Goal: Task Accomplishment & Management: Manage account settings

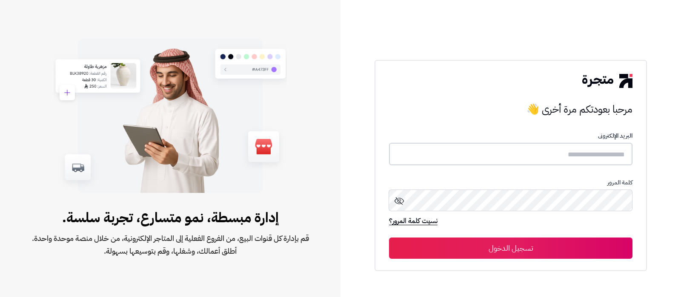
drag, startPoint x: 0, startPoint y: 0, endPoint x: 547, endPoint y: 154, distance: 568.0
click at [547, 154] on input "text" at bounding box center [510, 154] width 243 height 23
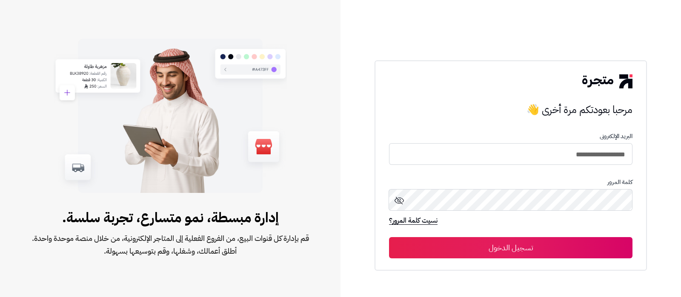
type input "**********"
click at [389, 237] on button "تسجيل الدخول" at bounding box center [510, 247] width 243 height 21
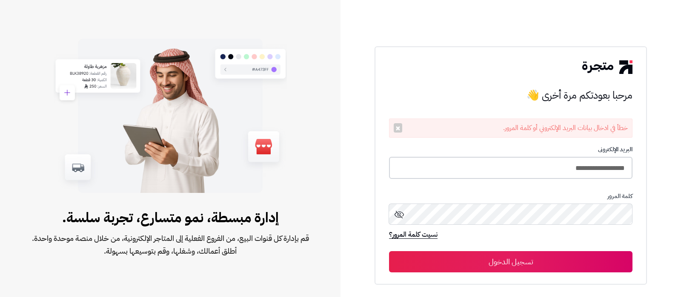
drag, startPoint x: 478, startPoint y: 168, endPoint x: 399, endPoint y: 155, distance: 80.5
click at [478, 168] on input "**********" at bounding box center [510, 168] width 243 height 23
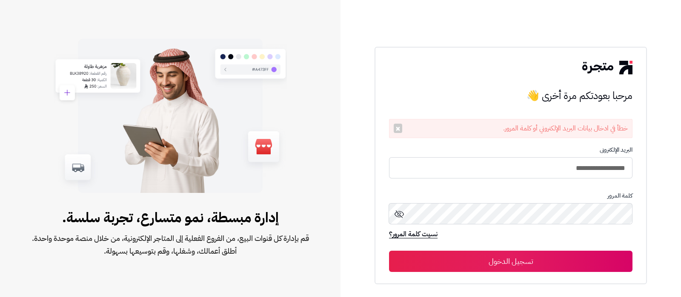
click at [498, 263] on button "تسجيل الدخول" at bounding box center [510, 261] width 243 height 21
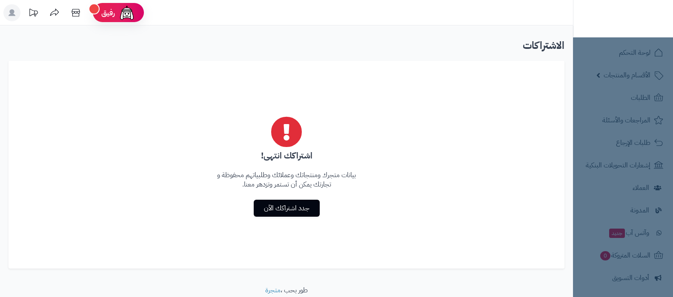
click at [17, 17] on rect at bounding box center [11, 12] width 17 height 17
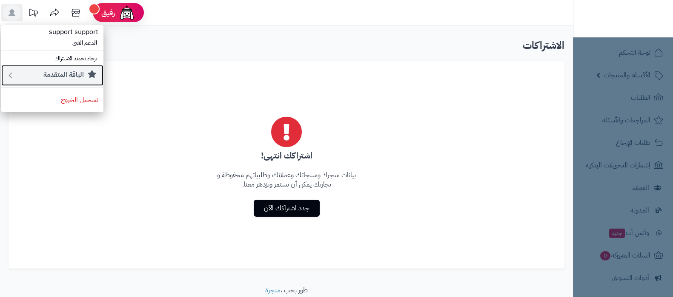
click at [71, 77] on small "الباقة المتقدمة" at bounding box center [63, 75] width 40 height 10
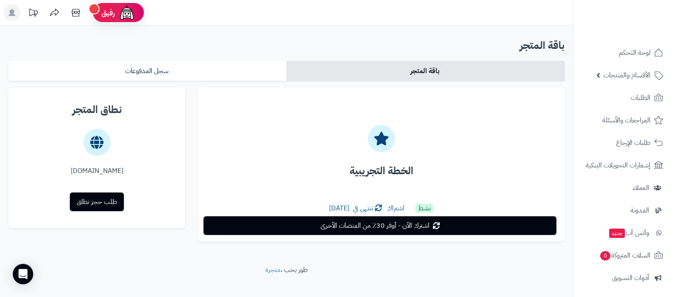
click at [13, 11] on icon at bounding box center [12, 12] width 7 height 7
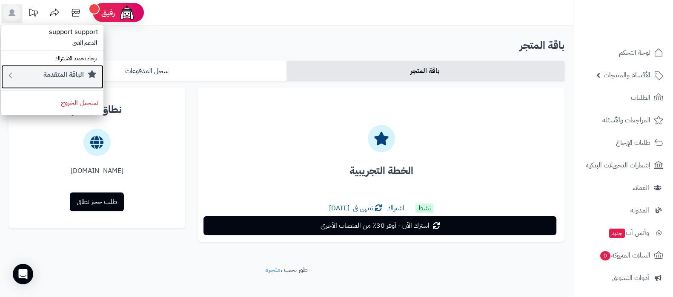
click at [62, 79] on small "الباقة المتقدمة" at bounding box center [63, 75] width 40 height 10
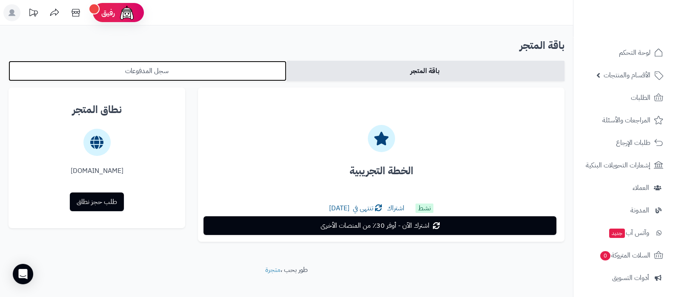
click at [179, 71] on link "سجل المدفوعات" at bounding box center [148, 71] width 278 height 20
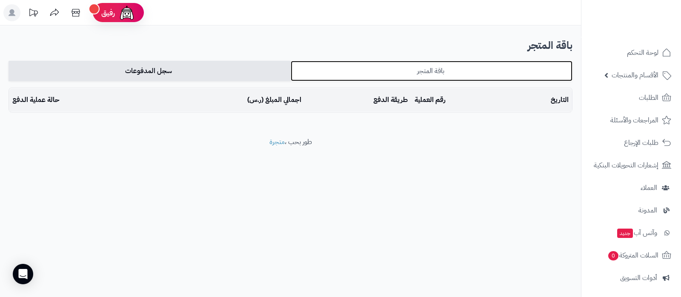
click at [431, 65] on link "باقة المتجر" at bounding box center [432, 71] width 282 height 20
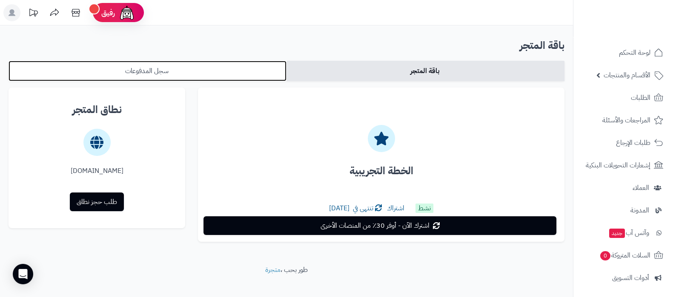
click at [180, 69] on link "سجل المدفوعات" at bounding box center [148, 71] width 278 height 20
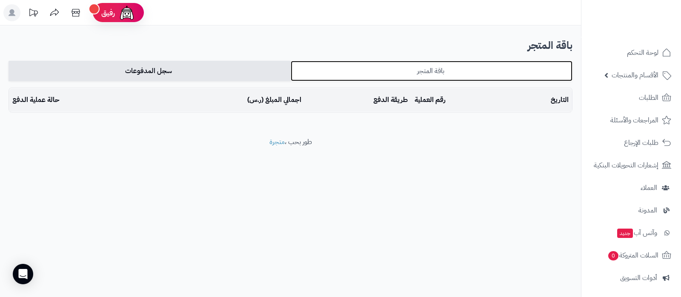
click at [377, 66] on link "باقة المتجر" at bounding box center [432, 71] width 282 height 20
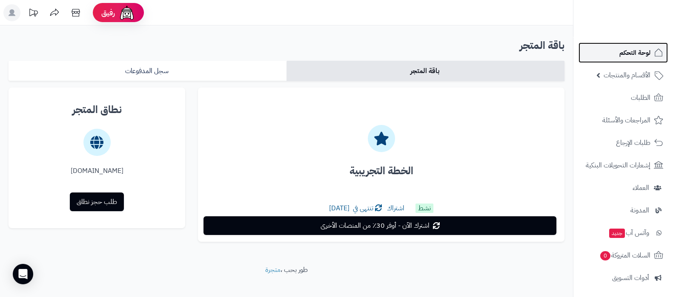
click at [618, 53] on link "لوحة التحكم" at bounding box center [622, 53] width 89 height 20
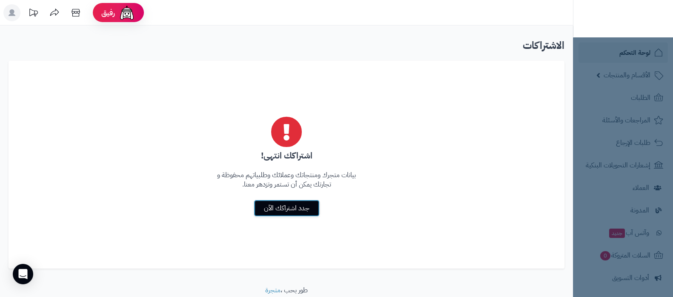
click at [277, 211] on link "جدد اشتراكك الآن" at bounding box center [287, 208] width 66 height 17
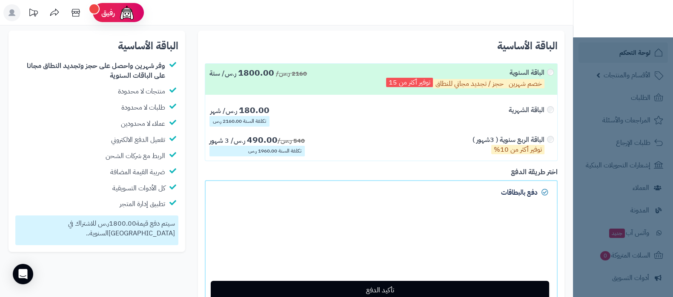
click at [7, 11] on rect at bounding box center [11, 12] width 17 height 17
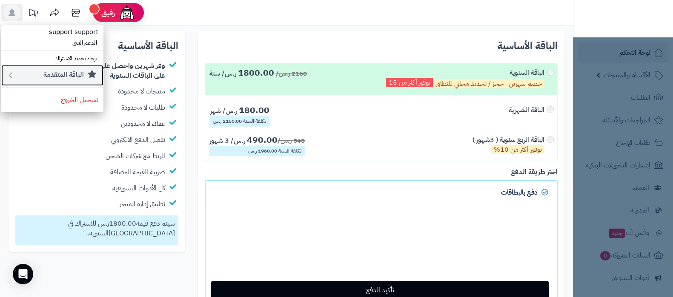
click at [51, 74] on small "الباقة المتقدمة" at bounding box center [63, 75] width 40 height 10
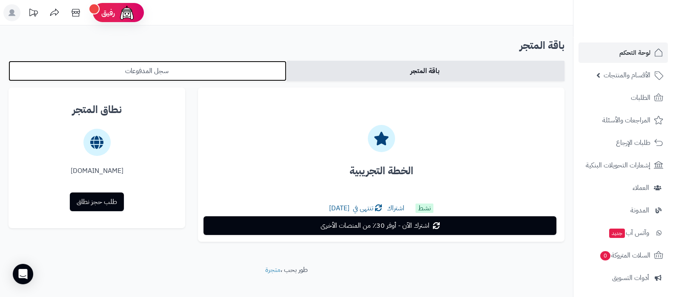
click at [162, 71] on link "سجل المدفوعات" at bounding box center [148, 71] width 278 height 20
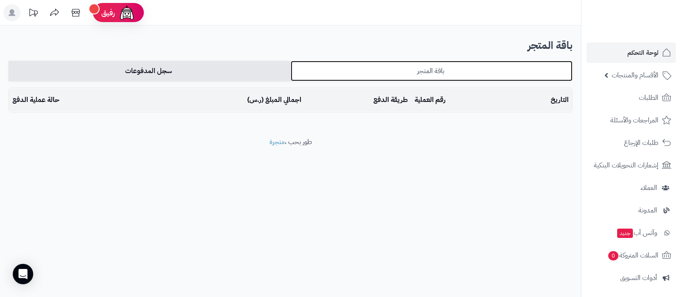
click at [439, 68] on link "باقة المتجر" at bounding box center [432, 71] width 282 height 20
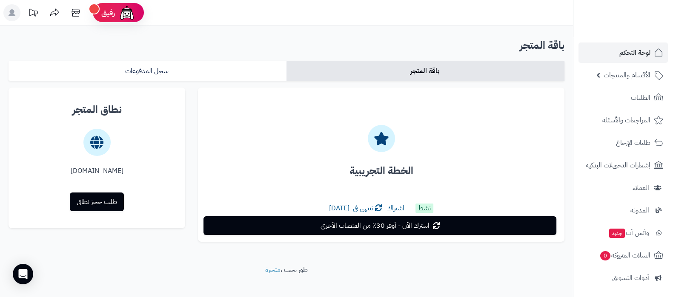
click at [428, 264] on div "باقة المتجر باقة المتجر سجل المدفوعات الخطة التجريبية نشط اشتراك تنتهى في 10 سب…" at bounding box center [286, 146] width 573 height 240
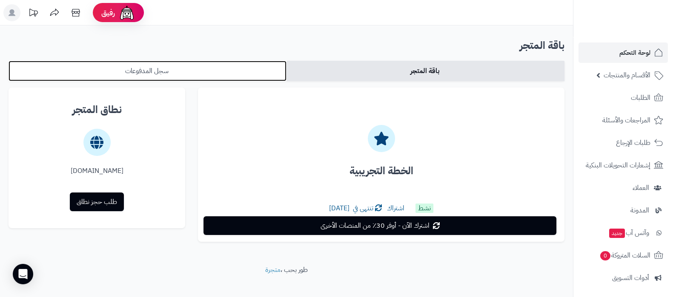
click at [185, 75] on link "سجل المدفوعات" at bounding box center [148, 71] width 278 height 20
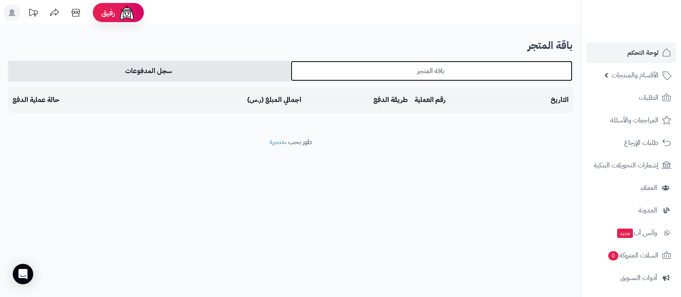
click at [420, 76] on link "باقة المتجر" at bounding box center [432, 71] width 282 height 20
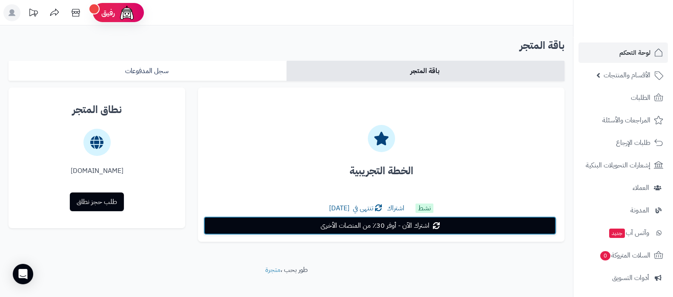
click at [308, 228] on link "اشترك الآن - أوفر 30٪ من المنصات الأخرى" at bounding box center [379, 226] width 353 height 19
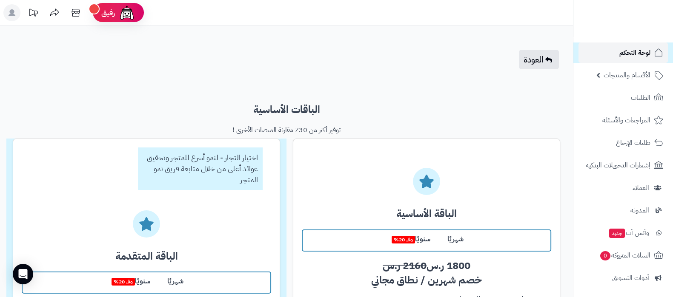
click at [628, 51] on span "لوحة التحكم" at bounding box center [634, 53] width 31 height 12
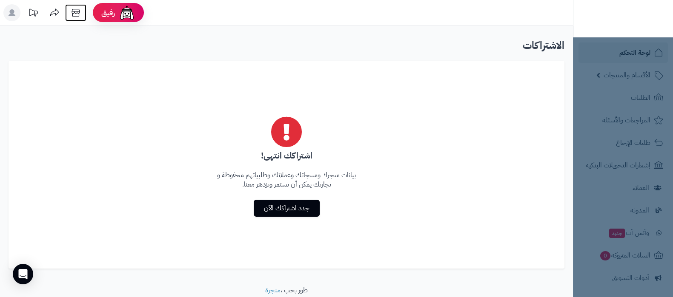
click at [80, 11] on icon at bounding box center [75, 13] width 8 height 8
click at [13, 18] on rect at bounding box center [11, 12] width 17 height 17
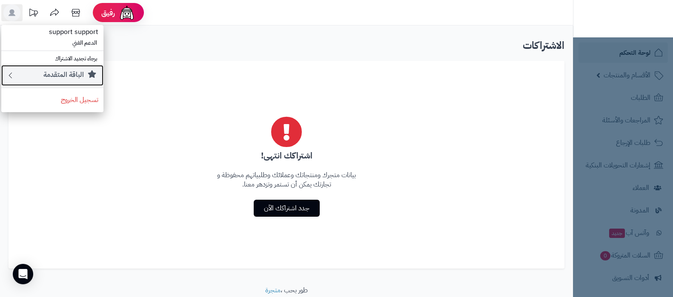
click at [63, 77] on small "الباقة المتقدمة" at bounding box center [63, 75] width 40 height 10
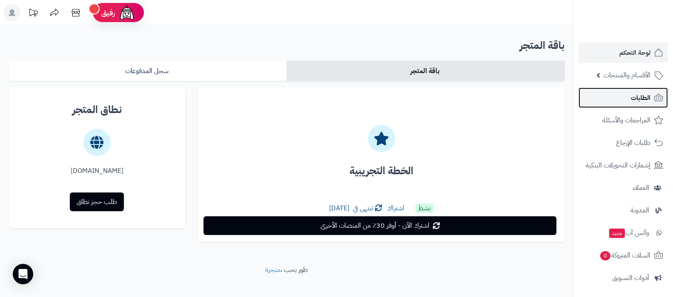
click at [631, 100] on span "الطلبات" at bounding box center [641, 98] width 20 height 12
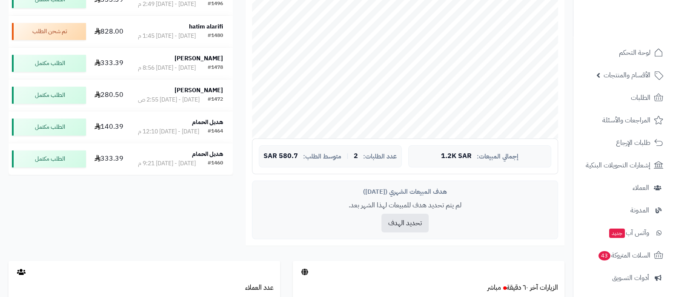
scroll to position [114, 0]
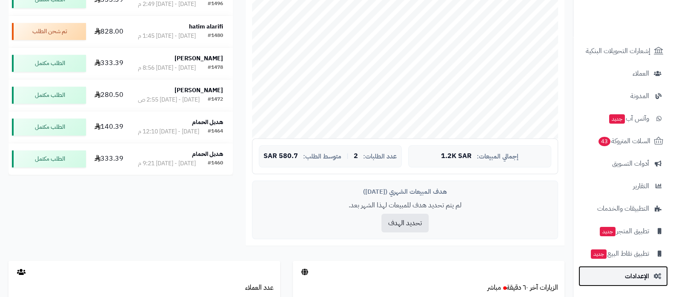
click at [631, 273] on span "الإعدادات" at bounding box center [637, 277] width 24 height 12
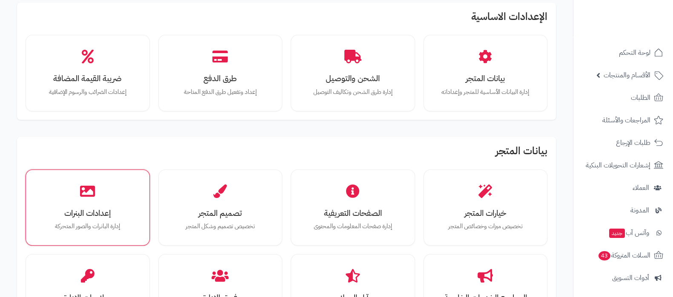
scroll to position [53, 0]
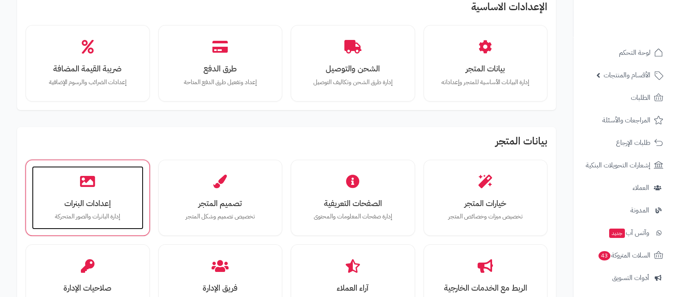
click at [83, 188] on icon at bounding box center [87, 181] width 15 height 15
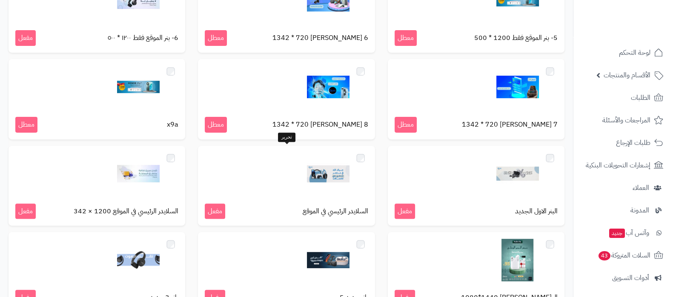
scroll to position [479, 0]
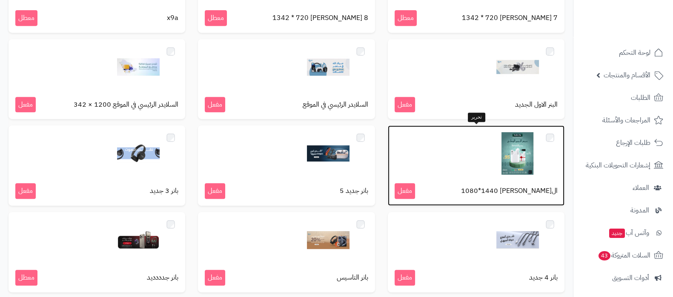
click at [519, 160] on img at bounding box center [517, 153] width 43 height 43
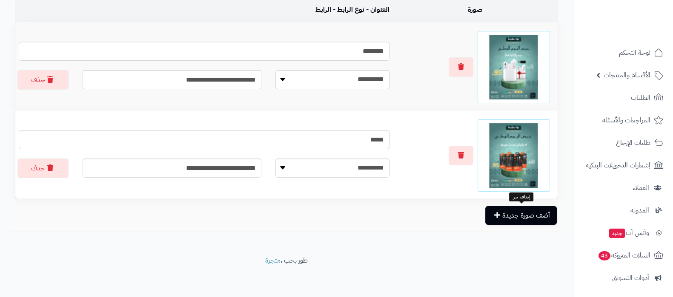
scroll to position [192, 0]
click at [509, 214] on button "أضف صورة جديدة" at bounding box center [520, 215] width 71 height 19
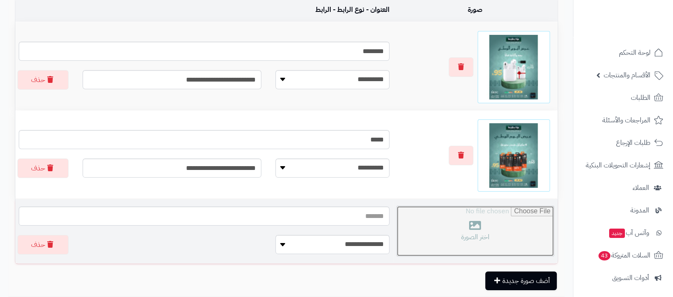
click at [477, 225] on input "file" at bounding box center [475, 231] width 157 height 50
type input "**********"
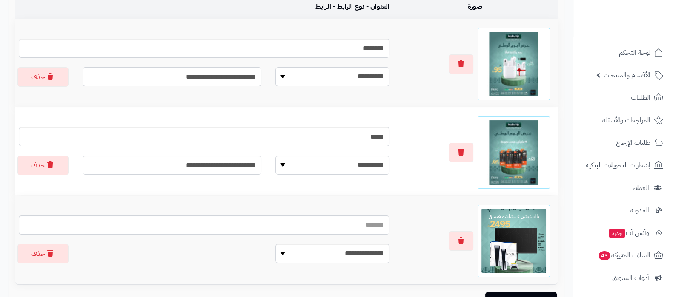
scroll to position [281, 0]
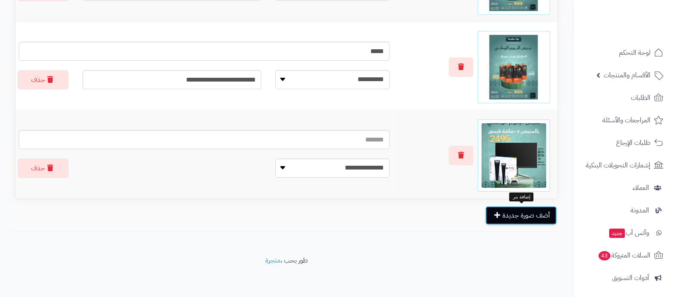
click at [507, 216] on button "أضف صورة جديدة" at bounding box center [520, 215] width 71 height 19
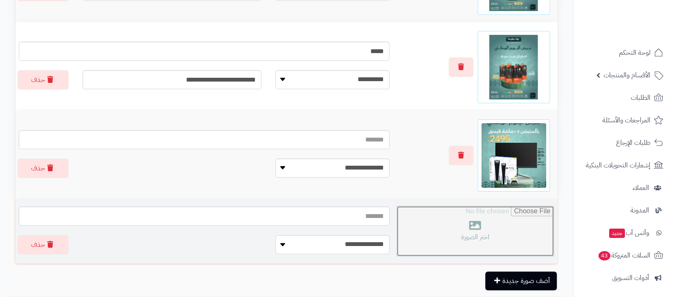
click at [466, 231] on input "file" at bounding box center [475, 231] width 157 height 50
type input "**********"
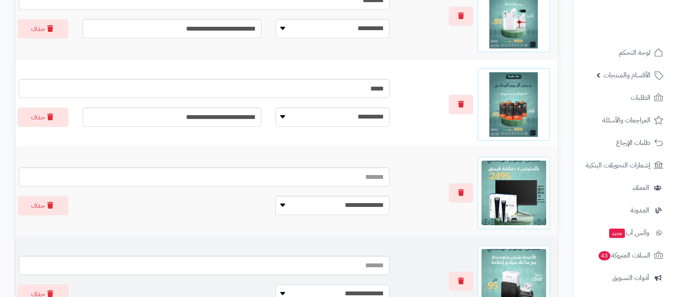
scroll to position [228, 0]
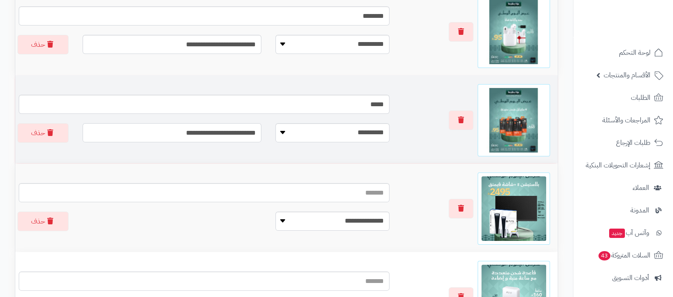
click at [220, 131] on input "**********" at bounding box center [172, 132] width 179 height 19
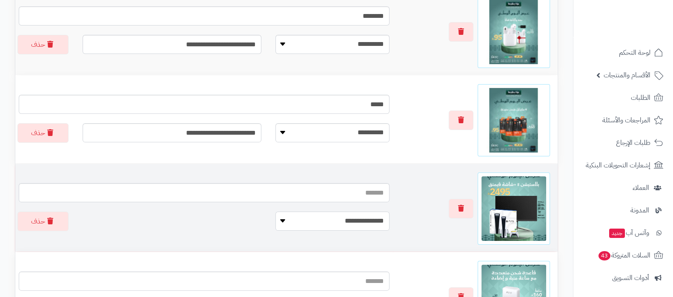
click at [336, 219] on select "**********" at bounding box center [332, 221] width 114 height 19
select select
click at [275, 212] on select "**********" at bounding box center [332, 221] width 114 height 19
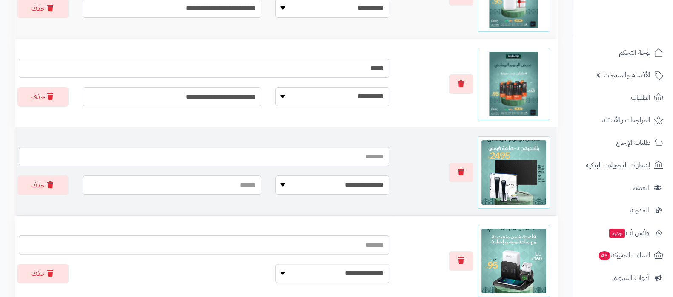
scroll to position [281, 0]
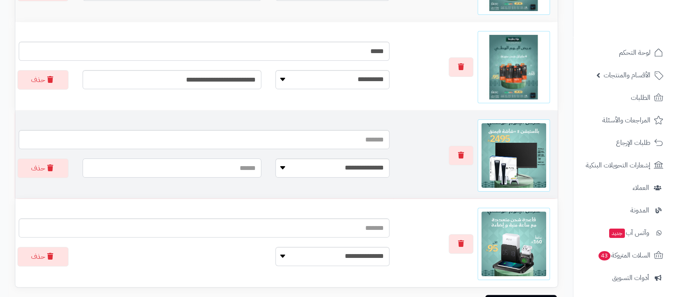
click at [225, 166] on input "text" at bounding box center [172, 168] width 179 height 19
paste input "**********"
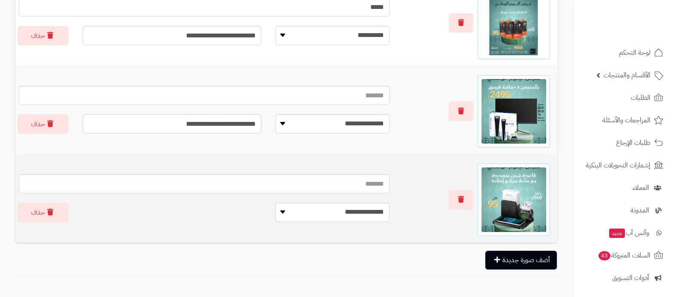
scroll to position [369, 0]
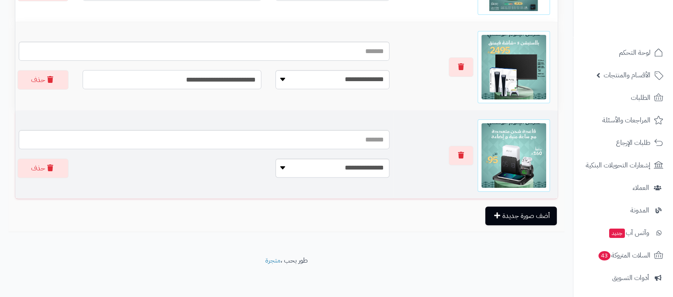
type input "**********"
click at [354, 164] on select "**********" at bounding box center [332, 168] width 114 height 19
select select
click at [275, 159] on select "**********" at bounding box center [332, 168] width 114 height 19
click at [213, 166] on input "text" at bounding box center [172, 168] width 179 height 19
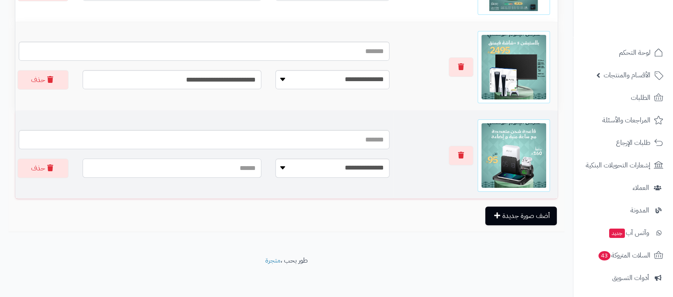
paste input "**********"
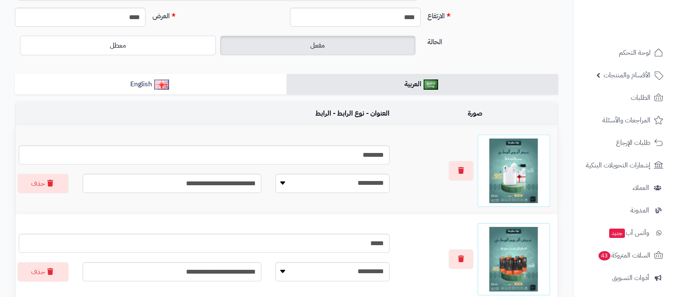
scroll to position [50, 0]
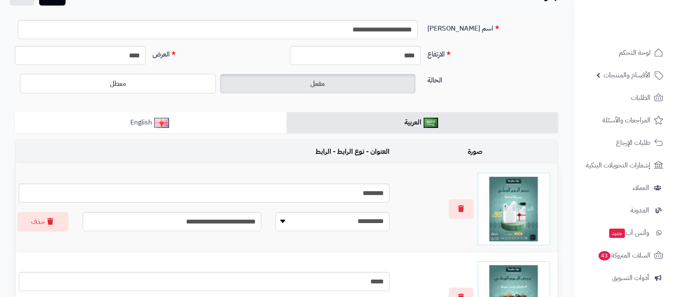
type input "**********"
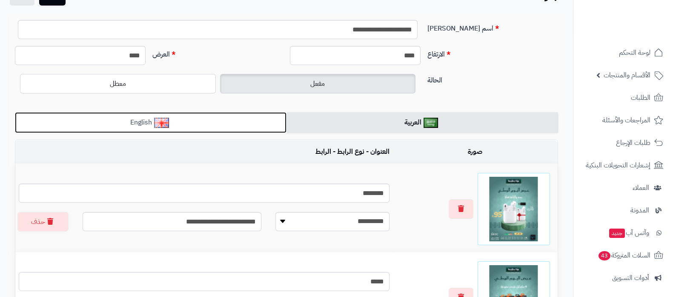
click at [213, 129] on link "English" at bounding box center [150, 122] width 271 height 21
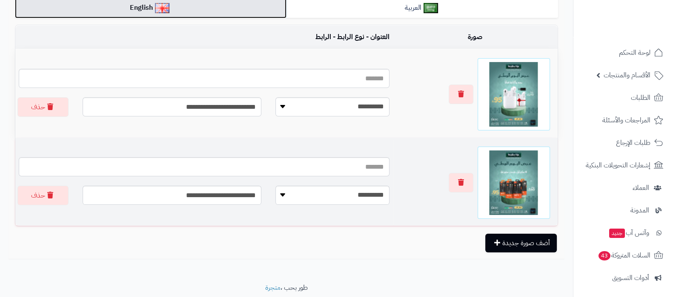
scroll to position [192, 0]
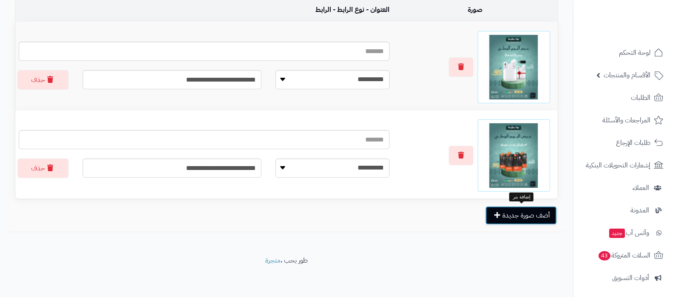
click at [516, 214] on button "أضف صورة جديدة" at bounding box center [520, 215] width 71 height 19
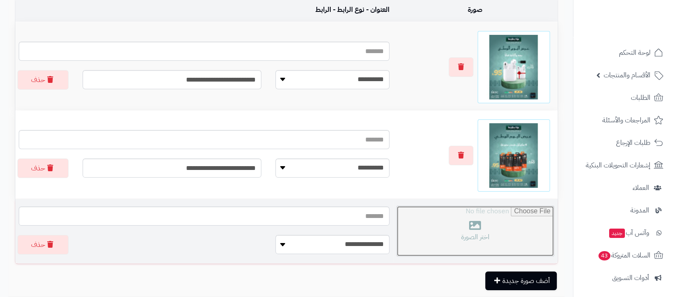
click at [467, 230] on input "file" at bounding box center [475, 231] width 157 height 50
type input "**********"
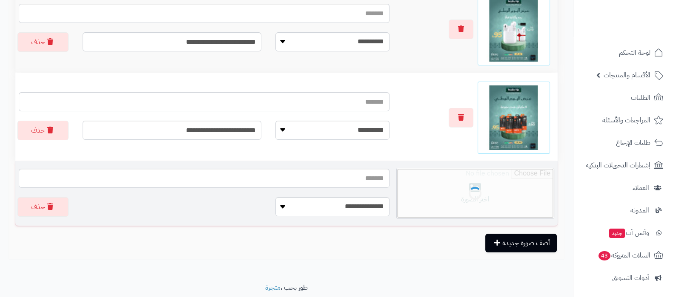
scroll to position [257, 0]
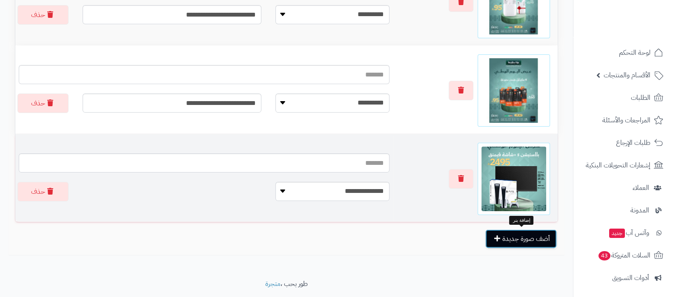
click at [527, 235] on button "أضف صورة جديدة" at bounding box center [520, 239] width 71 height 19
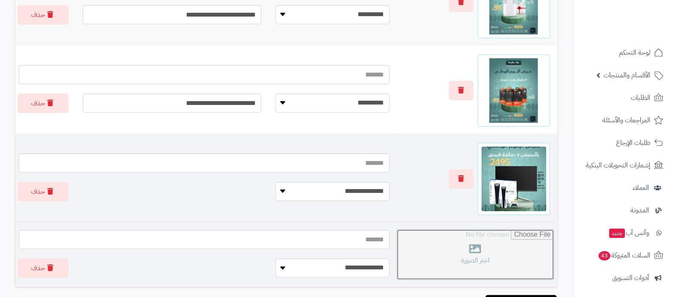
click at [476, 241] on input "file" at bounding box center [475, 255] width 157 height 50
type input "**********"
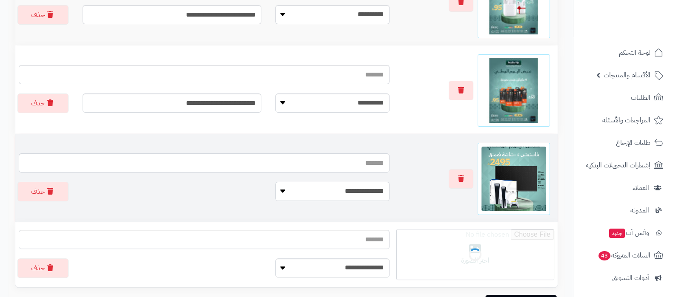
click at [347, 191] on select "**********" at bounding box center [332, 191] width 114 height 19
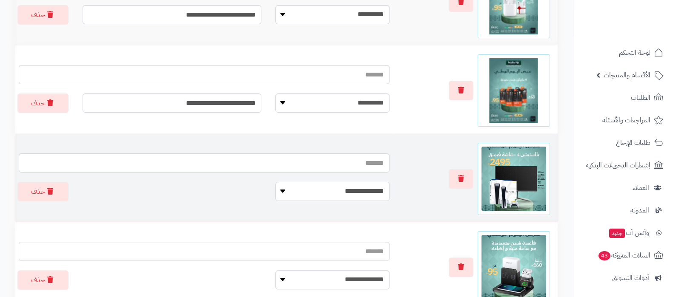
select select
click at [275, 182] on select "**********" at bounding box center [332, 191] width 114 height 19
click at [233, 191] on input "text" at bounding box center [172, 191] width 179 height 19
paste input "**********"
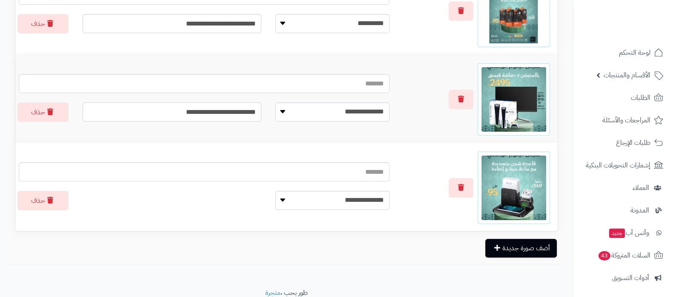
scroll to position [369, 0]
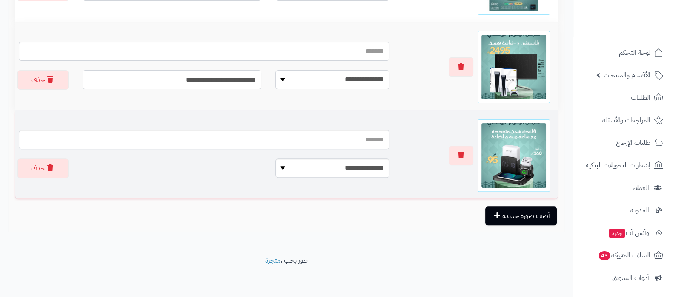
type input "**********"
click at [347, 172] on select "**********" at bounding box center [332, 168] width 114 height 19
select select
click at [275, 159] on select "**********" at bounding box center [332, 168] width 114 height 19
click at [213, 166] on input "text" at bounding box center [172, 168] width 179 height 19
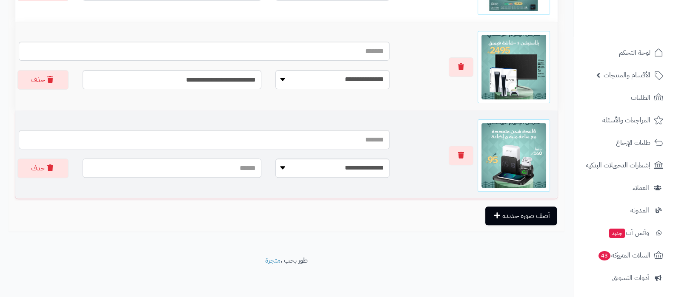
paste input "**********"
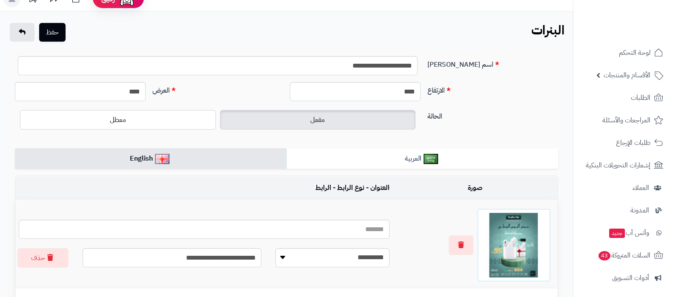
scroll to position [0, 0]
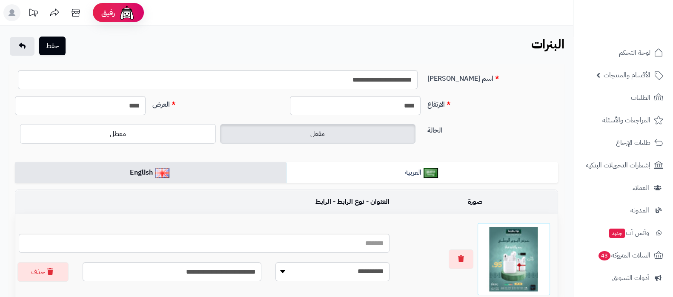
type input "**********"
click at [55, 46] on button "حفظ" at bounding box center [52, 46] width 26 height 19
click at [77, 11] on icon at bounding box center [75, 12] width 17 height 17
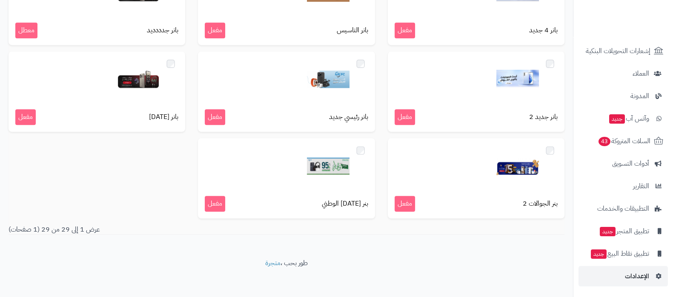
scroll to position [757, 0]
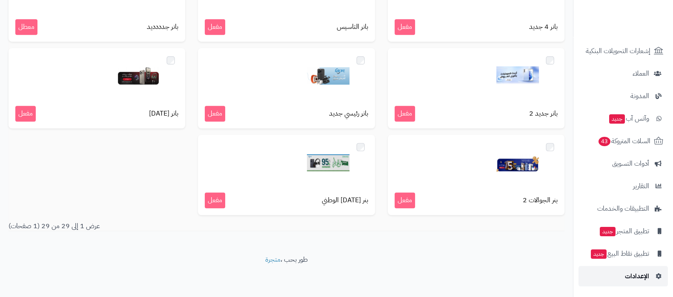
click at [625, 277] on span "الإعدادات" at bounding box center [637, 277] width 24 height 12
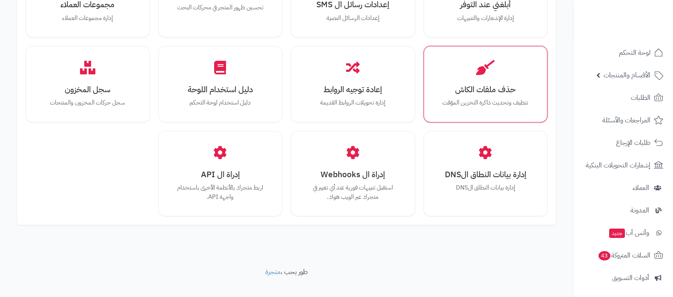
scroll to position [787, 0]
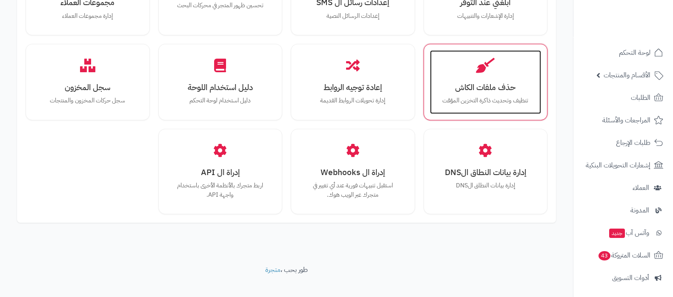
click at [494, 84] on div "حذف ملفات الكاش تنظيف وتحديث ذاكرة التخزين المؤقت" at bounding box center [485, 82] width 111 height 64
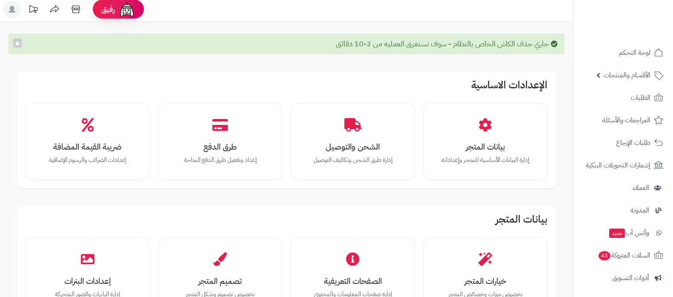
scroll to position [160, 0]
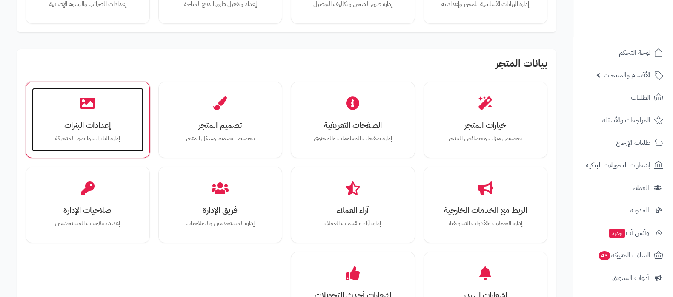
click at [96, 136] on p "إدارة البانرات والصور المتحركة" at bounding box center [87, 138] width 94 height 9
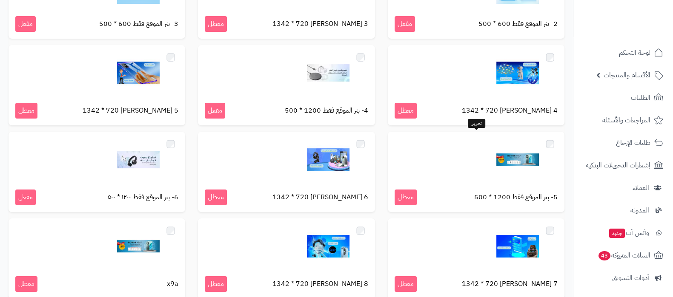
scroll to position [372, 0]
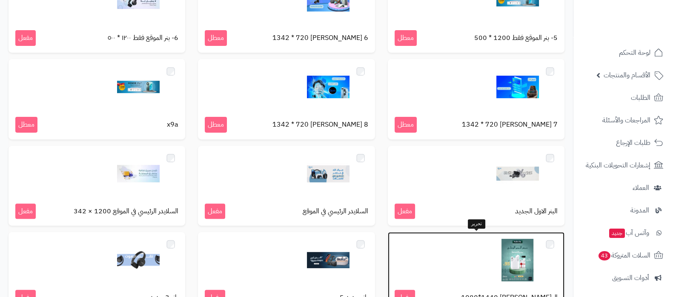
click at [505, 258] on img at bounding box center [517, 260] width 43 height 43
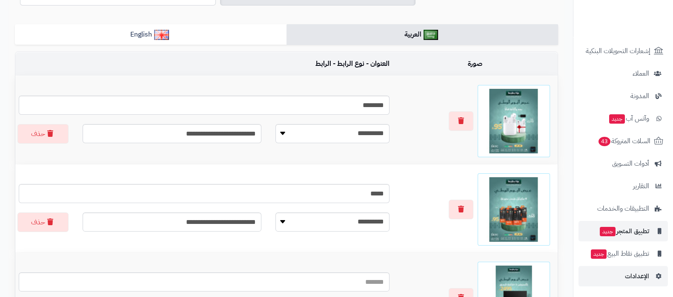
scroll to position [266, 0]
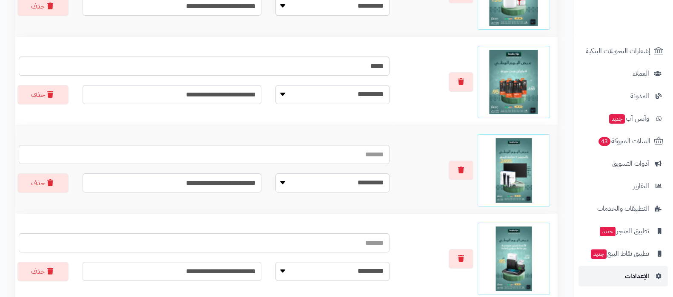
click at [623, 281] on link "الإعدادات" at bounding box center [622, 276] width 89 height 20
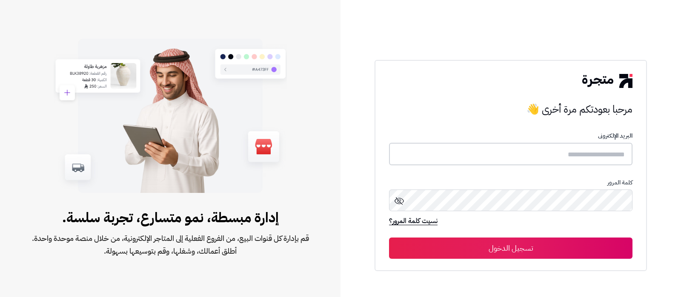
type input "**********"
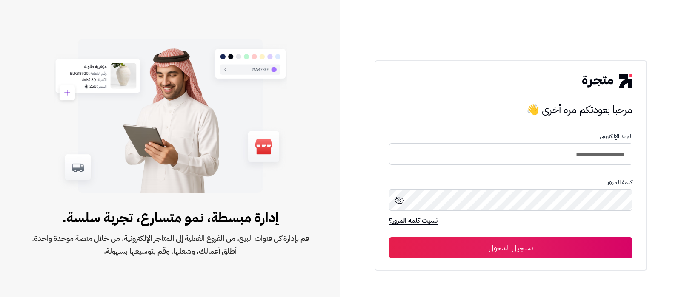
click at [526, 248] on button "تسجيل الدخول" at bounding box center [510, 247] width 243 height 21
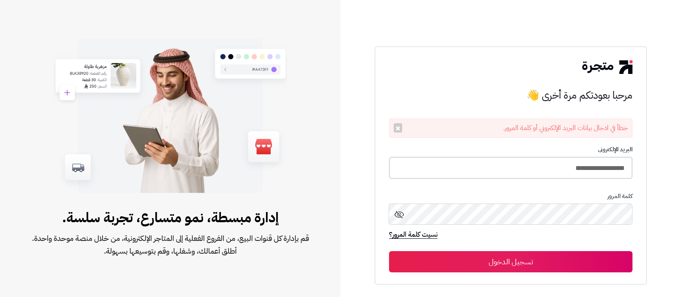
click at [519, 170] on input "**********" at bounding box center [510, 168] width 243 height 23
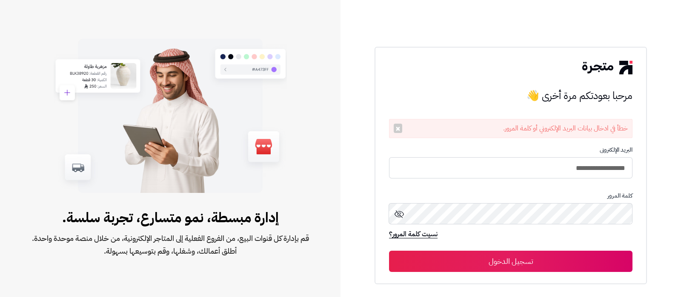
type input "**********"
click at [389, 251] on button "تسجيل الدخول" at bounding box center [510, 261] width 243 height 21
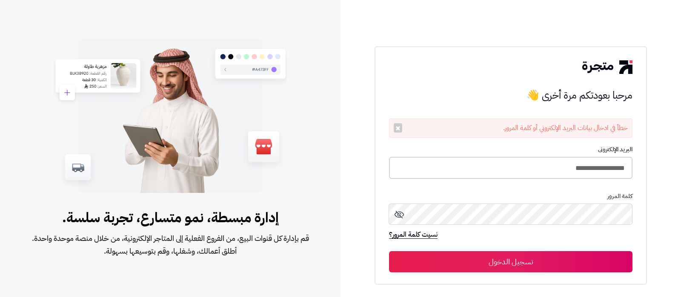
drag, startPoint x: 496, startPoint y: 172, endPoint x: 485, endPoint y: 173, distance: 10.7
click at [496, 172] on input "**********" at bounding box center [510, 168] width 243 height 23
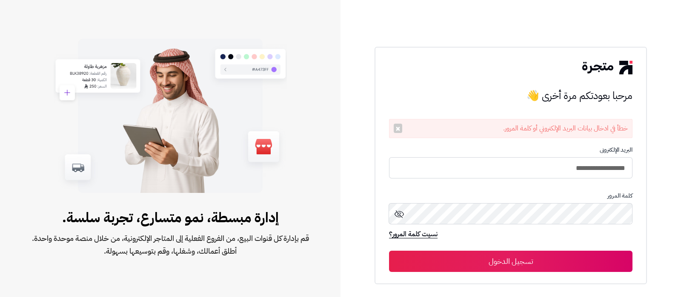
type input "**********"
click at [389, 251] on button "تسجيل الدخول" at bounding box center [510, 261] width 243 height 21
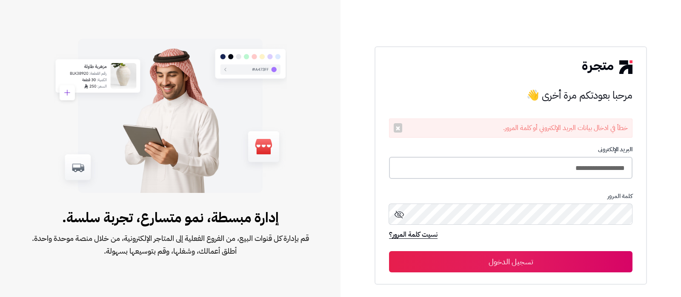
click at [454, 167] on input "**********" at bounding box center [510, 168] width 243 height 23
type input "**********"
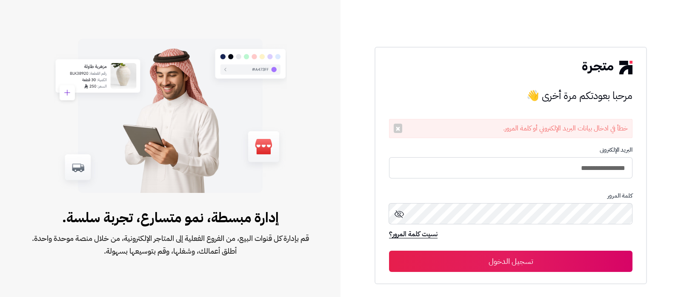
click at [530, 262] on button "تسجيل الدخول" at bounding box center [510, 261] width 243 height 21
click at [517, 169] on input "**********" at bounding box center [510, 168] width 243 height 22
type input "**********"
click at [526, 257] on button "تسجيل الدخول" at bounding box center [510, 261] width 243 height 21
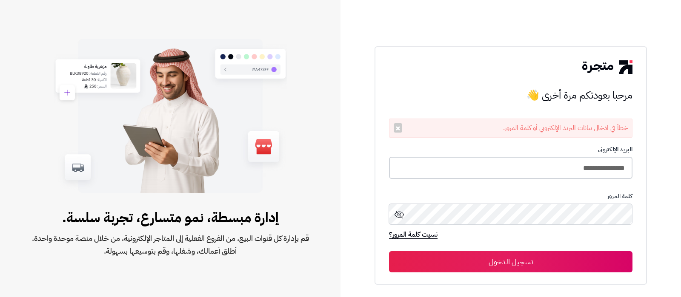
drag, startPoint x: 544, startPoint y: 172, endPoint x: 537, endPoint y: 171, distance: 6.9
click at [544, 172] on input "**********" at bounding box center [510, 168] width 243 height 23
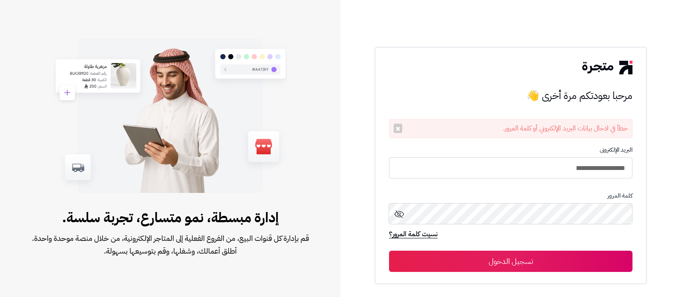
type input "**********"
click at [389, 251] on button "تسجيل الدخول" at bounding box center [510, 261] width 243 height 21
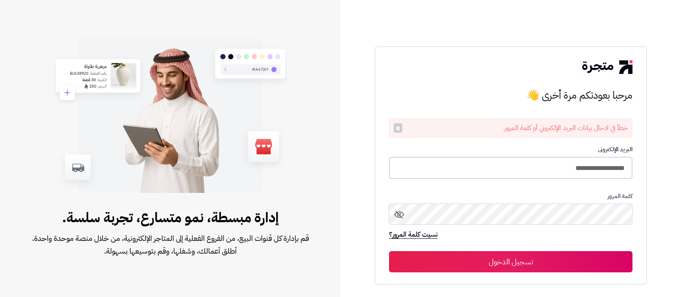
click at [528, 166] on input "**********" at bounding box center [510, 168] width 243 height 23
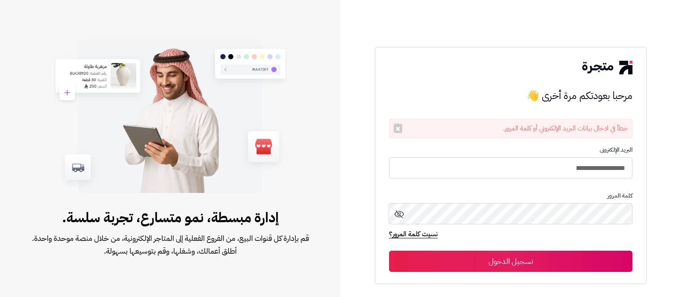
type input "**********"
click at [389, 251] on button "تسجيل الدخول" at bounding box center [510, 261] width 243 height 21
drag, startPoint x: 515, startPoint y: 186, endPoint x: 528, endPoint y: 178, distance: 14.5
click at [518, 185] on form "**********" at bounding box center [510, 210] width 243 height 126
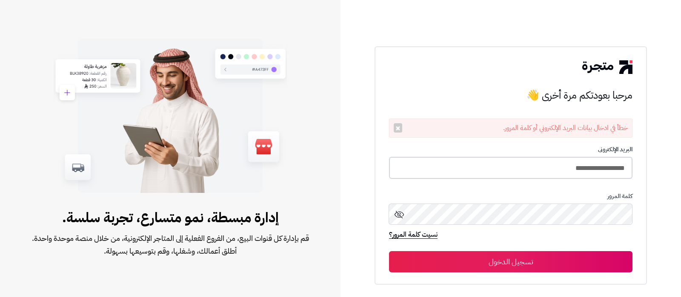
drag, startPoint x: 528, startPoint y: 173, endPoint x: 416, endPoint y: 194, distance: 113.9
click at [528, 173] on input "**********" at bounding box center [510, 168] width 243 height 23
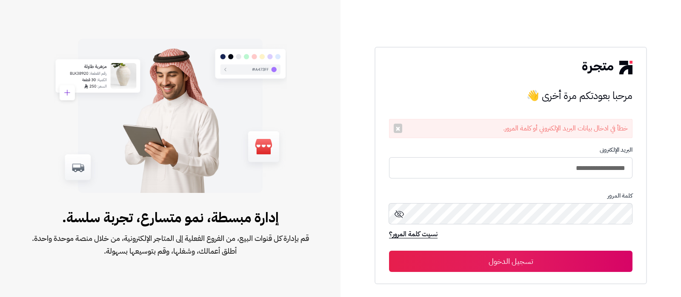
type input "**********"
click at [389, 251] on button "تسجيل الدخول" at bounding box center [510, 261] width 243 height 21
click at [520, 261] on button "تسجيل الدخول" at bounding box center [510, 261] width 243 height 21
click at [504, 261] on button "تسجيل الدخول" at bounding box center [510, 261] width 243 height 21
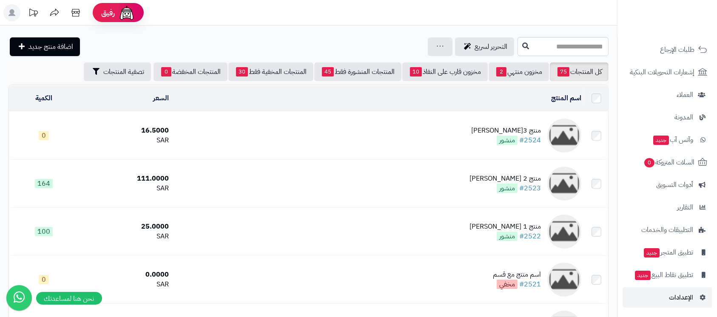
scroll to position [117, 0]
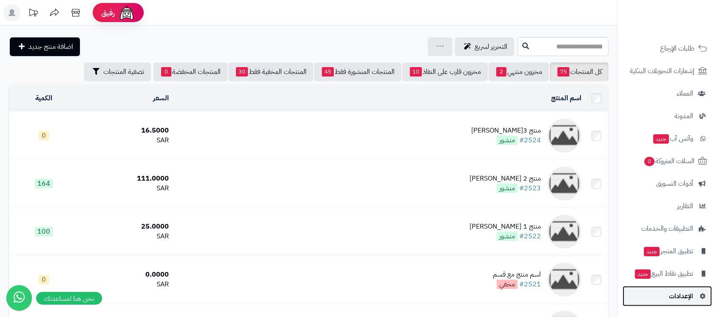
click at [677, 293] on span "الإعدادات" at bounding box center [681, 297] width 24 height 12
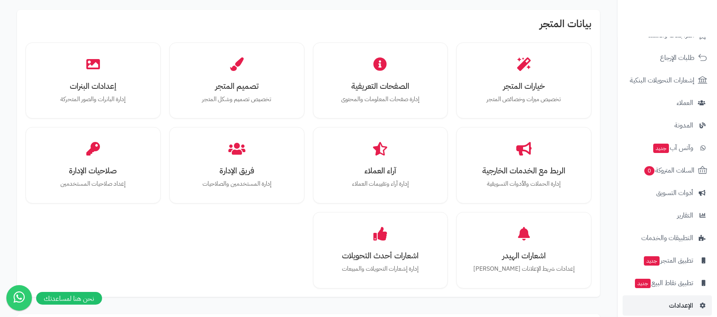
scroll to position [117, 0]
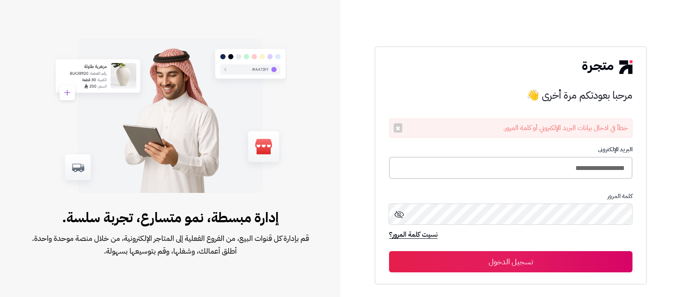
drag, startPoint x: 519, startPoint y: 170, endPoint x: 457, endPoint y: 158, distance: 63.7
click at [519, 170] on input "**********" at bounding box center [510, 168] width 243 height 23
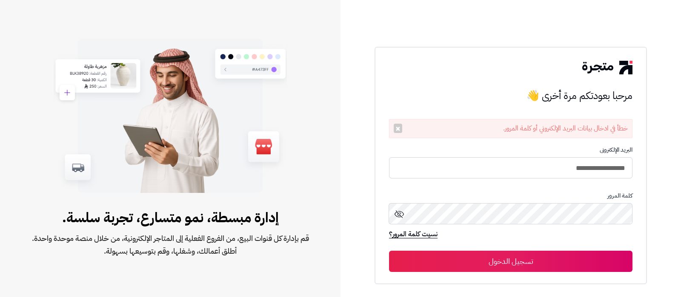
click at [505, 260] on button "تسجيل الدخول" at bounding box center [510, 261] width 243 height 21
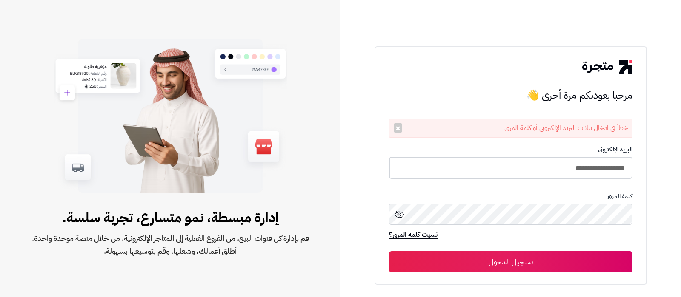
click at [514, 167] on input "**********" at bounding box center [510, 168] width 243 height 23
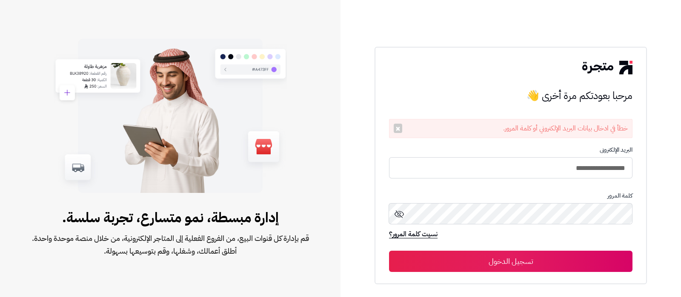
type input "**********"
click at [389, 251] on button "تسجيل الدخول" at bounding box center [510, 261] width 243 height 21
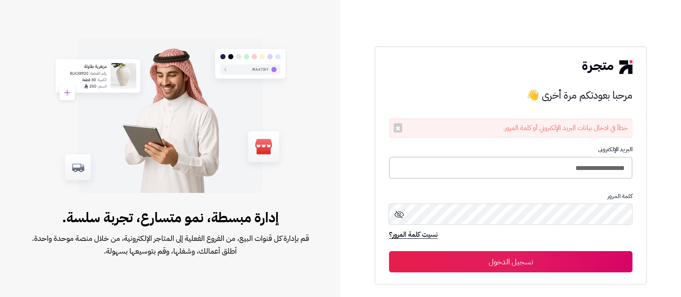
click at [513, 170] on input "**********" at bounding box center [510, 168] width 243 height 23
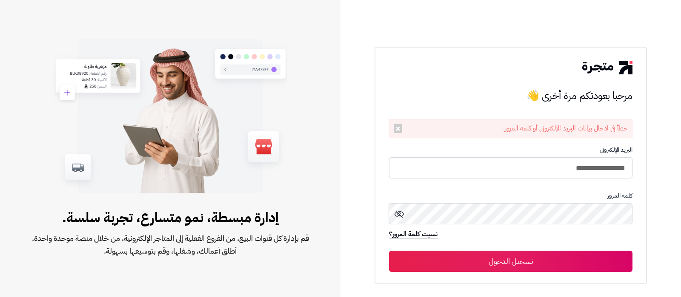
type input "**********"
click at [389, 251] on button "تسجيل الدخول" at bounding box center [510, 261] width 243 height 21
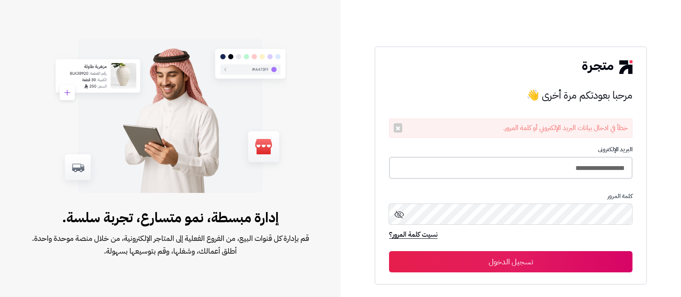
drag, startPoint x: 0, startPoint y: 0, endPoint x: 512, endPoint y: 173, distance: 540.6
click at [512, 173] on input "**********" at bounding box center [510, 168] width 243 height 23
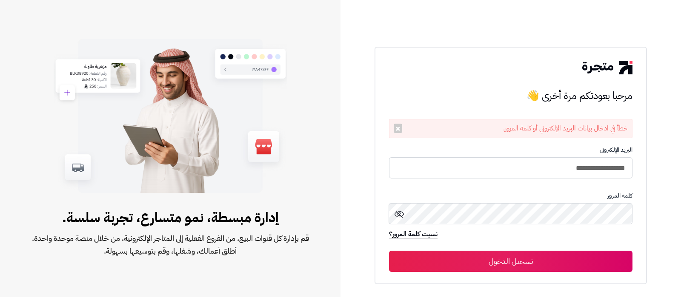
type input "**********"
click at [389, 251] on button "تسجيل الدخول" at bounding box center [510, 261] width 243 height 21
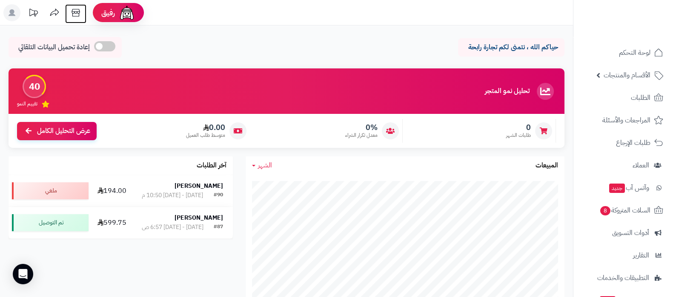
click at [79, 17] on icon at bounding box center [75, 12] width 17 height 17
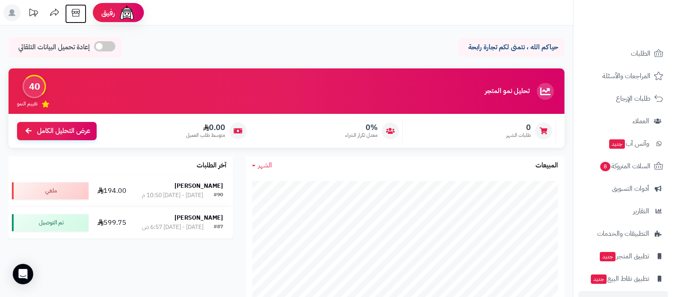
scroll to position [69, 0]
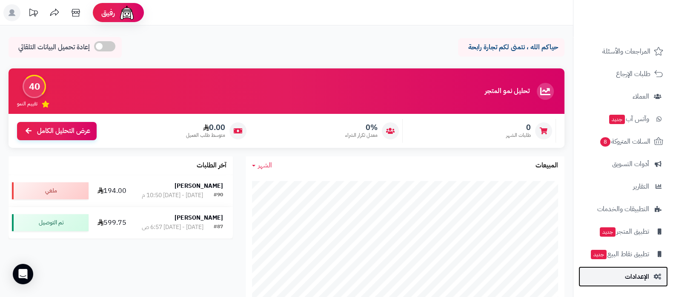
click at [632, 273] on span "الإعدادات" at bounding box center [637, 277] width 24 height 12
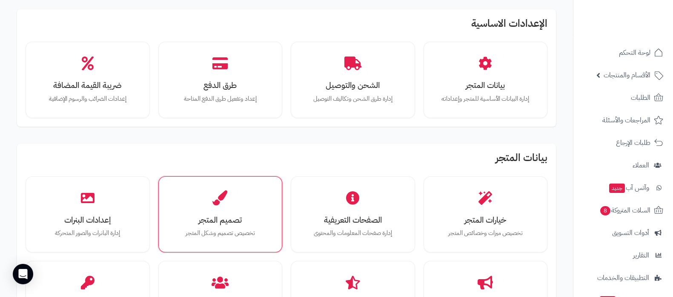
scroll to position [53, 0]
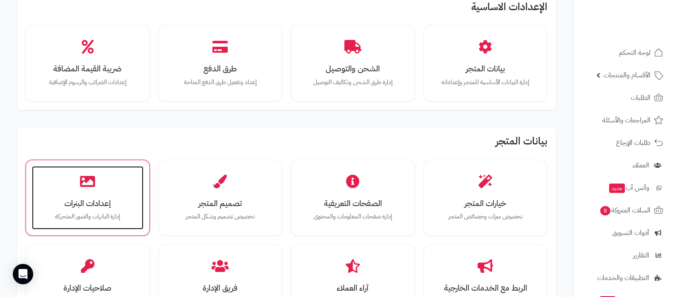
click at [105, 199] on h3 "إعدادات البنرات" at bounding box center [87, 203] width 94 height 9
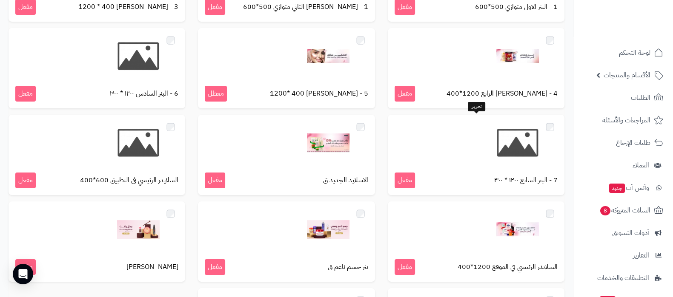
scroll to position [160, 0]
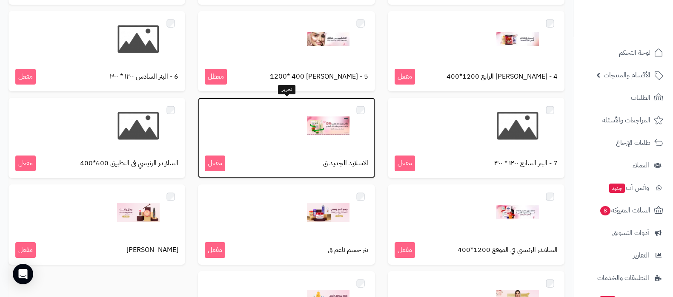
click at [319, 127] on img at bounding box center [328, 126] width 43 height 43
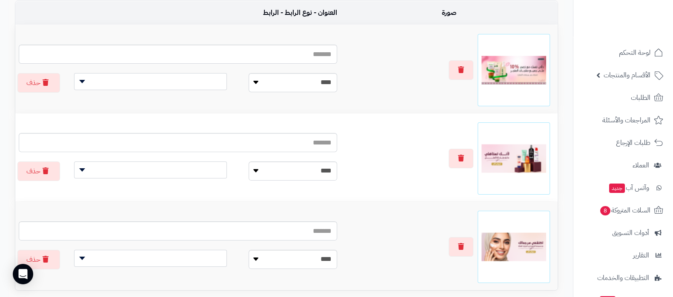
scroll to position [212, 0]
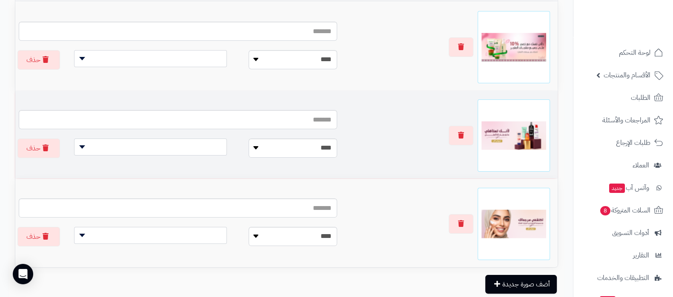
click at [155, 145] on span at bounding box center [150, 147] width 153 height 17
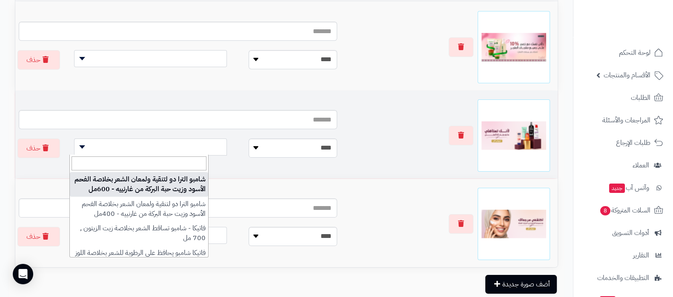
click at [361, 148] on div at bounding box center [449, 136] width 210 height 72
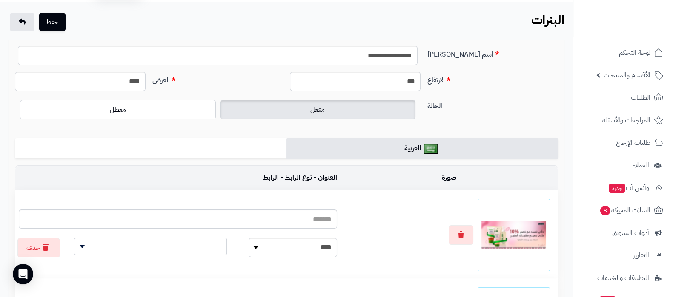
scroll to position [0, 0]
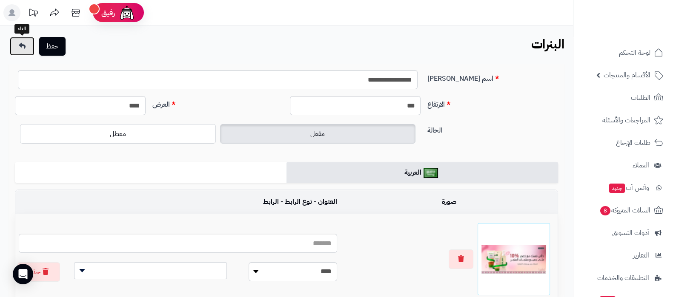
click at [24, 49] on icon at bounding box center [22, 46] width 7 height 7
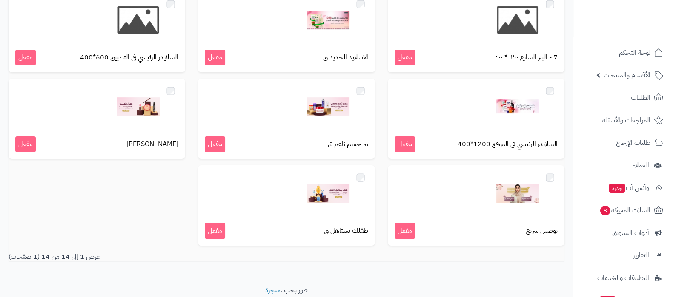
scroll to position [69, 0]
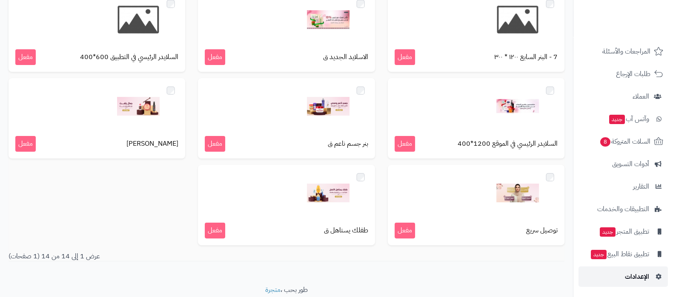
click at [629, 281] on span "الإعدادات" at bounding box center [637, 277] width 24 height 12
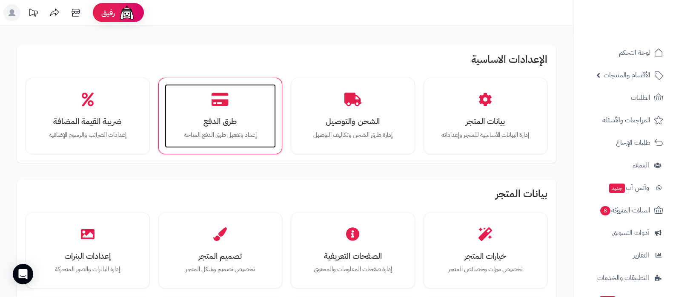
click at [235, 118] on h3 "طرق الدفع" at bounding box center [220, 121] width 94 height 9
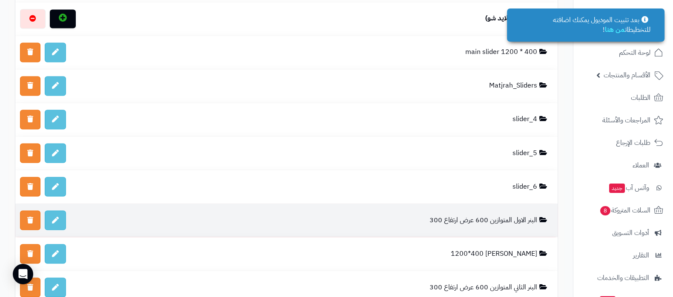
scroll to position [1968, 0]
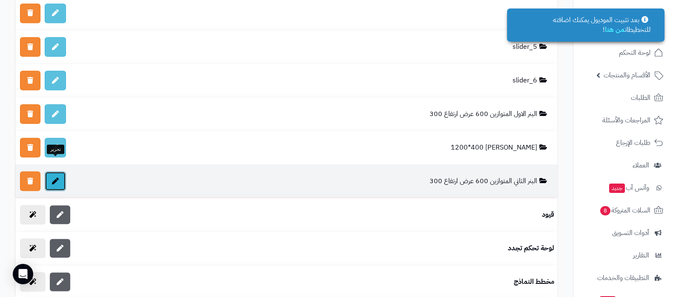
click at [58, 171] on link at bounding box center [55, 181] width 21 height 20
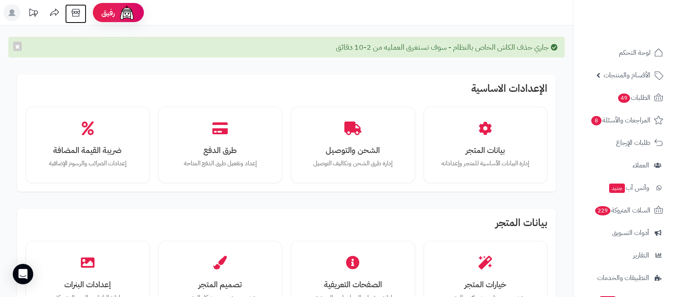
click at [78, 15] on icon at bounding box center [75, 12] width 17 height 17
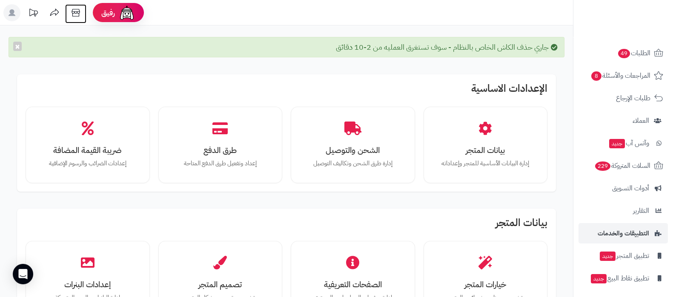
scroll to position [69, 0]
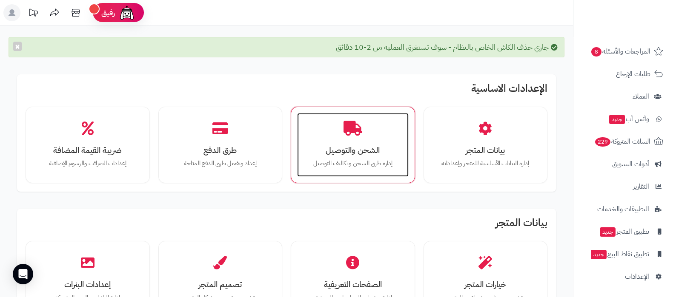
click at [330, 138] on div "الشحن والتوصيل إدارة طرق الشحن وتكاليف التوصيل" at bounding box center [352, 145] width 111 height 64
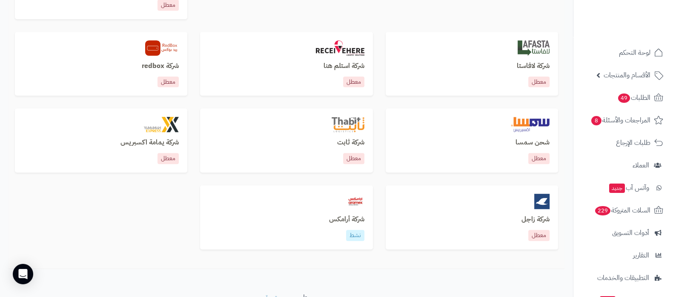
scroll to position [608, 0]
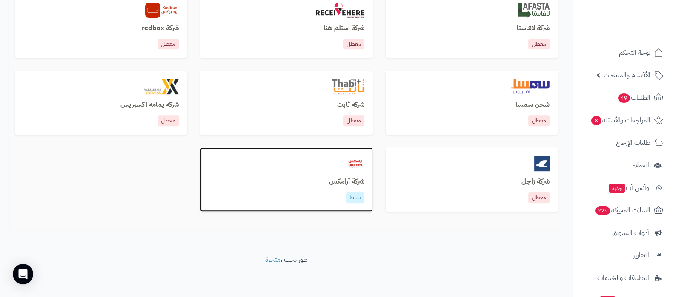
click at [340, 188] on div "شركة أرامكس نشط" at bounding box center [285, 190] width 155 height 25
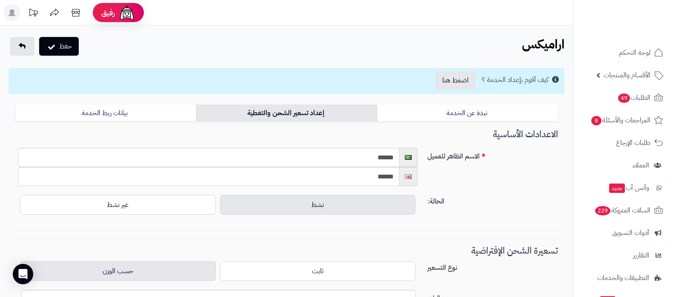
select select
select select "****"
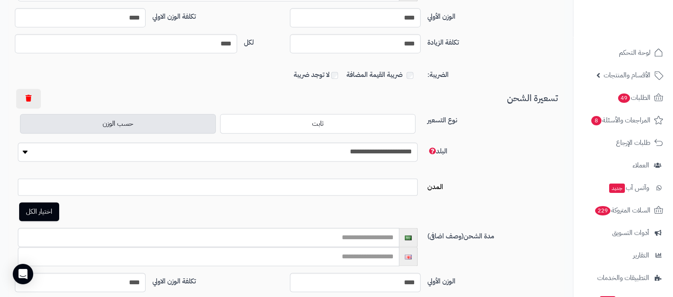
scroll to position [1542, 0]
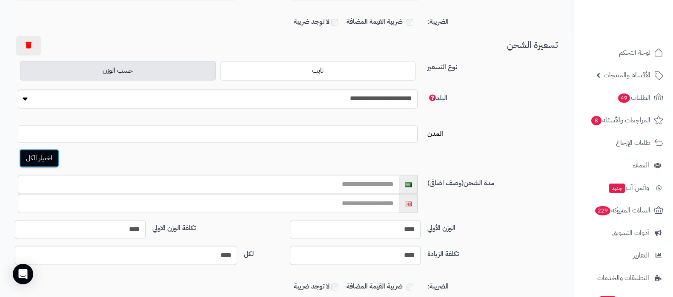
click at [45, 154] on button "اختيار الكل" at bounding box center [39, 158] width 40 height 19
select select "***"
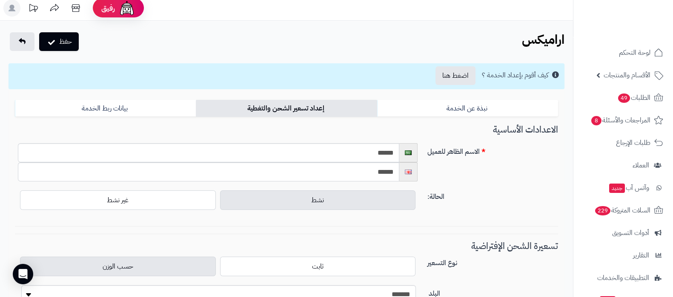
scroll to position [0, 0]
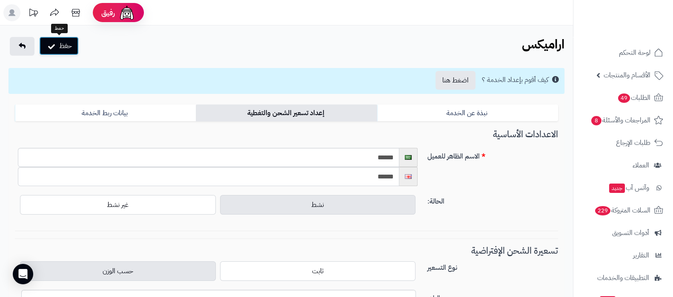
click at [72, 50] on button "حفظ" at bounding box center [59, 46] width 40 height 19
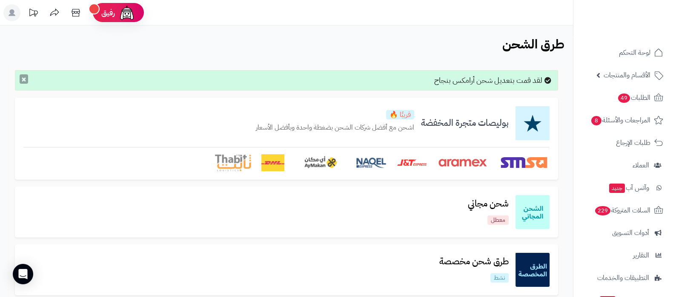
click at [20, 77] on button "×" at bounding box center [24, 78] width 9 height 9
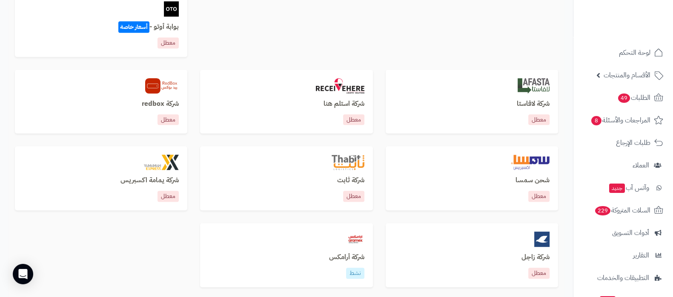
scroll to position [608, 0]
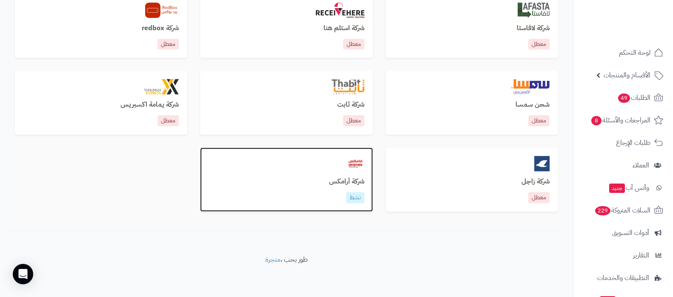
click at [349, 181] on h3 "شركة أرامكس" at bounding box center [285, 182] width 155 height 8
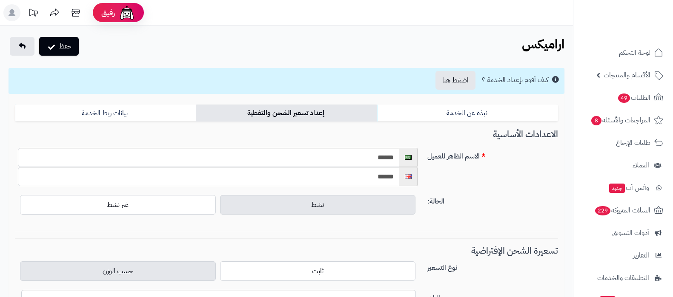
select select
select select "****"
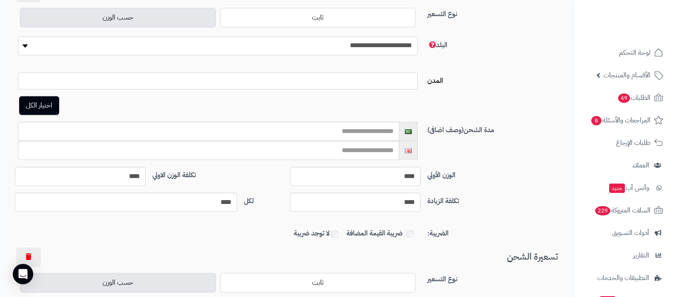
scroll to position [1596, 0]
click at [32, 95] on button "اختيار الكل" at bounding box center [39, 104] width 40 height 19
select select "***"
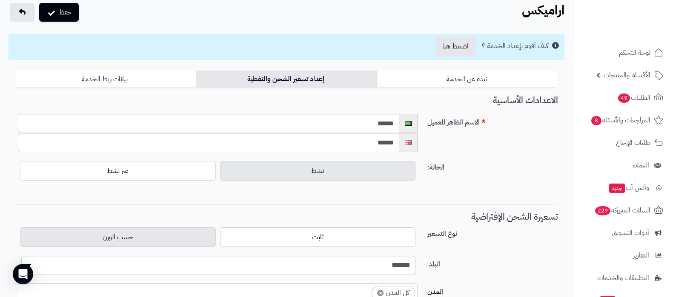
scroll to position [0, 0]
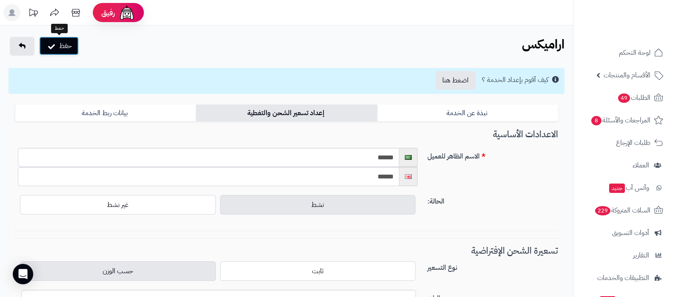
click at [64, 46] on button "حفظ" at bounding box center [59, 46] width 40 height 19
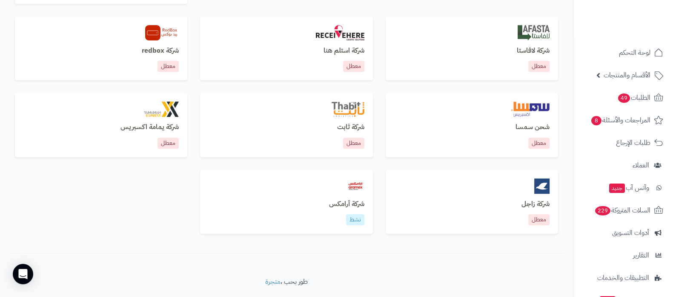
scroll to position [635, 0]
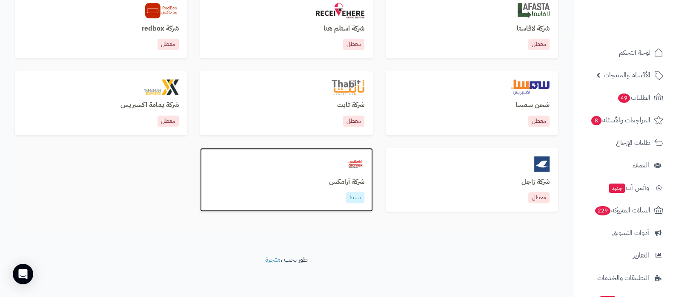
click at [342, 182] on h3 "شركة أرامكس" at bounding box center [285, 183] width 155 height 8
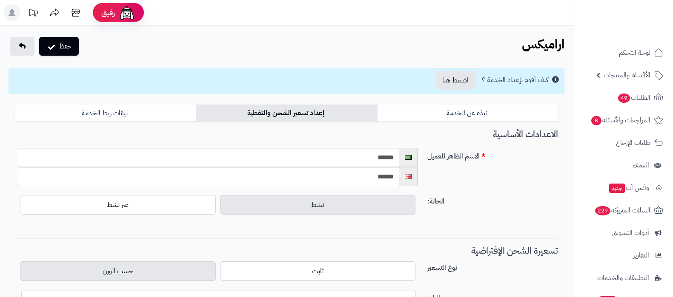
select select
select select "****"
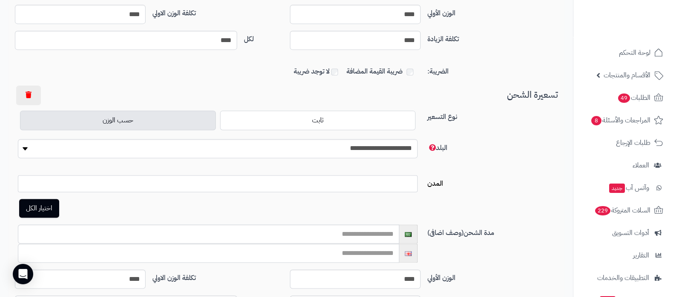
scroll to position [1489, 0]
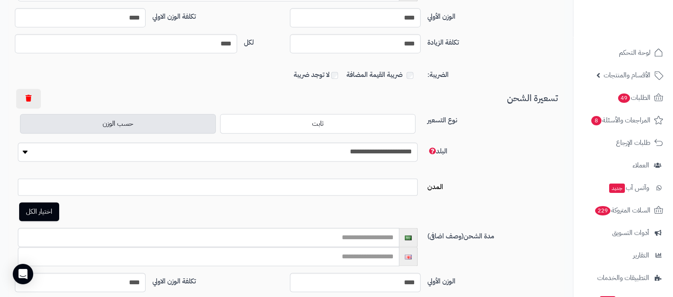
click at [328, 183] on ul at bounding box center [217, 185] width 399 height 12
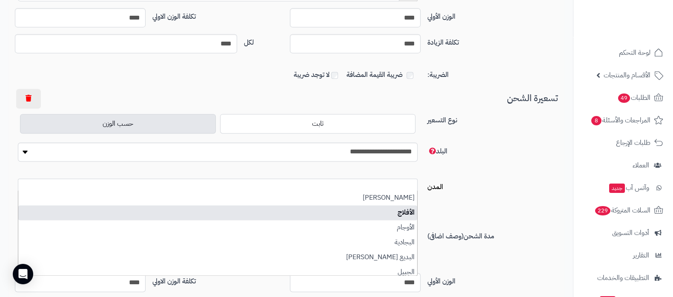
scroll to position [0, -5]
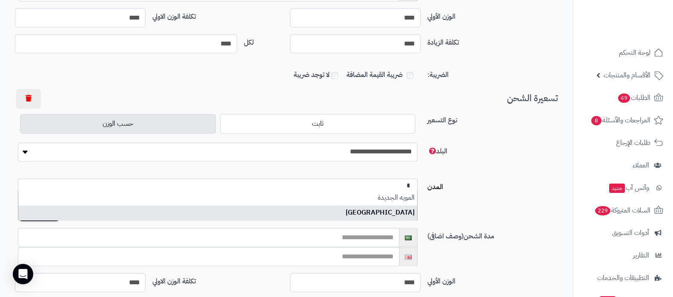
type input "**"
select select "***"
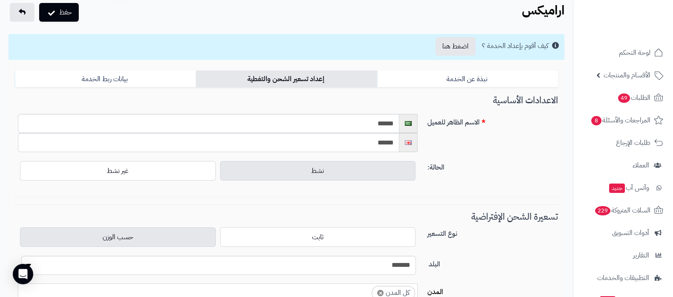
scroll to position [0, 0]
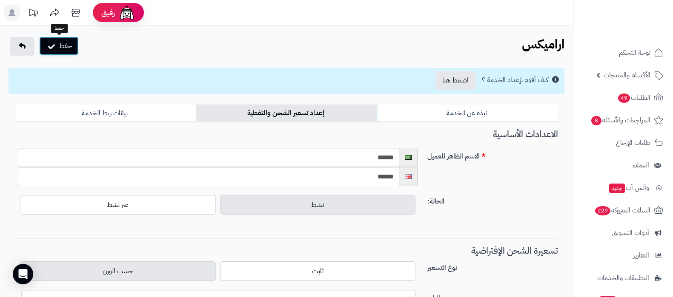
click at [71, 48] on button "حفظ" at bounding box center [59, 46] width 40 height 19
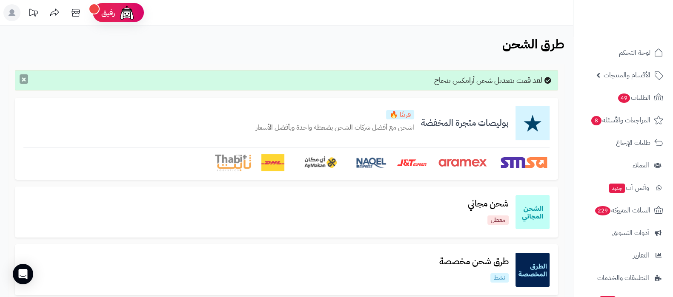
click at [23, 78] on button "×" at bounding box center [24, 78] width 9 height 9
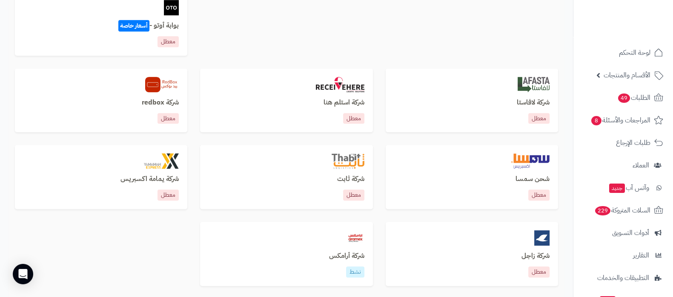
scroll to position [608, 0]
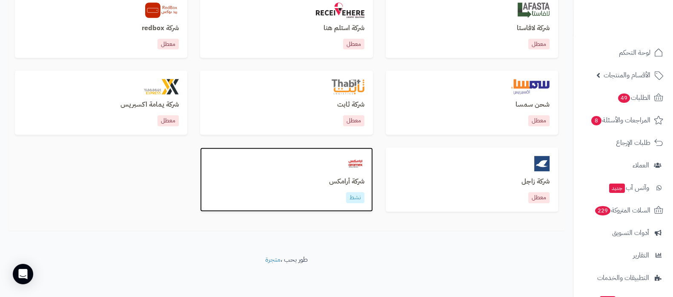
click at [337, 179] on h3 "شركة أرامكس" at bounding box center [285, 182] width 155 height 8
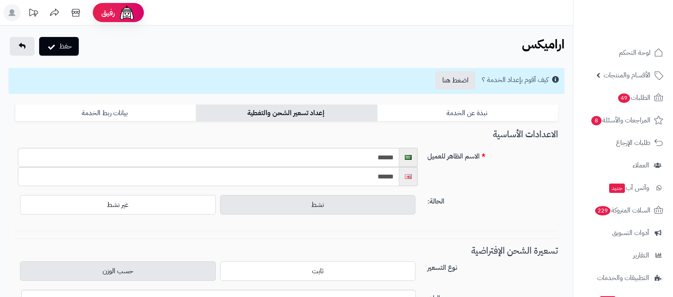
select select
select select "****"
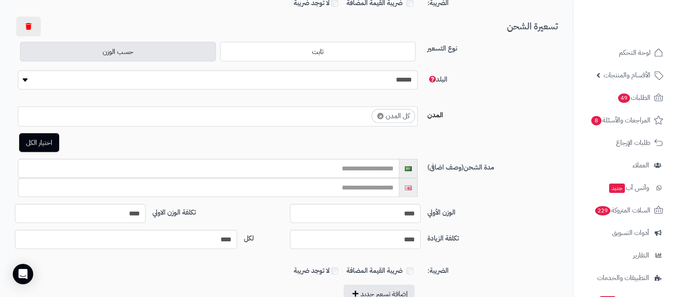
scroll to position [6457, 0]
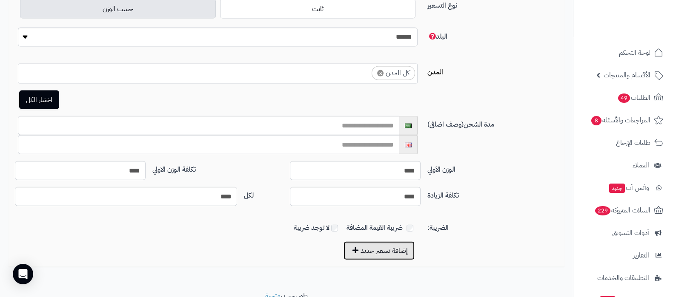
click at [384, 242] on button "إضافة تسعير جديد" at bounding box center [378, 251] width 71 height 19
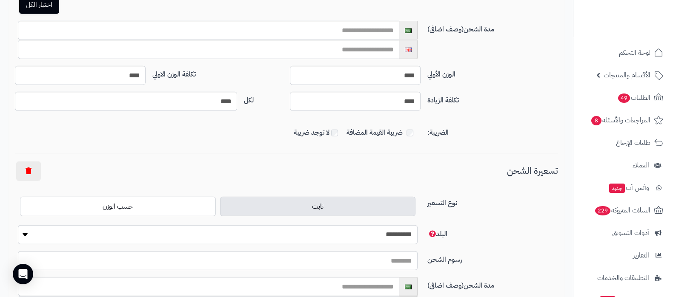
scroll to position [6616, 0]
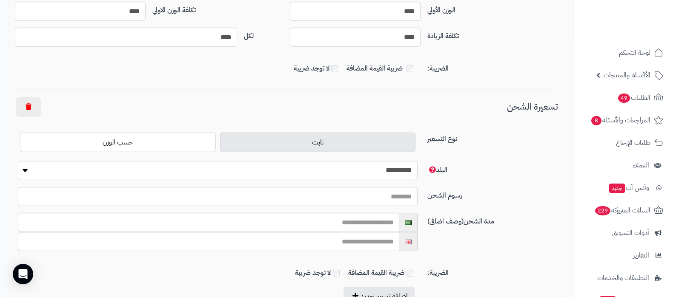
click at [390, 161] on select "**********" at bounding box center [218, 170] width 400 height 19
select select "***"
click at [18, 161] on select "**********" at bounding box center [218, 170] width 400 height 19
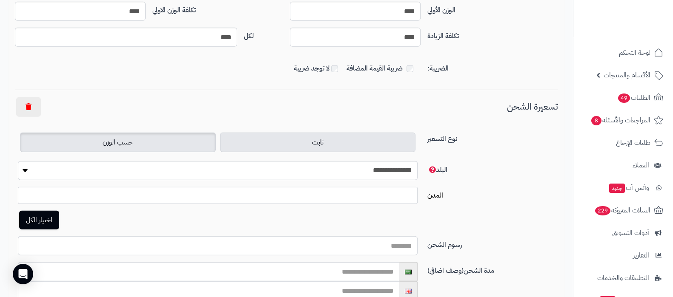
click at [172, 133] on label "حسب الوزن" at bounding box center [118, 143] width 196 height 20
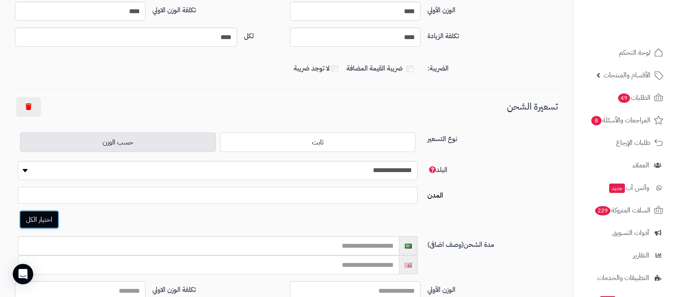
click at [37, 211] on button "اختيار الكل" at bounding box center [39, 220] width 40 height 19
select select "***"
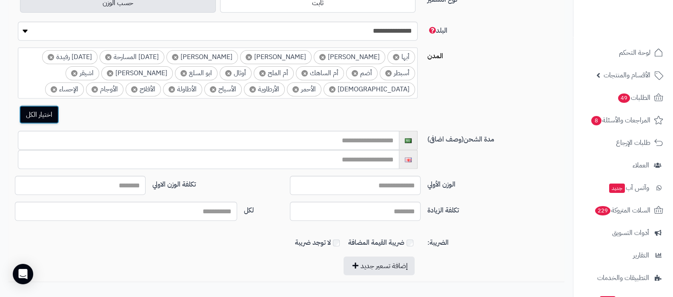
scroll to position [6771, 0]
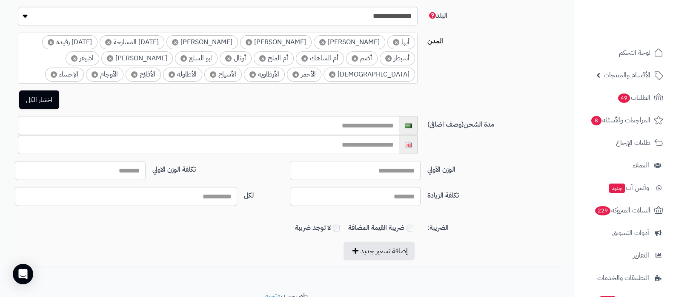
click at [389, 161] on input "الوزن الأولي" at bounding box center [355, 170] width 131 height 19
type input "***"
click at [128, 161] on input "تكلفة الوزن الاولي" at bounding box center [80, 170] width 131 height 19
type input "***"
click at [397, 187] on input "تكلفة الزيادة" at bounding box center [355, 196] width 131 height 19
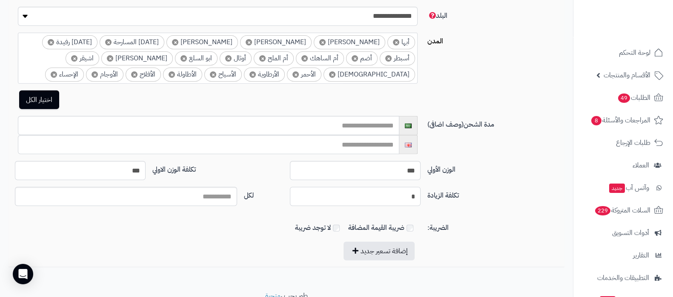
type input "*"
click at [210, 187] on input "لكل" at bounding box center [126, 196] width 222 height 19
type input "***"
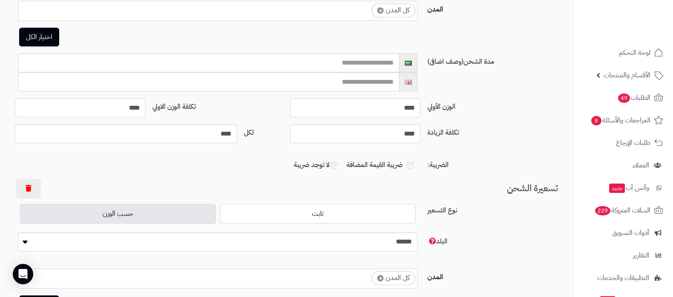
scroll to position [0, 0]
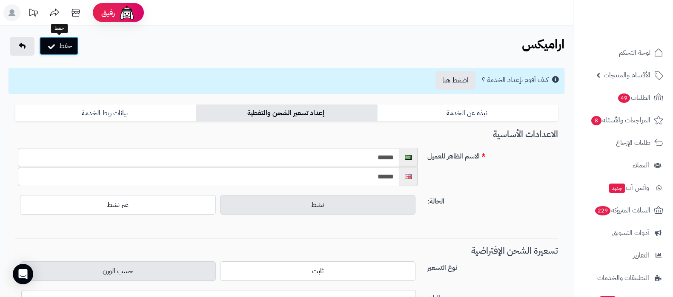
click at [64, 39] on button "حفظ" at bounding box center [59, 46] width 40 height 19
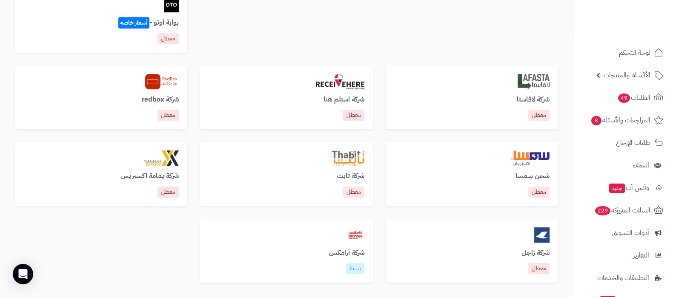
scroll to position [635, 0]
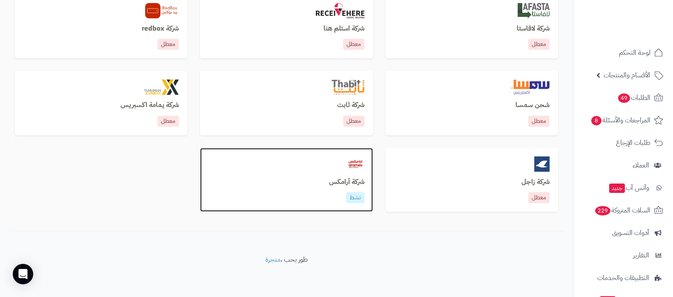
click at [344, 181] on h3 "شركة أرامكس" at bounding box center [285, 183] width 155 height 8
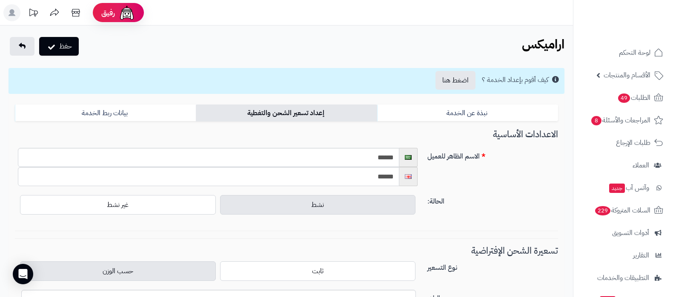
select select "****"
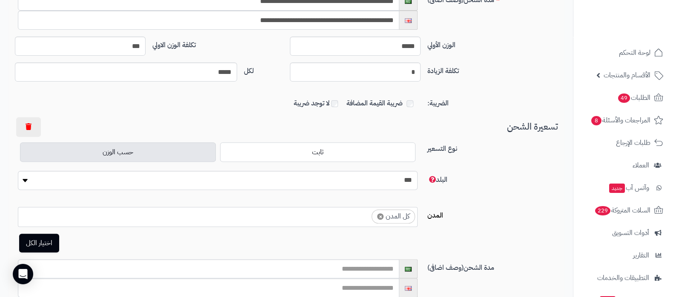
scroll to position [69, 0]
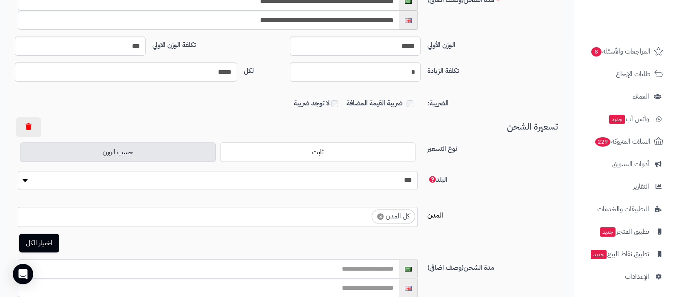
select select "****"
select select
select select "****"
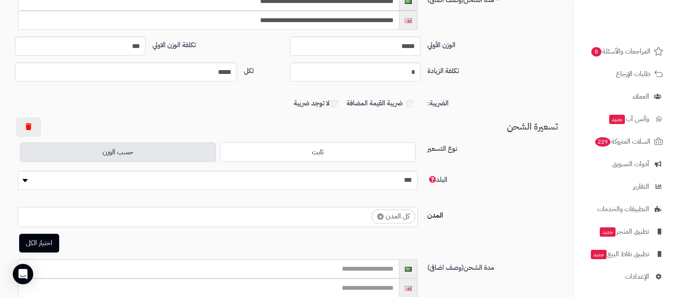
select select "****"
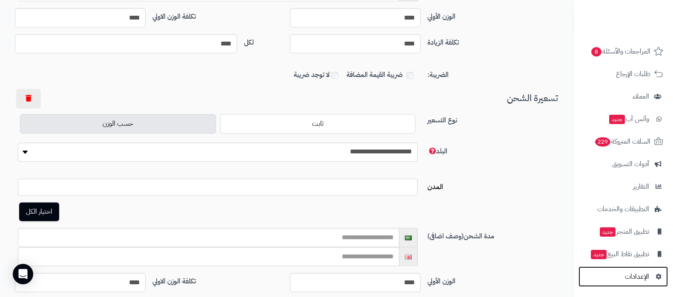
scroll to position [1595, 0]
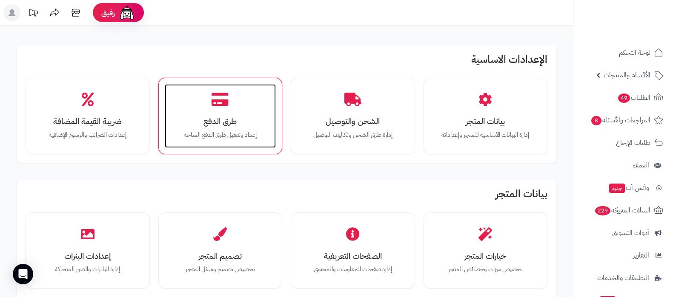
click at [224, 113] on div "طرق الدفع إعداد وتفعيل طرق الدفع المتاحة" at bounding box center [220, 116] width 111 height 64
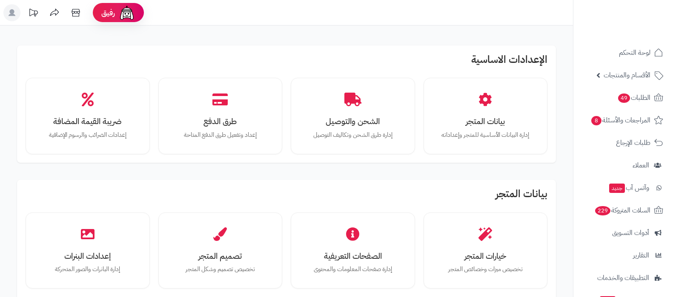
click at [358, 124] on h3 "الشحن والتوصيل" at bounding box center [352, 121] width 94 height 9
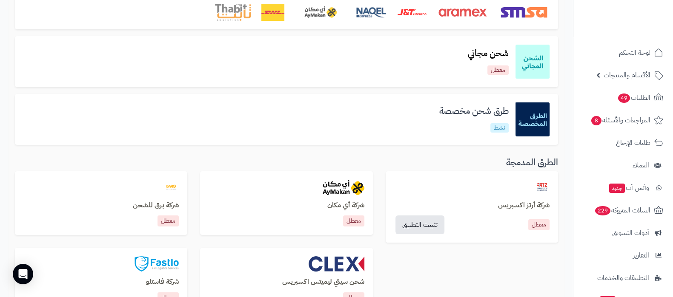
scroll to position [106, 0]
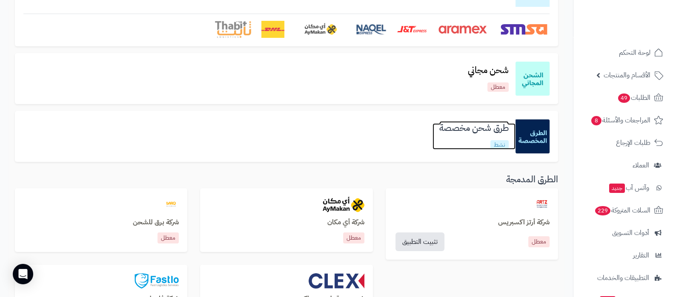
click at [476, 127] on h3 "طرق شحن مخصصة" at bounding box center [473, 128] width 83 height 10
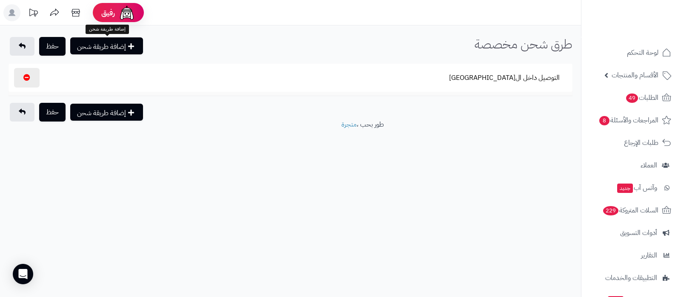
click at [128, 54] on button "إضافة طريقة شحن" at bounding box center [106, 45] width 73 height 17
select select
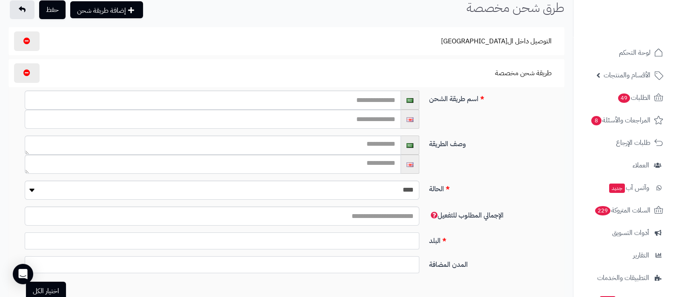
scroll to position [53, 0]
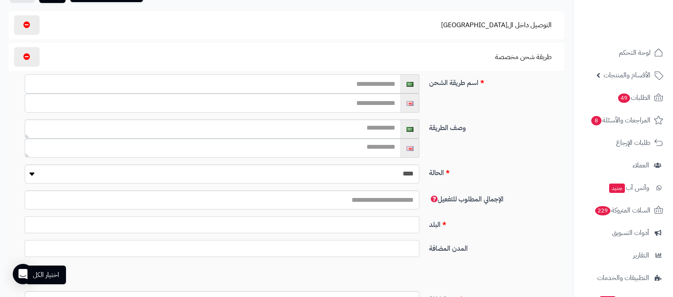
click at [370, 87] on input "text" at bounding box center [213, 83] width 376 height 19
click at [356, 81] on input "text" at bounding box center [213, 83] width 376 height 19
type input "******"
click at [341, 96] on input "text" at bounding box center [213, 103] width 376 height 19
type input "******"
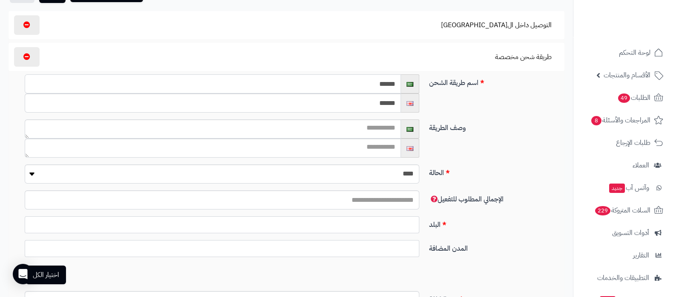
click at [393, 84] on input "******" at bounding box center [213, 83] width 376 height 19
type input "*****"
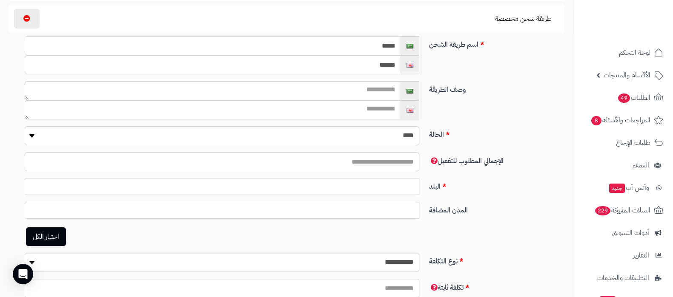
scroll to position [160, 0]
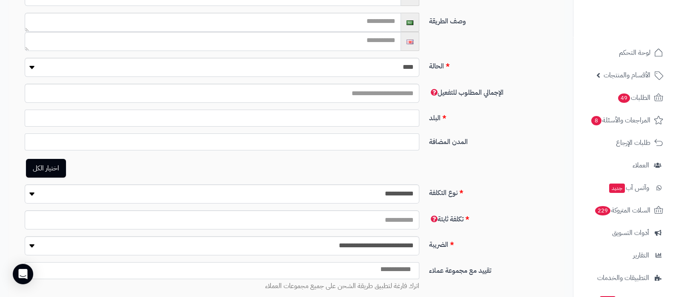
click at [385, 118] on ul at bounding box center [222, 116] width 394 height 12
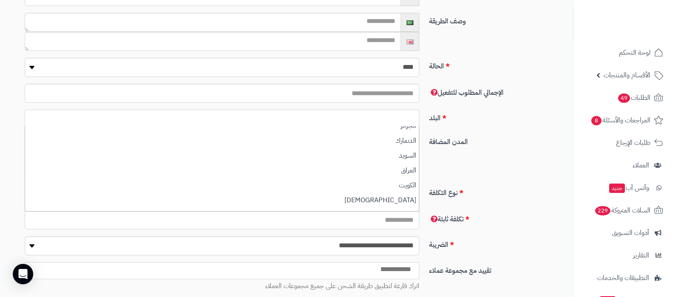
scroll to position [106, 0]
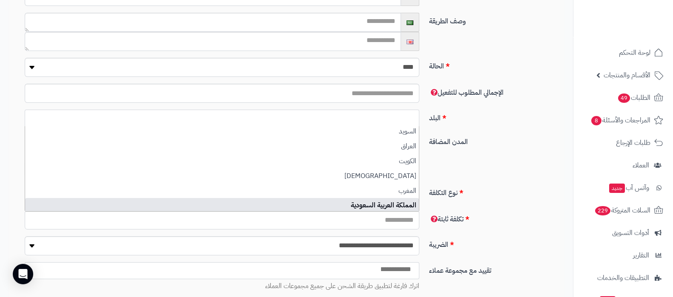
select select "***"
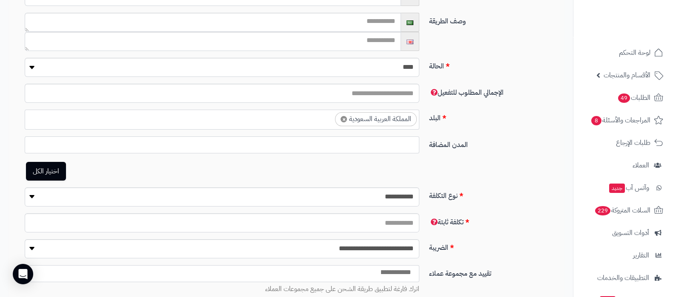
scroll to position [128, 0]
click at [58, 171] on link "اختيار الكل" at bounding box center [46, 171] width 40 height 19
select select "***"
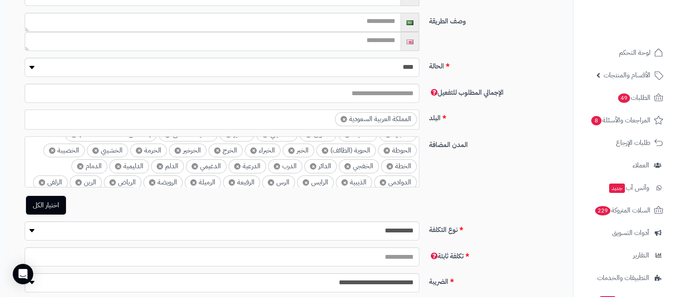
scroll to position [160, 0]
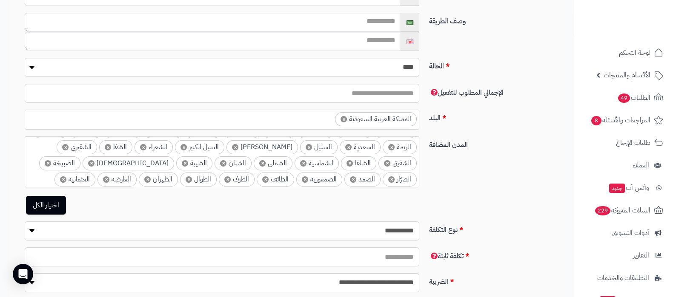
click at [393, 225] on select "**********" at bounding box center [222, 231] width 394 height 19
select select "******"
click at [25, 222] on select "**********" at bounding box center [222, 231] width 394 height 19
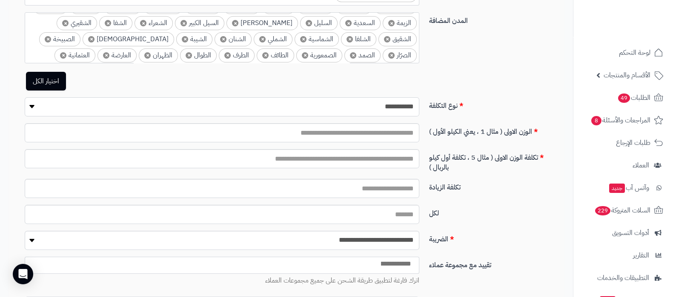
scroll to position [319, 0]
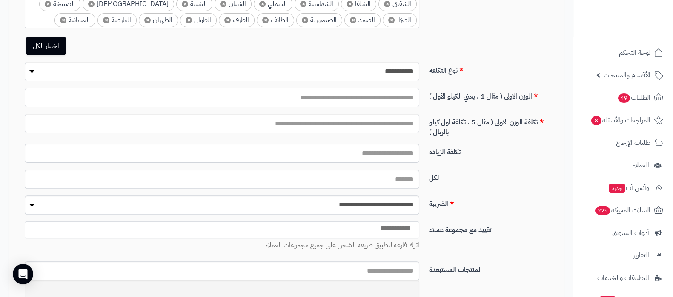
click at [396, 97] on input "text" at bounding box center [222, 97] width 394 height 19
type input "***"
click at [394, 126] on input "text" at bounding box center [222, 123] width 394 height 19
type input "***"
click at [397, 154] on input "text" at bounding box center [222, 153] width 394 height 19
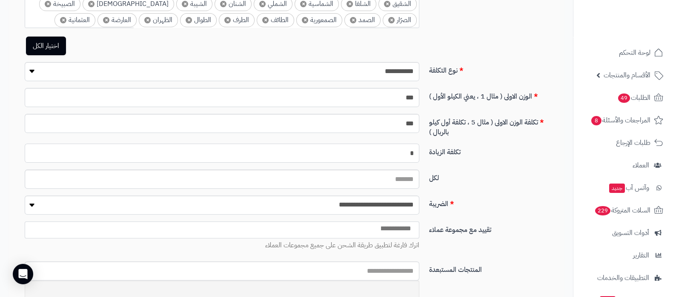
type input "*"
click at [402, 177] on input "لكل" at bounding box center [222, 179] width 394 height 19
type input "***"
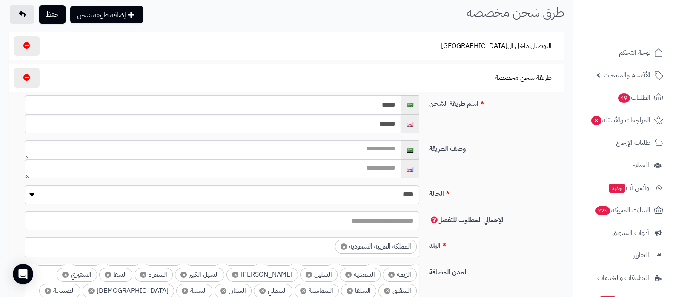
scroll to position [0, 0]
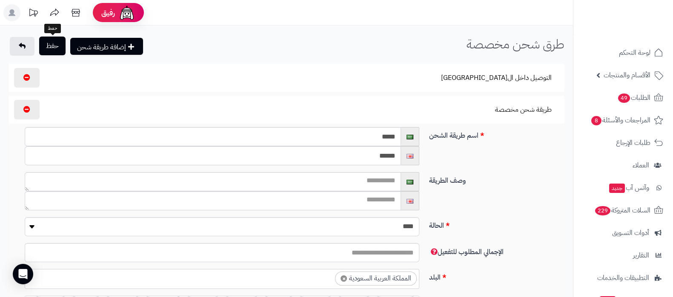
click at [44, 49] on button "حفظ" at bounding box center [52, 46] width 26 height 19
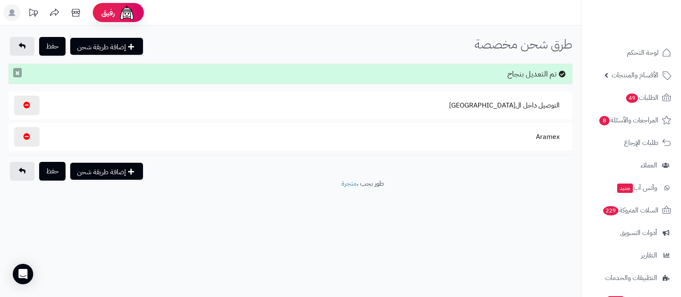
click at [18, 74] on button "×" at bounding box center [17, 72] width 9 height 9
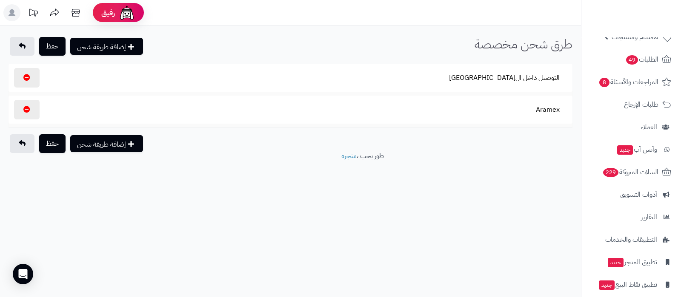
scroll to position [69, 0]
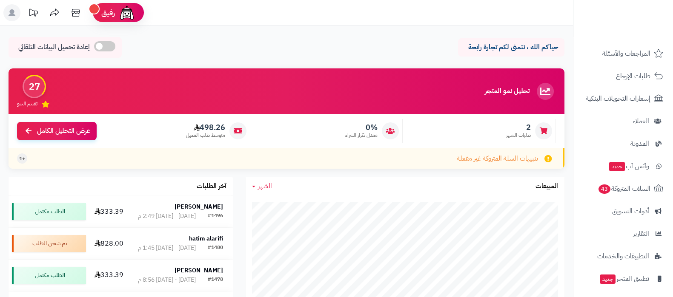
scroll to position [114, 0]
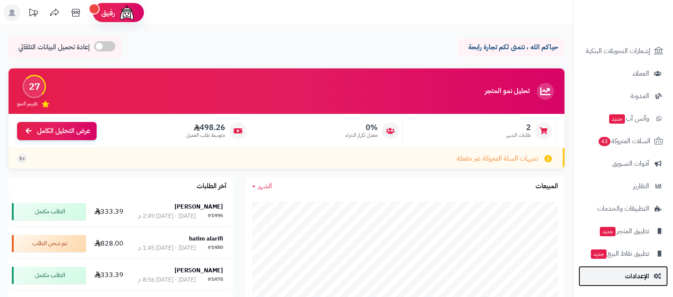
click at [632, 280] on span "الإعدادات" at bounding box center [637, 277] width 24 height 12
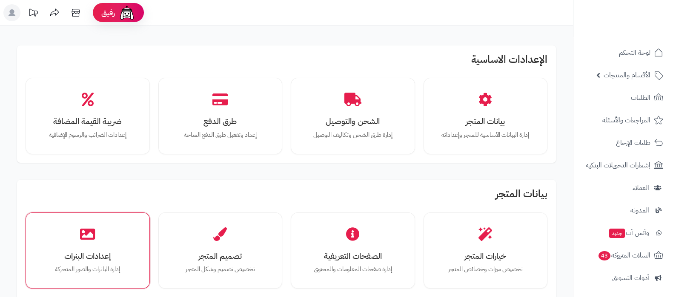
scroll to position [53, 0]
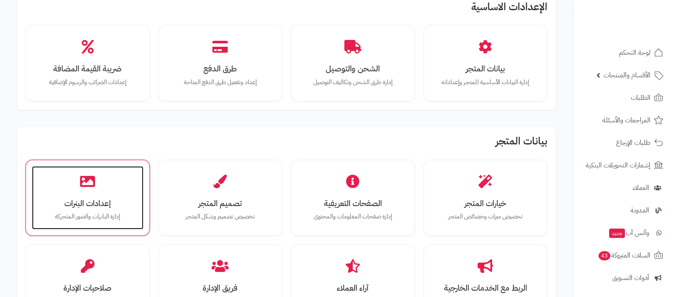
click at [82, 180] on icon at bounding box center [87, 181] width 15 height 15
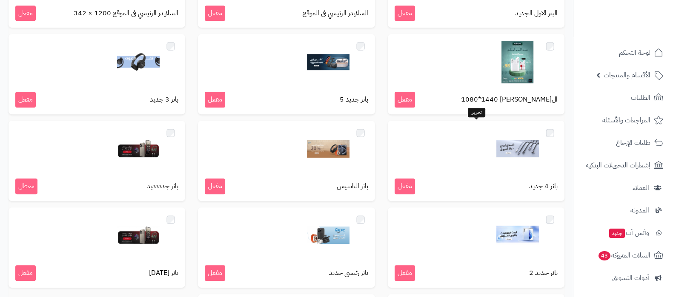
scroll to position [517, 0]
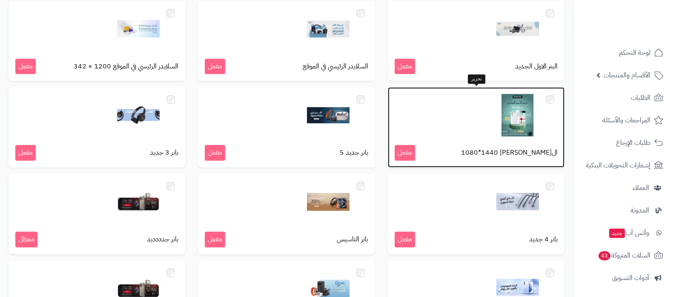
click at [510, 139] on div "السلايدر راسي 1080*1440 مفعل" at bounding box center [476, 127] width 177 height 80
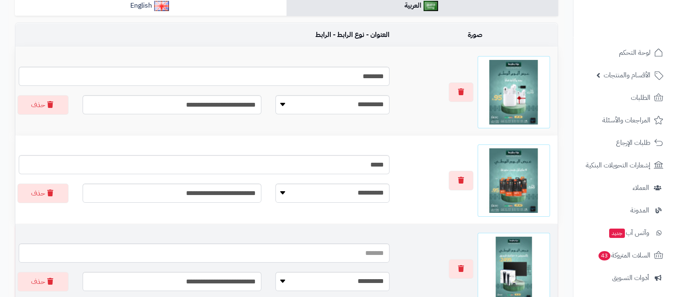
scroll to position [266, 0]
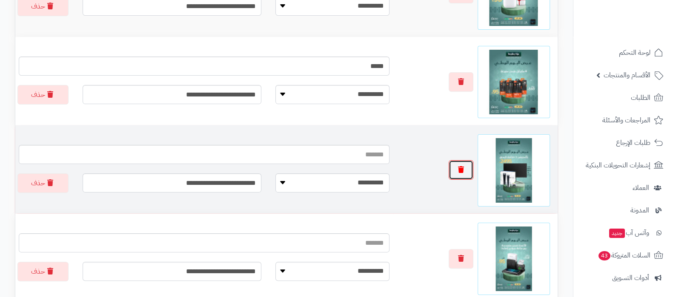
click at [457, 174] on button "button" at bounding box center [460, 170] width 25 height 20
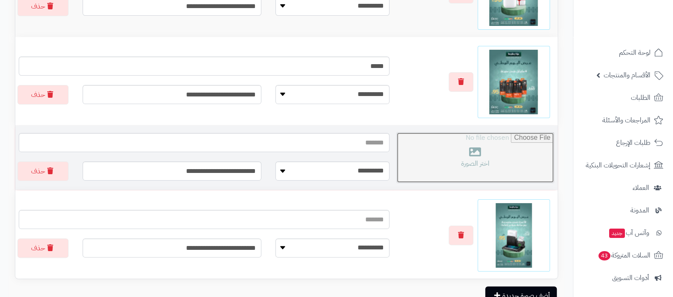
click at [481, 160] on input "file" at bounding box center [475, 158] width 157 height 50
type input "**********"
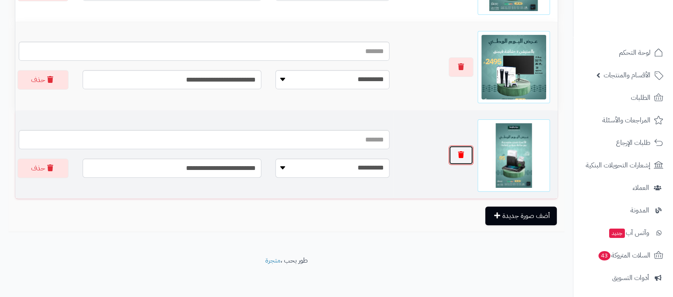
click at [458, 152] on icon "button" at bounding box center [461, 154] width 6 height 7
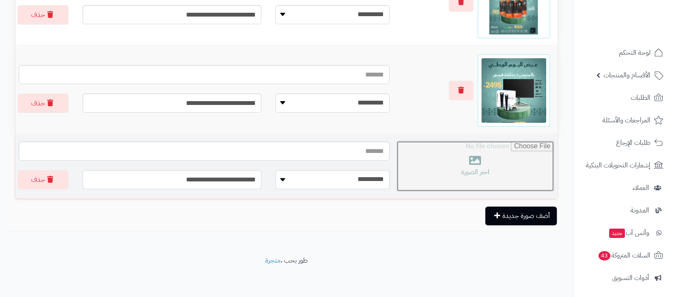
click at [477, 163] on input "file" at bounding box center [475, 166] width 157 height 50
type input "**********"
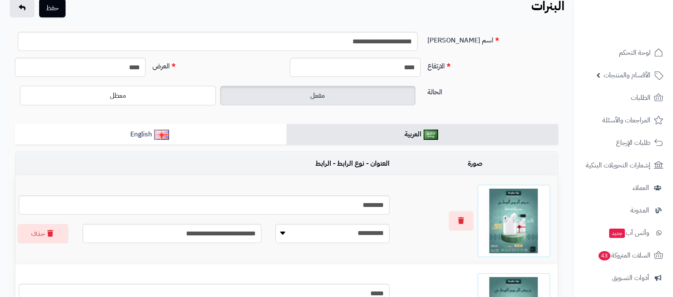
scroll to position [0, 0]
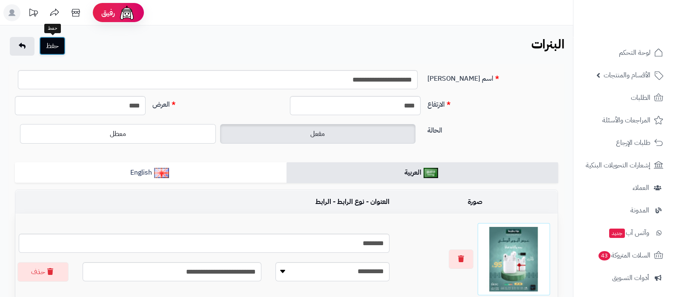
click at [59, 50] on button "حفظ" at bounding box center [52, 46] width 26 height 19
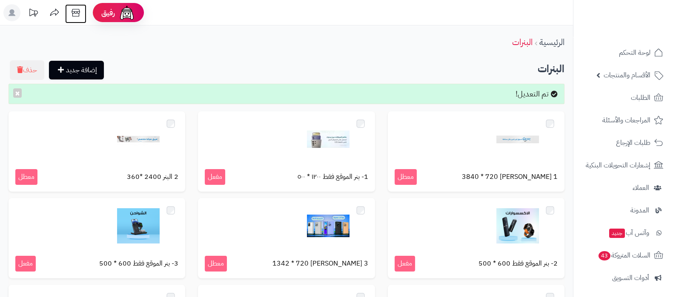
click at [78, 14] on icon at bounding box center [75, 12] width 17 height 17
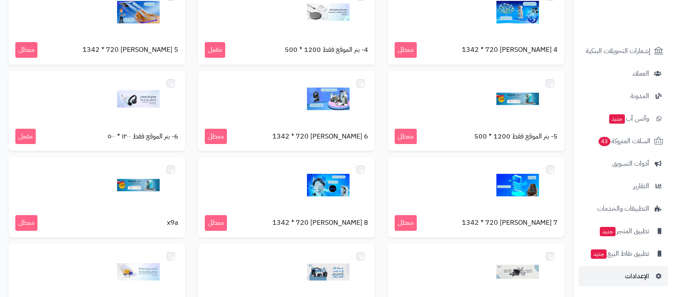
scroll to position [319, 0]
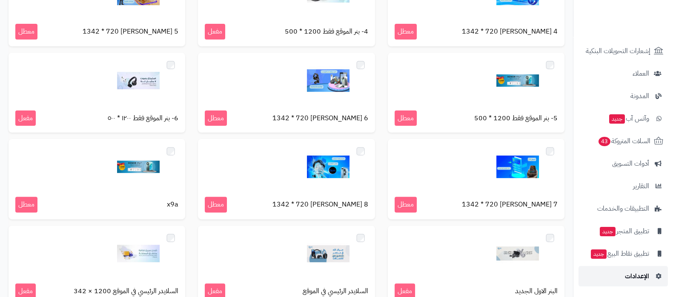
click at [623, 279] on link "الإعدادات" at bounding box center [622, 276] width 89 height 20
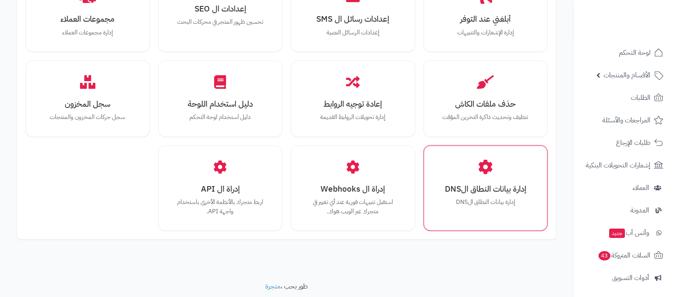
scroll to position [787, 0]
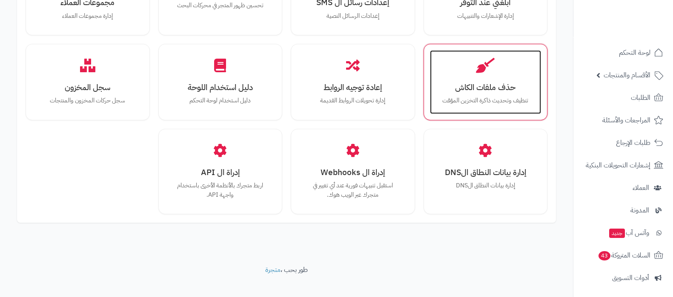
click at [477, 96] on p "تنظيف وتحديث ذاكرة التخزين المؤقت" at bounding box center [485, 100] width 94 height 9
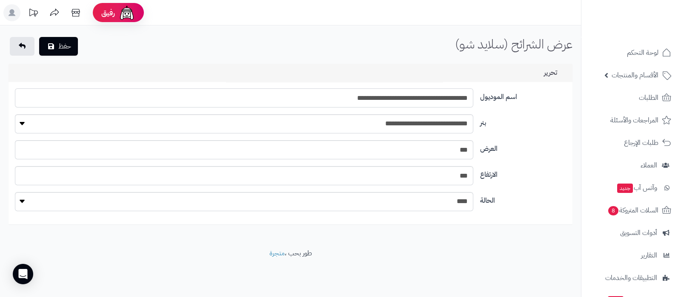
click at [410, 100] on input "**********" at bounding box center [244, 97] width 458 height 19
click at [396, 99] on input "**********" at bounding box center [244, 97] width 458 height 19
type input "**********"
click at [70, 43] on button "حفظ" at bounding box center [58, 46] width 39 height 19
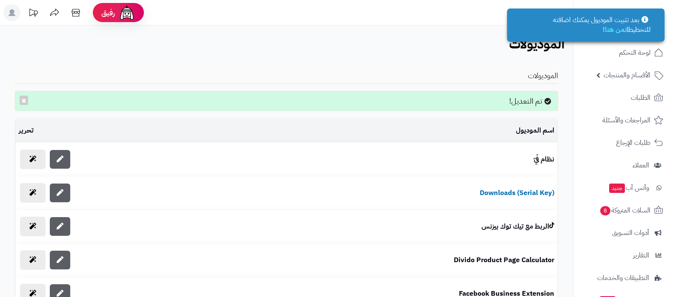
scroll to position [69, 0]
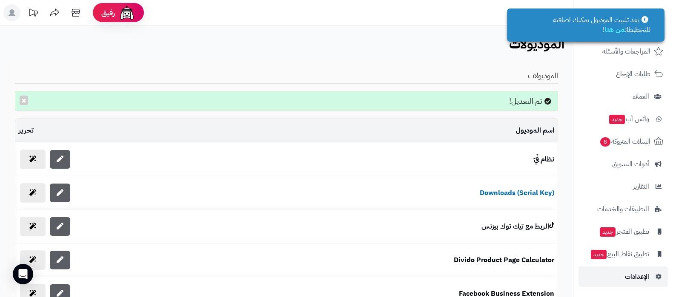
click at [634, 274] on span "الإعدادات" at bounding box center [637, 277] width 24 height 12
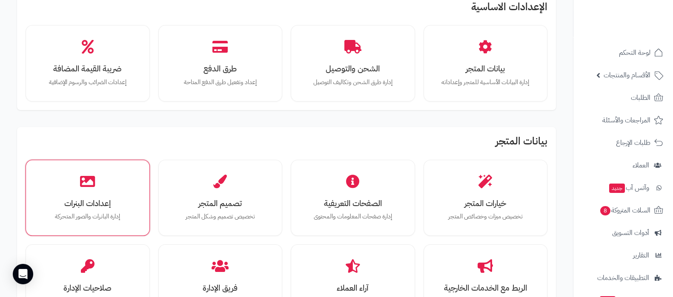
scroll to position [53, 0]
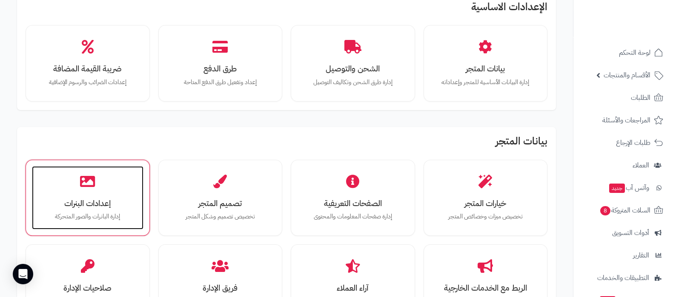
click at [110, 194] on div "إعدادات البنرات إدارة البانرات والصور المتحركة" at bounding box center [87, 198] width 111 height 64
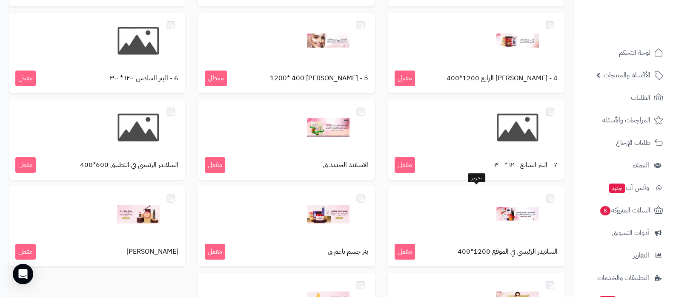
scroll to position [160, 0]
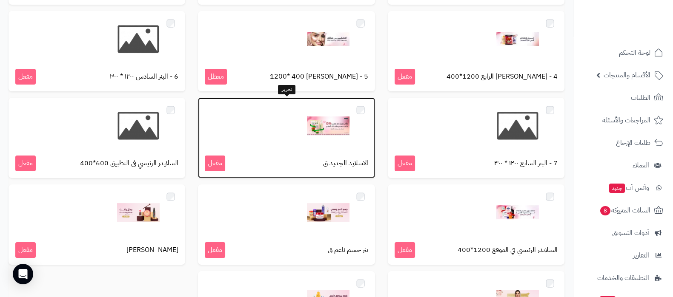
click at [316, 124] on img at bounding box center [328, 126] width 43 height 43
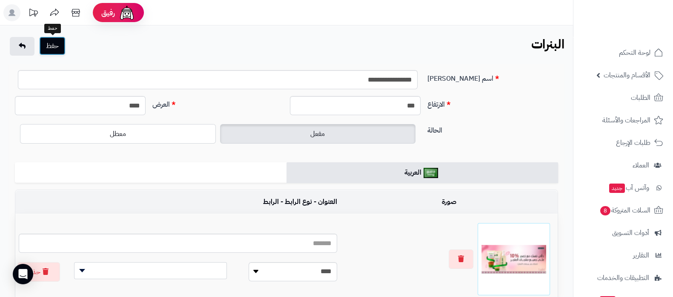
click at [47, 43] on button "حفظ" at bounding box center [52, 46] width 26 height 19
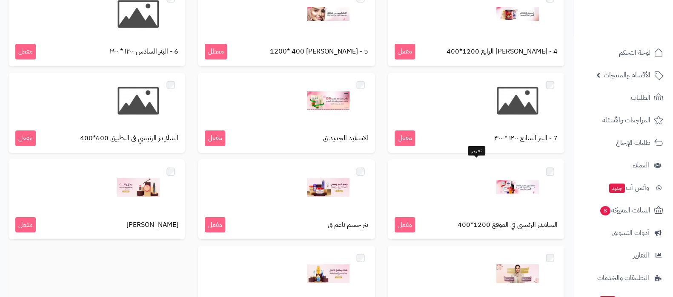
scroll to position [212, 0]
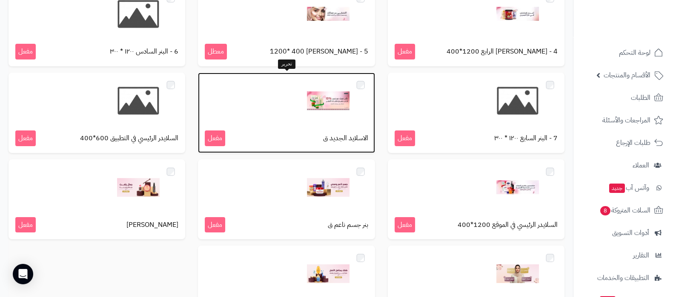
click at [331, 99] on img at bounding box center [328, 101] width 43 height 43
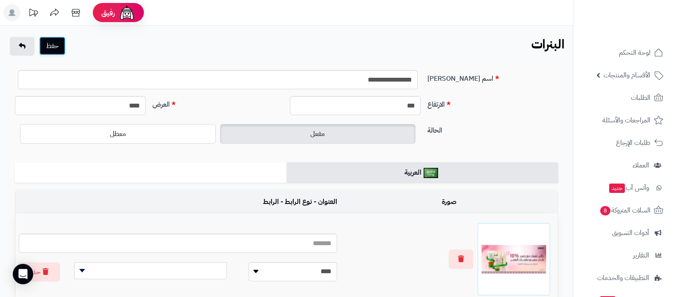
click at [60, 43] on button "حفظ" at bounding box center [52, 46] width 26 height 19
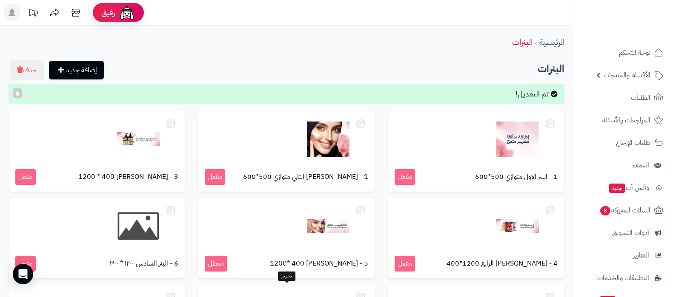
scroll to position [212, 0]
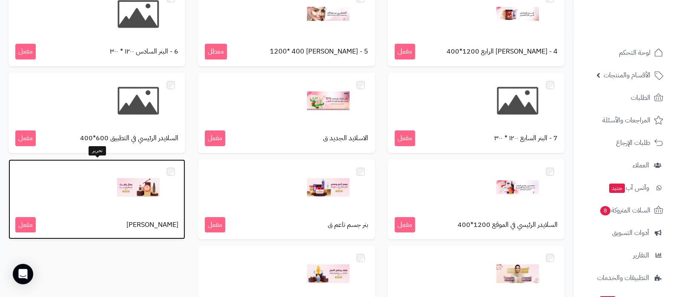
click at [145, 188] on img at bounding box center [138, 187] width 43 height 43
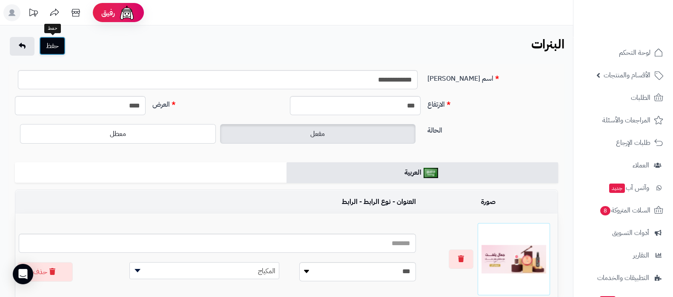
click at [58, 46] on button "حفظ" at bounding box center [52, 46] width 26 height 19
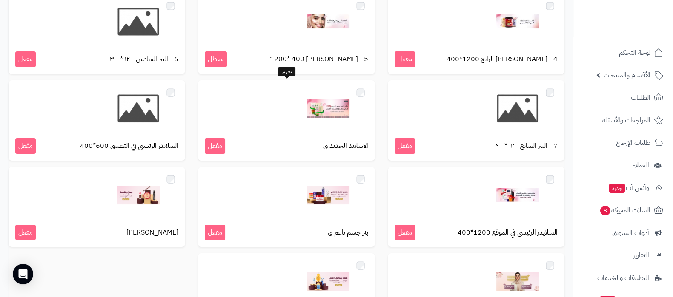
scroll to position [266, 0]
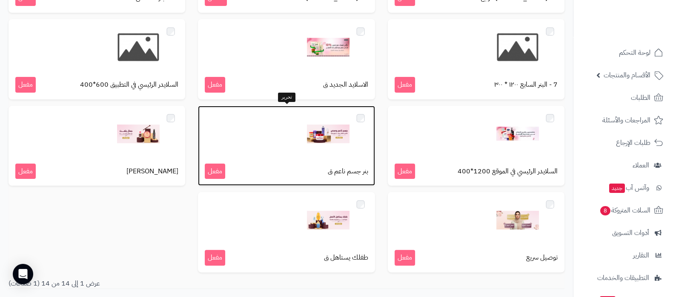
click at [334, 140] on img at bounding box center [328, 134] width 43 height 43
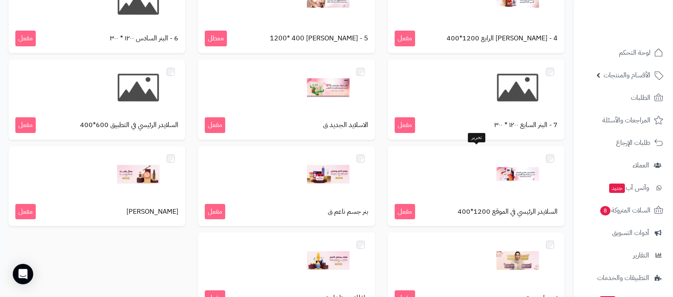
scroll to position [319, 0]
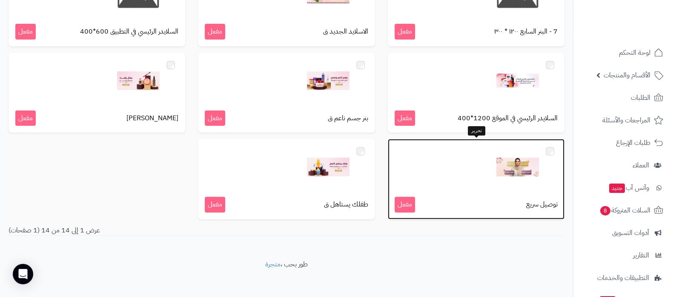
click at [519, 169] on img at bounding box center [517, 167] width 43 height 43
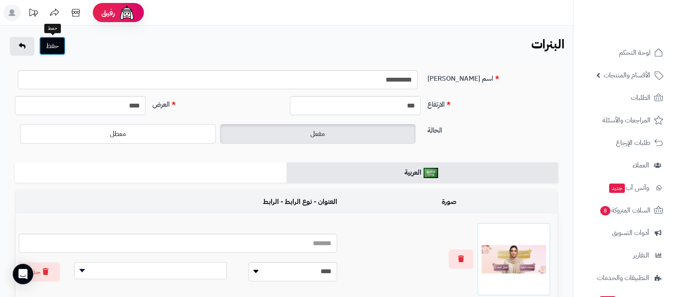
click at [47, 43] on button "حفظ" at bounding box center [52, 46] width 26 height 19
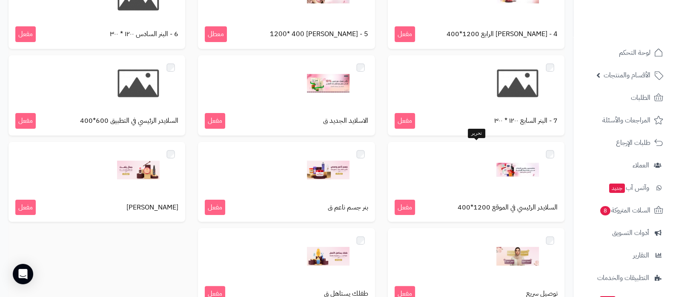
scroll to position [266, 0]
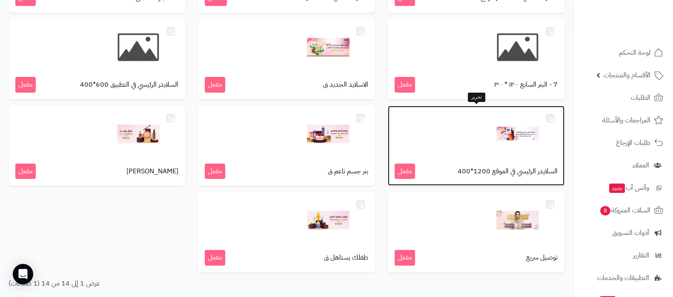
click at [521, 141] on img at bounding box center [517, 134] width 43 height 43
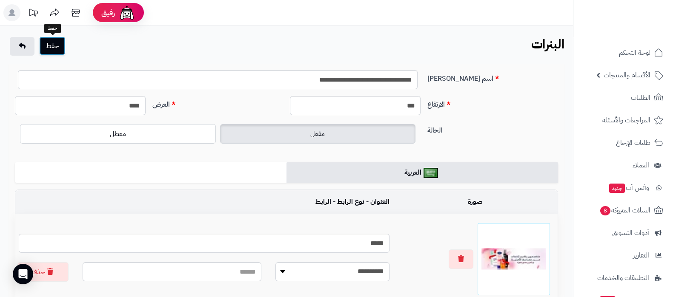
click at [58, 49] on button "حفظ" at bounding box center [52, 46] width 26 height 19
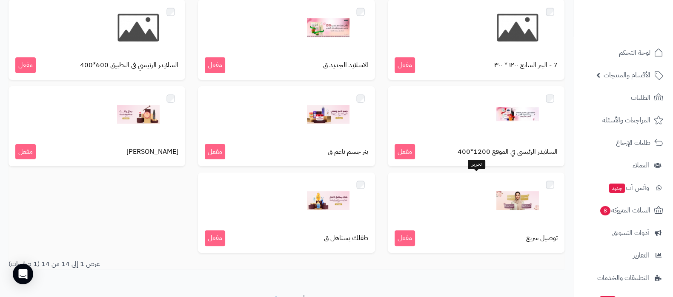
scroll to position [324, 0]
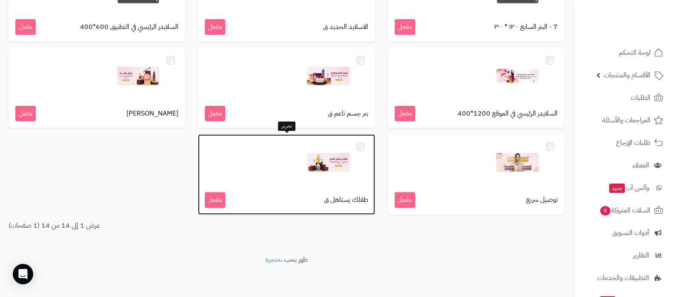
click at [328, 163] on img at bounding box center [328, 162] width 43 height 43
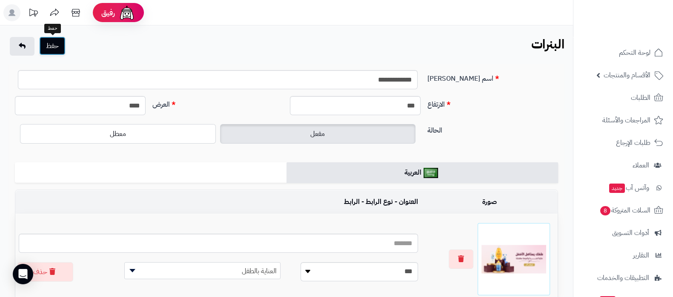
click at [52, 41] on button "حفظ" at bounding box center [52, 46] width 26 height 19
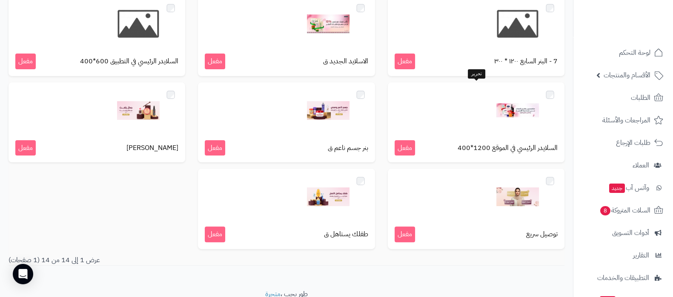
scroll to position [324, 0]
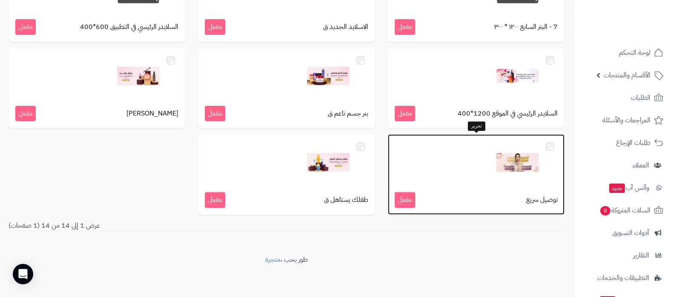
click at [527, 170] on img at bounding box center [517, 162] width 43 height 43
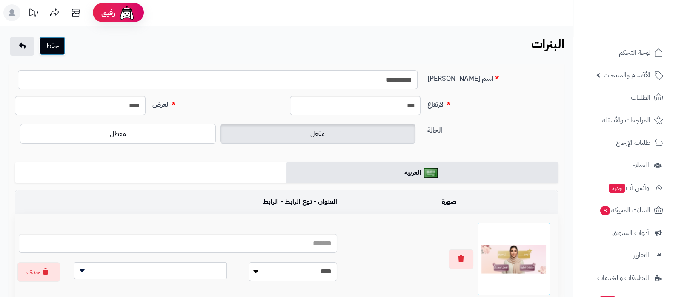
click at [57, 43] on button "حفظ" at bounding box center [52, 46] width 26 height 19
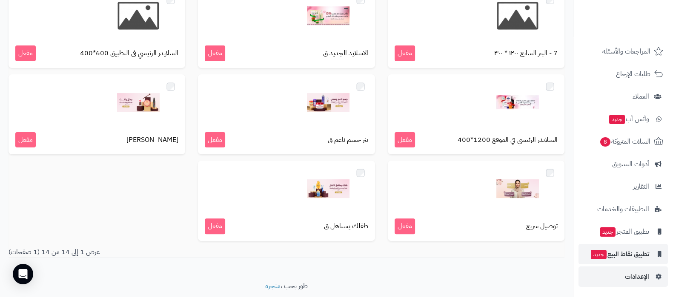
scroll to position [324, 0]
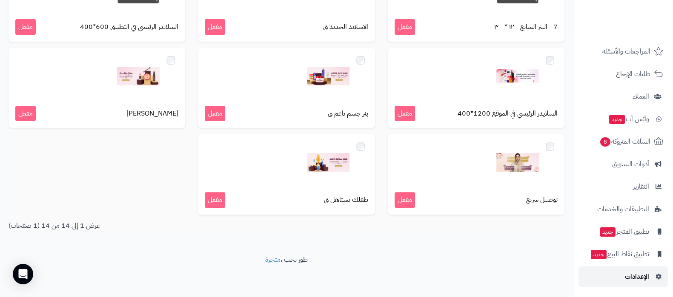
click at [625, 281] on span "الإعدادات" at bounding box center [637, 277] width 24 height 12
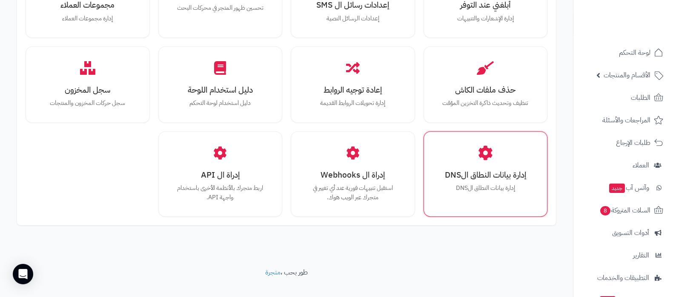
scroll to position [787, 0]
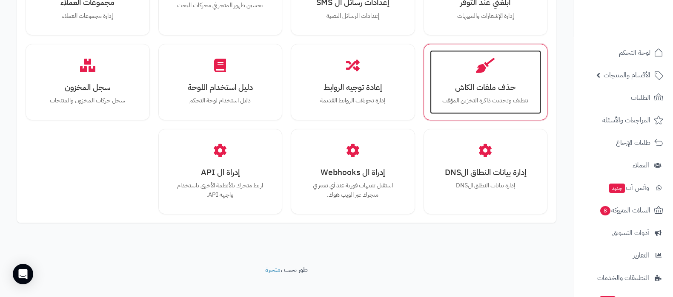
click at [480, 84] on div "حذف ملفات الكاش تنظيف وتحديث ذاكرة التخزين المؤقت" at bounding box center [485, 82] width 111 height 64
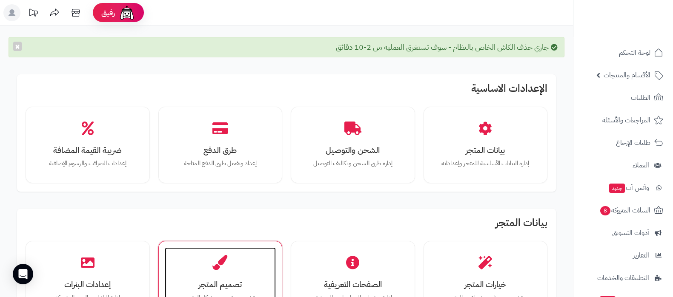
click at [219, 260] on icon at bounding box center [220, 263] width 15 height 15
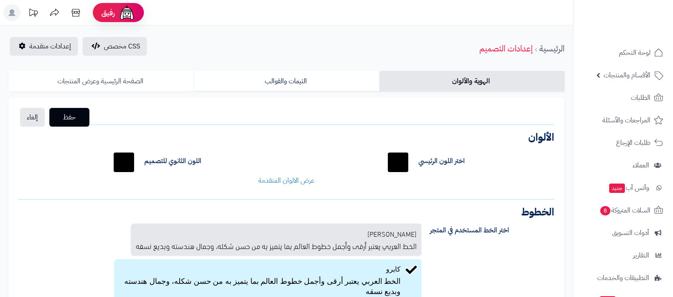
click at [122, 86] on link "الصفحة الرئيسية وعرض المنتجات" at bounding box center [101, 81] width 185 height 20
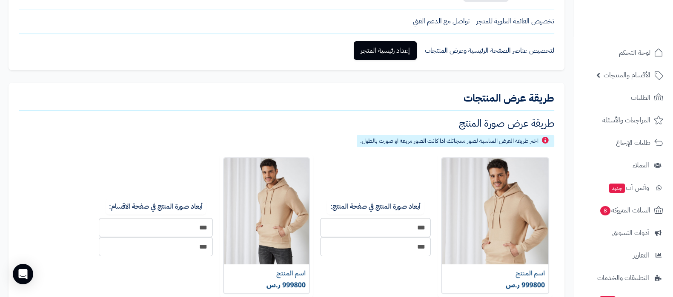
scroll to position [160, 0]
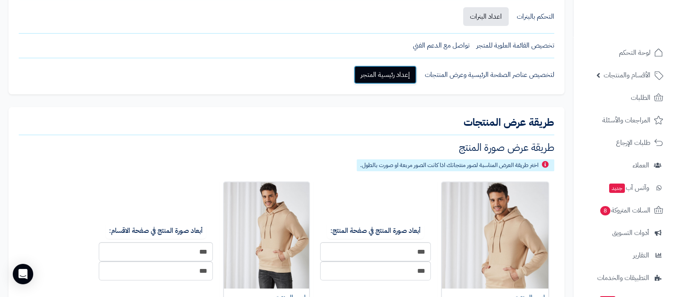
click at [389, 73] on link "إعداد رئيسية المتجر" at bounding box center [385, 75] width 63 height 19
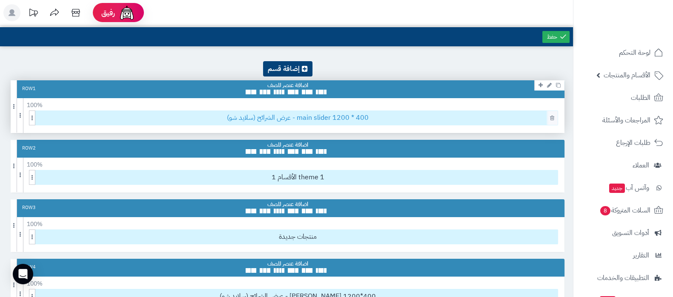
click at [407, 120] on span "عرض الشرائح (سلايد شو) - main slider 1200 * 400" at bounding box center [297, 118] width 519 height 14
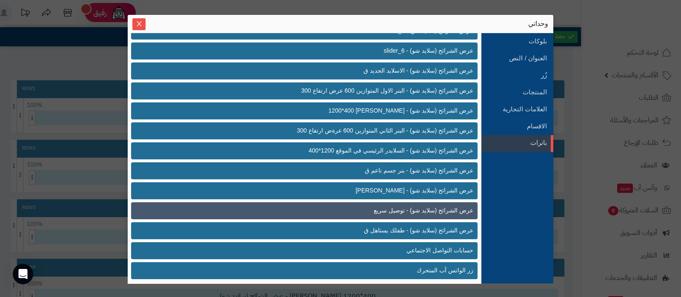
scroll to position [276, 0]
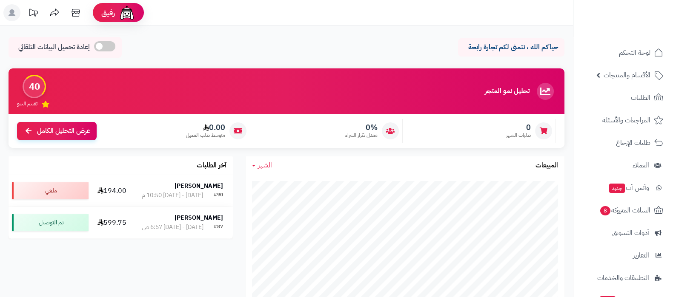
scroll to position [69, 0]
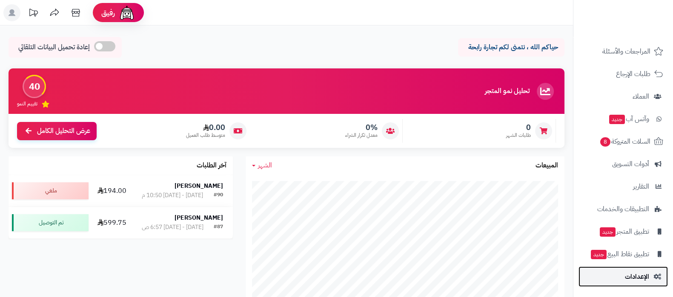
click at [618, 280] on link "الإعدادات" at bounding box center [622, 277] width 89 height 20
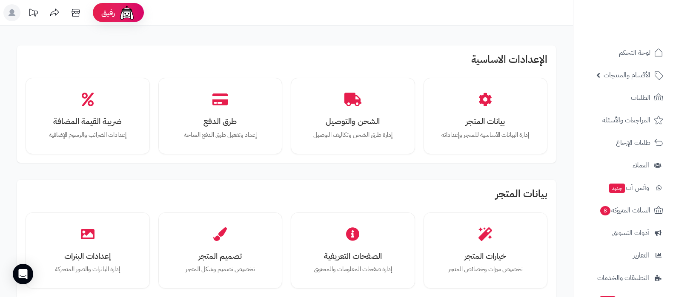
scroll to position [53, 0]
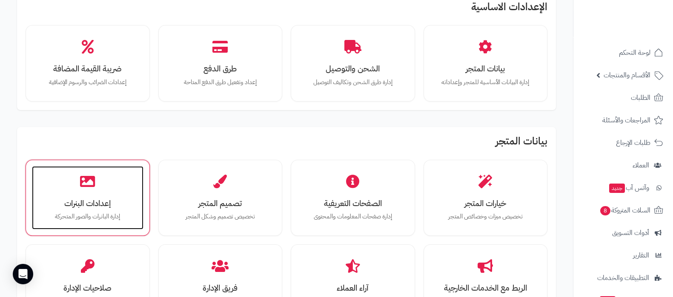
click at [100, 207] on h3 "إعدادات البنرات" at bounding box center [87, 203] width 94 height 9
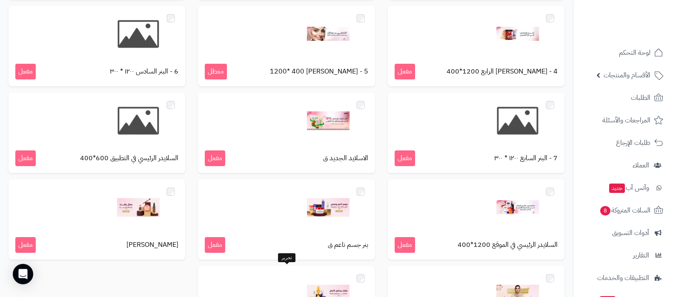
scroll to position [137, 0]
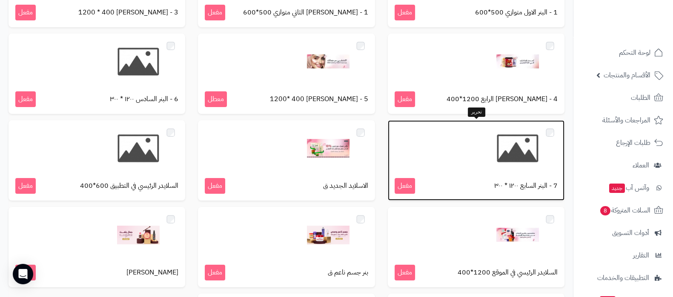
click at [515, 163] on img at bounding box center [517, 148] width 43 height 43
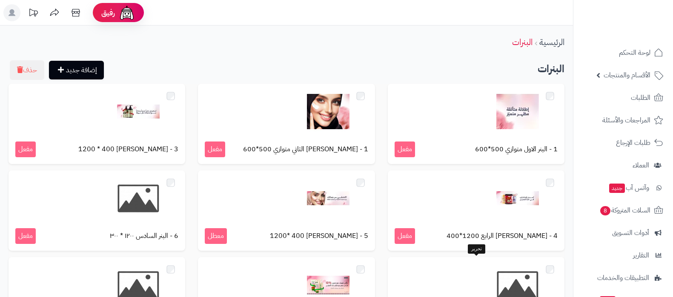
scroll to position [137, 0]
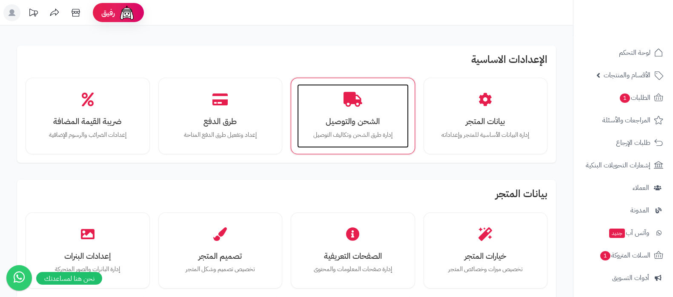
click at [350, 121] on h3 "الشحن والتوصيل" at bounding box center [352, 121] width 94 height 9
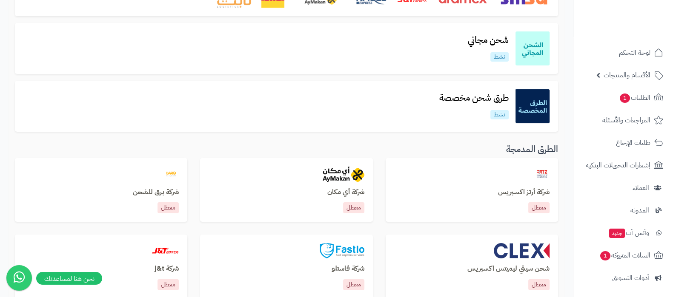
scroll to position [160, 0]
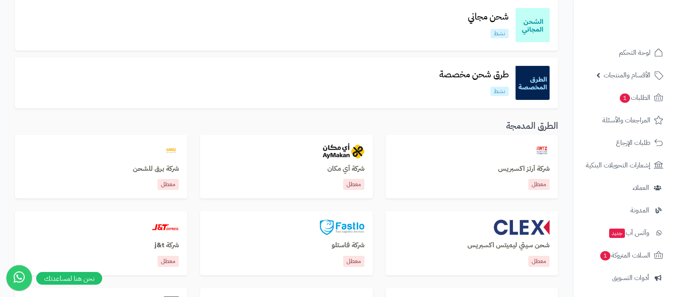
click at [473, 66] on div "طرق شحن مخصصة نشط" at bounding box center [286, 83] width 526 height 34
click at [465, 73] on h3 "طرق شحن مخصصة" at bounding box center [473, 75] width 83 height 10
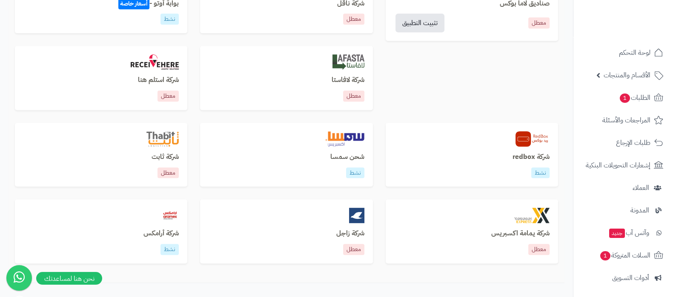
scroll to position [531, 0]
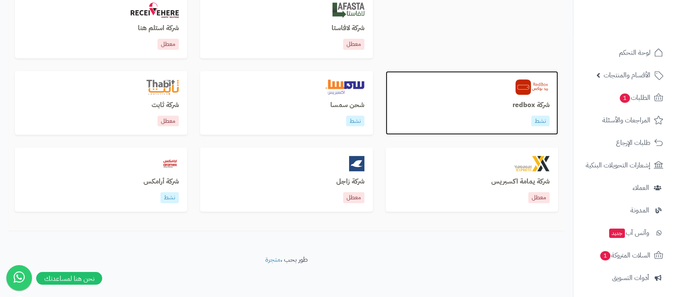
click at [523, 102] on h3 "شركة redbox" at bounding box center [471, 106] width 155 height 8
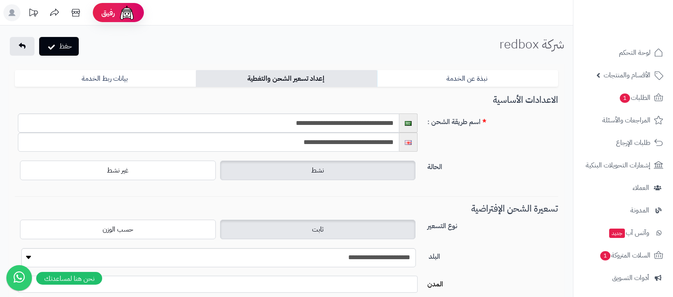
scroll to position [212, 0]
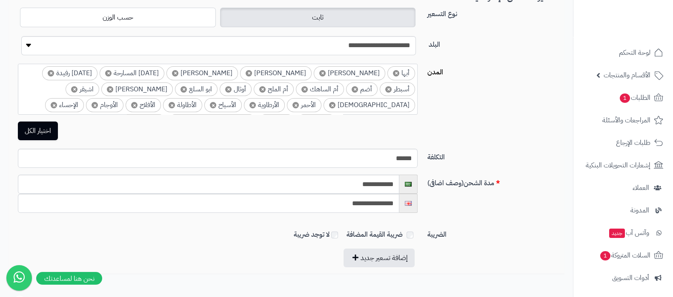
select select "***"
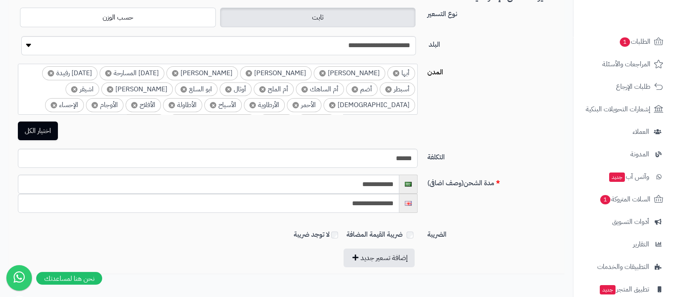
scroll to position [114, 0]
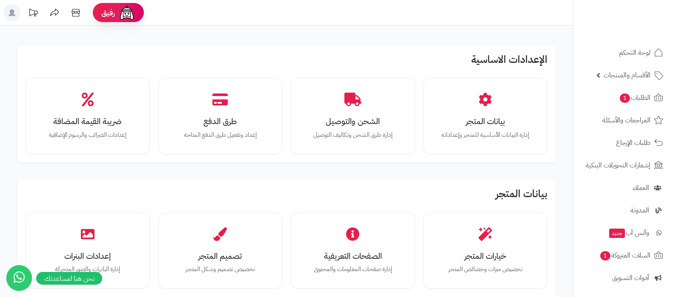
click at [367, 114] on div "الشحن والتوصيل إدارة طرق الشحن وتكاليف التوصيل" at bounding box center [352, 116] width 111 height 64
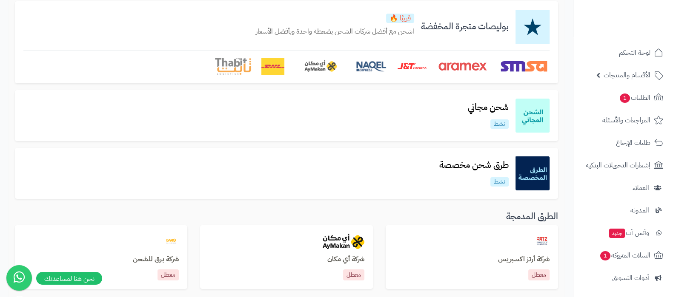
scroll to position [106, 0]
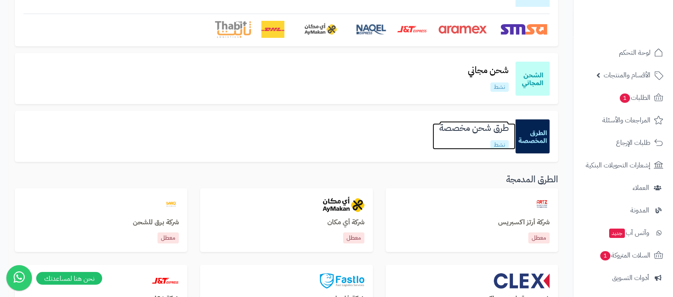
click at [472, 128] on h3 "طرق شحن مخصصة" at bounding box center [473, 128] width 83 height 10
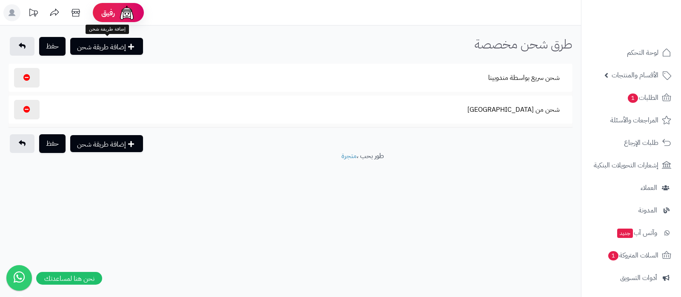
click at [111, 49] on button "إضافة طريقة شحن" at bounding box center [106, 46] width 73 height 17
select select
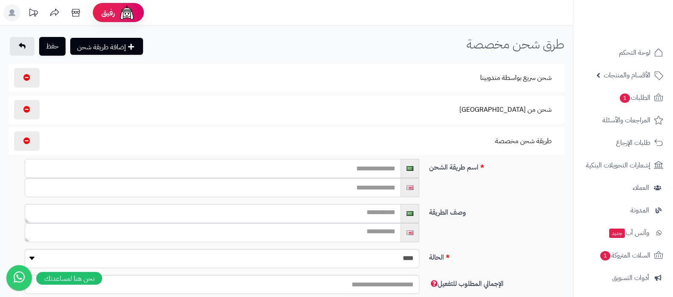
click at [380, 168] on input "text" at bounding box center [213, 168] width 376 height 19
type input "*"
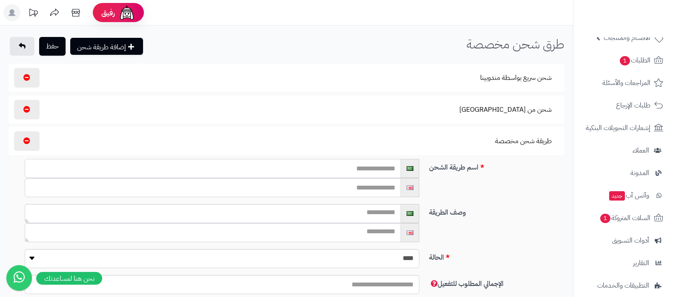
scroll to position [114, 0]
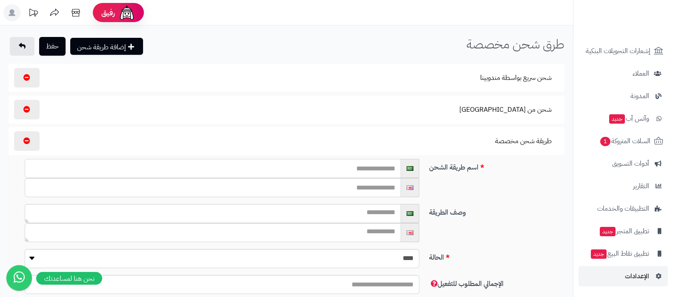
click at [354, 169] on input "text" at bounding box center [213, 168] width 376 height 19
paste input "**********"
type input "**********"
click at [370, 192] on input "text" at bounding box center [213, 187] width 376 height 19
paste input "**********"
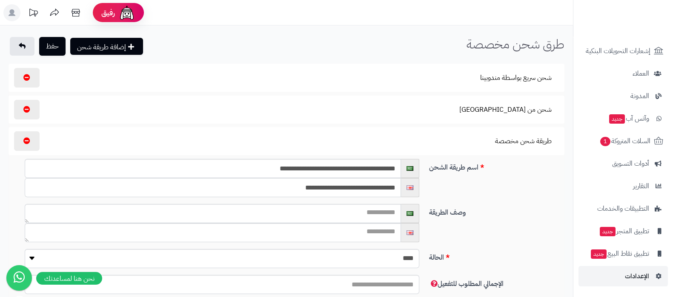
type input "**********"
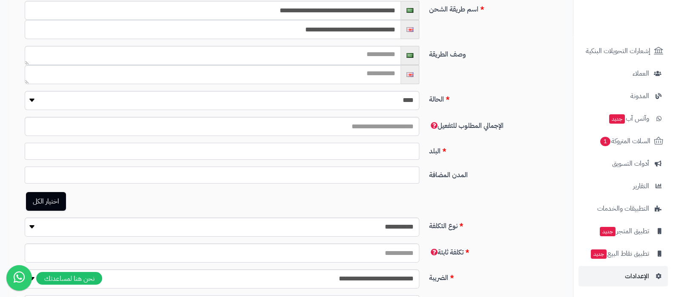
scroll to position [160, 0]
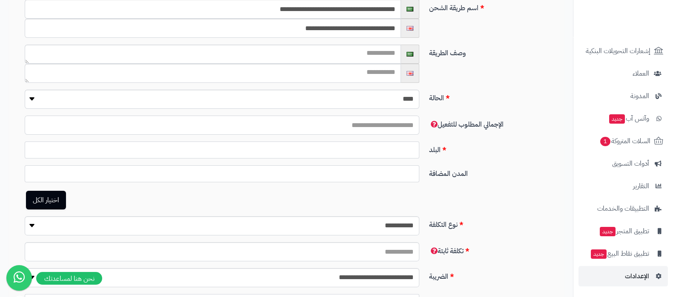
click at [370, 126] on input "number" at bounding box center [222, 125] width 394 height 19
type input "***"
click at [366, 142] on ul at bounding box center [222, 148] width 394 height 12
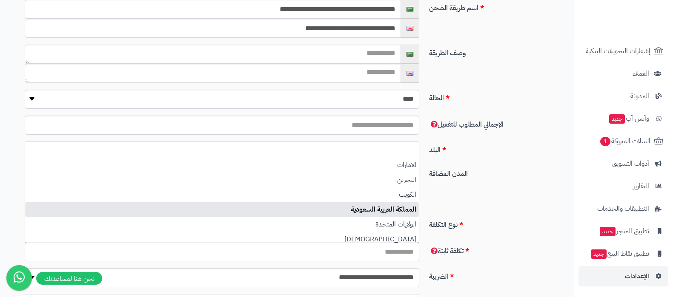
select select "***"
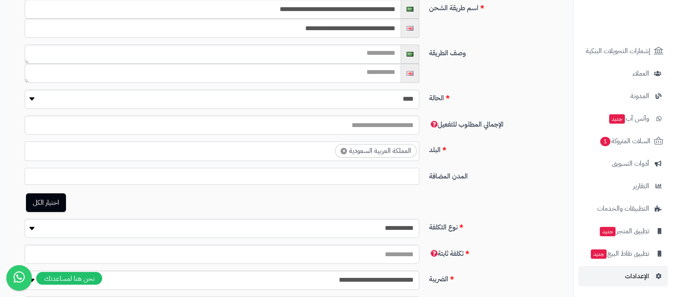
click at [45, 198] on link "اختيار الكل" at bounding box center [46, 203] width 40 height 19
select select "***"
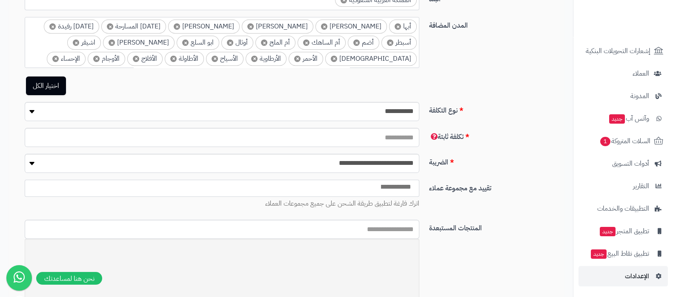
scroll to position [319, 0]
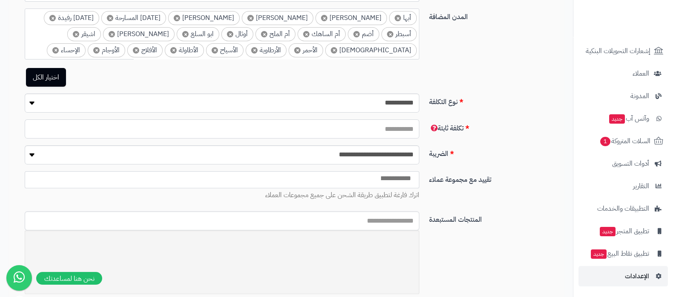
click at [397, 133] on input "number" at bounding box center [222, 129] width 394 height 19
type input "*"
click at [505, 147] on label "الضريبة" at bounding box center [493, 153] width 136 height 14
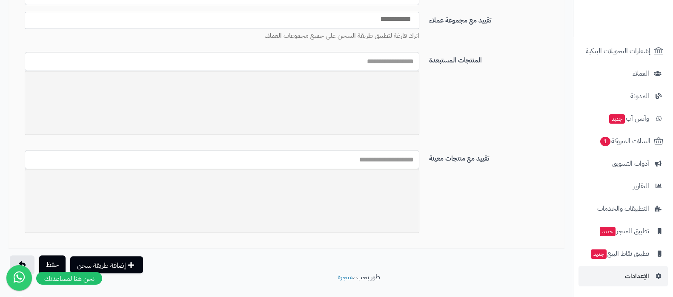
scroll to position [495, 0]
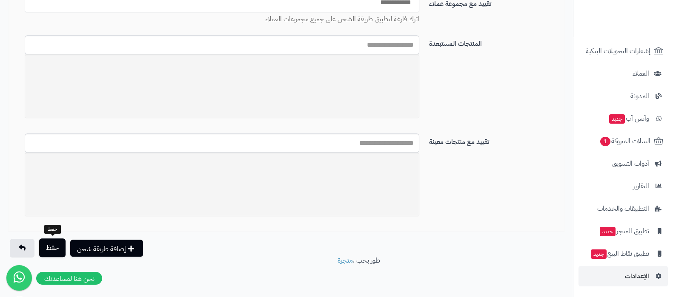
click at [51, 243] on button "حفظ" at bounding box center [52, 248] width 26 height 19
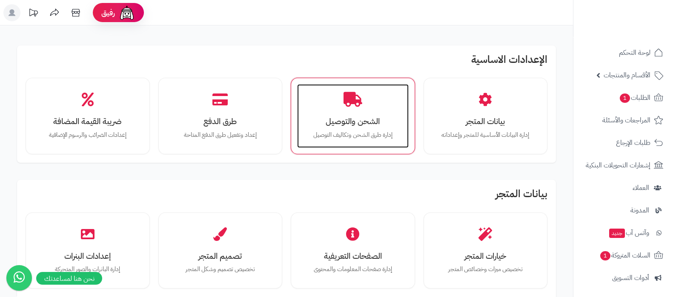
click at [333, 107] on div "الشحن والتوصيل إدارة طرق الشحن وتكاليف التوصيل" at bounding box center [352, 116] width 111 height 64
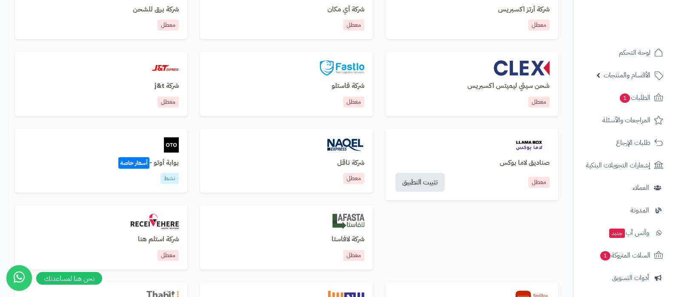
scroll to position [531, 0]
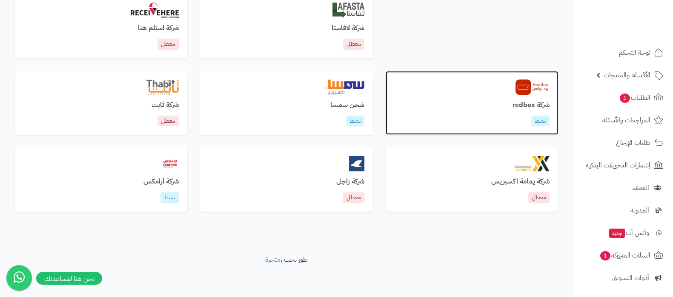
click at [524, 102] on h3 "شركة redbox" at bounding box center [471, 106] width 155 height 8
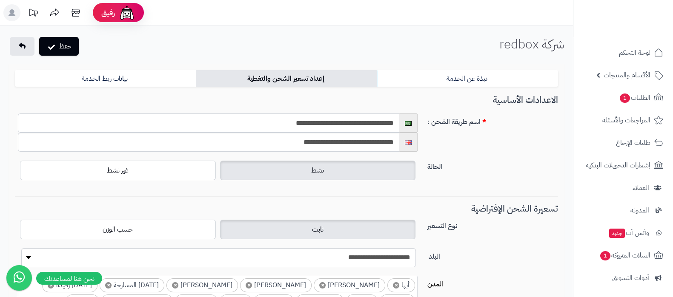
click at [325, 128] on input "**********" at bounding box center [208, 123] width 381 height 19
click at [369, 143] on input "**********" at bounding box center [208, 142] width 381 height 19
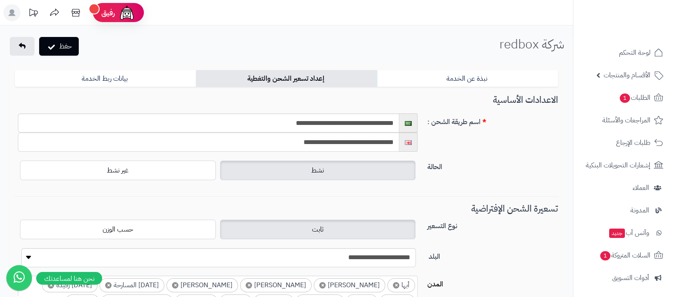
click at [369, 143] on input "**********" at bounding box center [208, 142] width 381 height 19
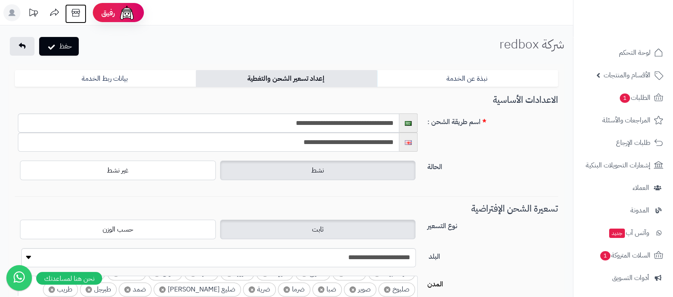
click at [73, 11] on icon at bounding box center [75, 12] width 17 height 17
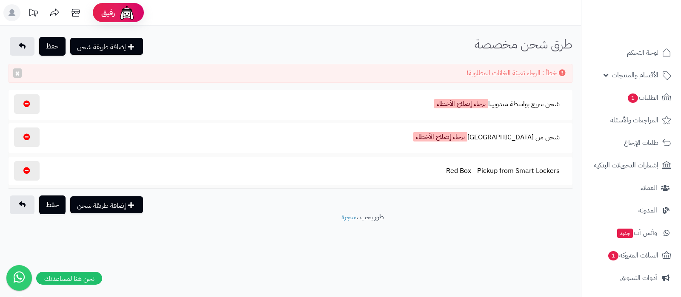
select select
click at [508, 105] on button "شحن سريع بواسطة مندوبينا برجاء إصلاح الأخطاء" at bounding box center [497, 104] width 140 height 21
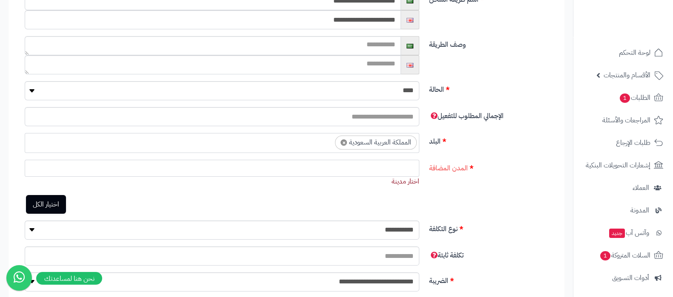
scroll to position [160, 0]
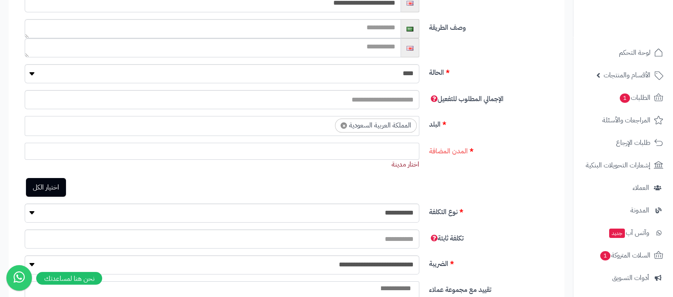
click at [57, 185] on link "اختيار الكل" at bounding box center [46, 187] width 40 height 19
select select "***"
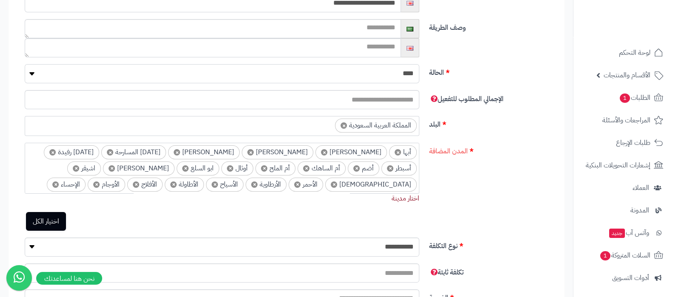
click at [391, 71] on select "**** ****" at bounding box center [222, 73] width 394 height 19
select select "*"
click at [25, 64] on select "**** ****" at bounding box center [222, 73] width 394 height 19
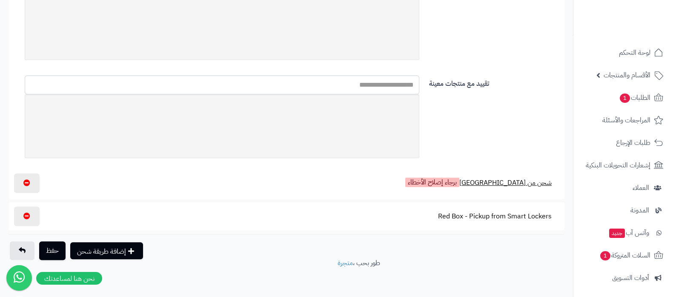
scroll to position [540, 0]
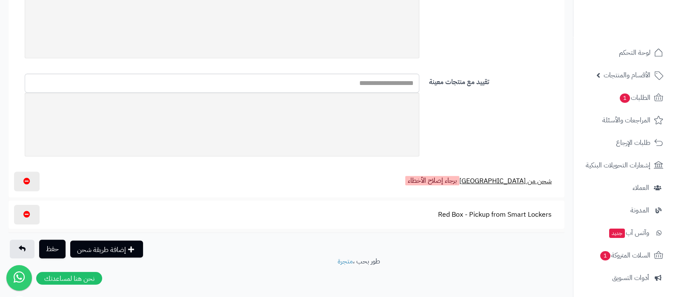
click at [529, 180] on button "شحن من [GEOGRAPHIC_DATA] برجاء إصلاح الأخطاء" at bounding box center [478, 181] width 161 height 21
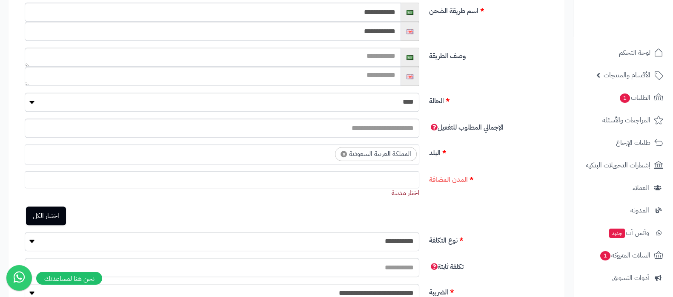
scroll to position [753, 0]
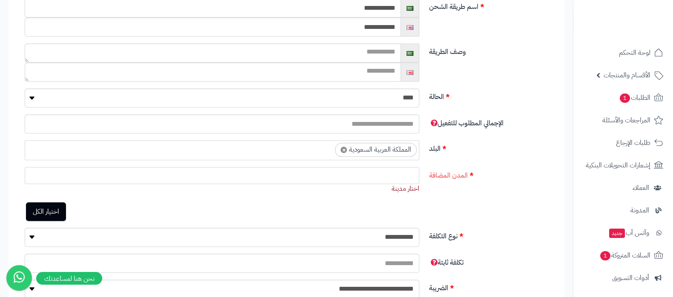
click at [48, 204] on link "اختيار الكل" at bounding box center [46, 212] width 40 height 19
select select "***"
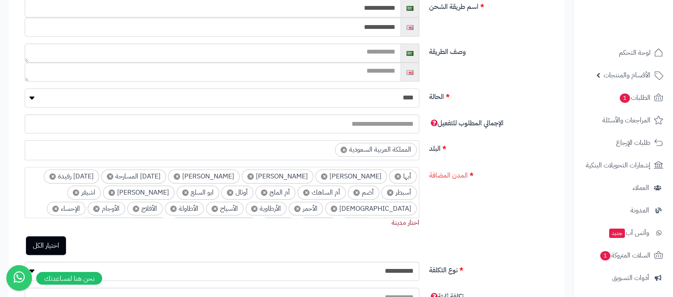
click at [389, 97] on select "**** ****" at bounding box center [222, 97] width 394 height 19
select select "*"
click at [25, 88] on select "**** ****" at bounding box center [222, 97] width 394 height 19
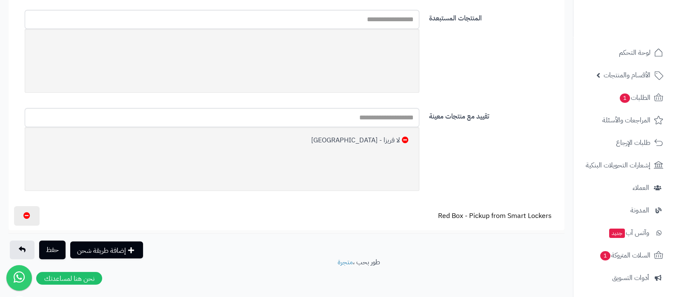
scroll to position [1123, 0]
click at [515, 208] on button "Red Box - Pickup from Smart Lockers" at bounding box center [495, 215] width 128 height 20
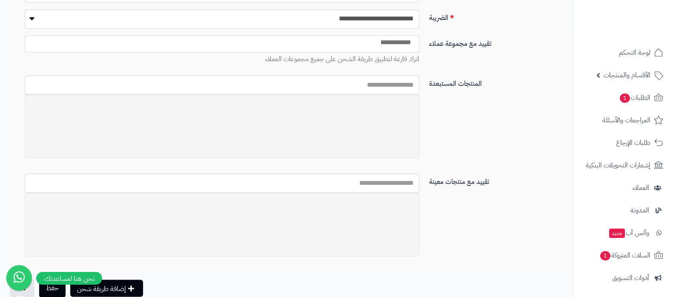
scroll to position [1701, 0]
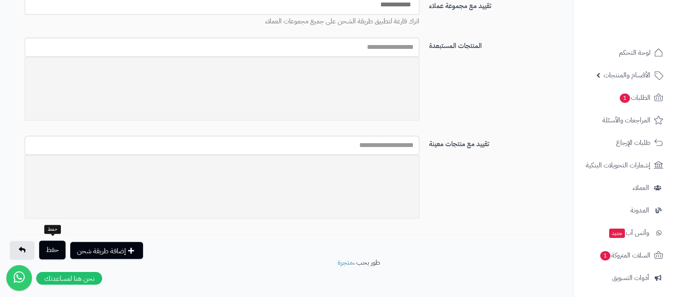
click at [47, 250] on button "حفظ" at bounding box center [52, 250] width 26 height 19
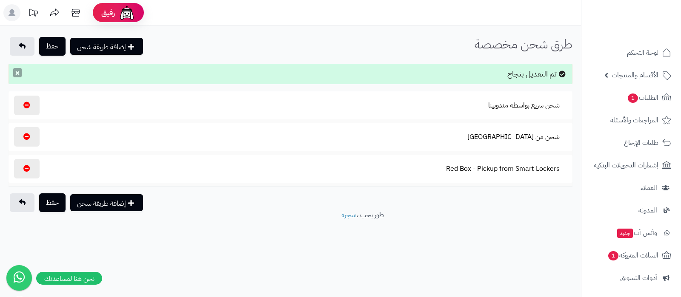
click at [20, 75] on button "×" at bounding box center [17, 72] width 9 height 9
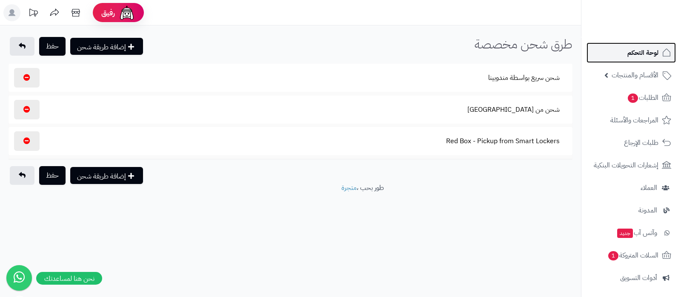
drag, startPoint x: 618, startPoint y: 52, endPoint x: 614, endPoint y: 54, distance: 4.8
click at [618, 53] on link "لوحة التحكم" at bounding box center [630, 53] width 89 height 20
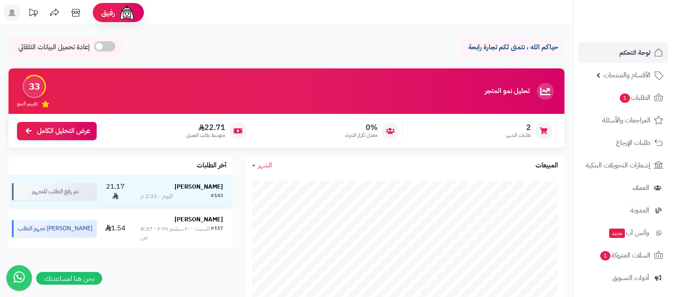
click at [384, 45] on div "حياكم الله ، نتمنى لكم تجارة رابحة إعادة تحميل البيانات التلقائي" at bounding box center [287, 49] width 556 height 25
click at [387, 43] on div "حياكم الله ، نتمنى لكم تجارة رابحة إعادة تحميل البيانات التلقائي" at bounding box center [287, 49] width 556 height 25
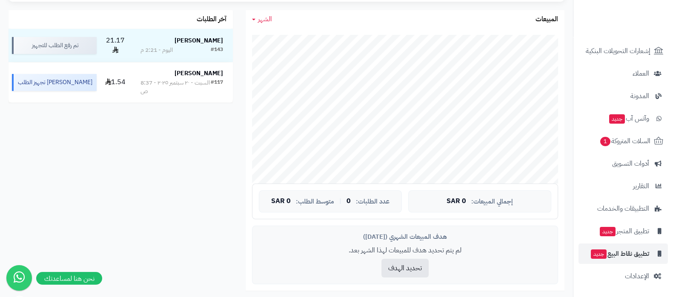
scroll to position [160, 0]
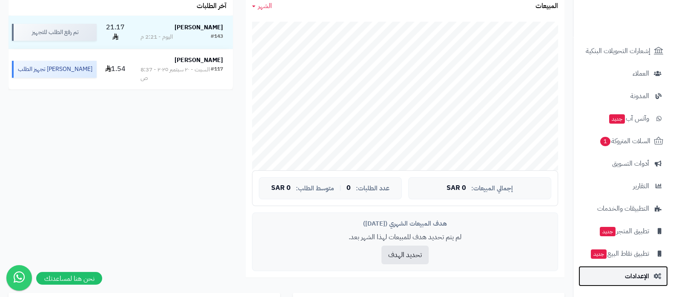
click at [627, 275] on span "الإعدادات" at bounding box center [637, 277] width 24 height 12
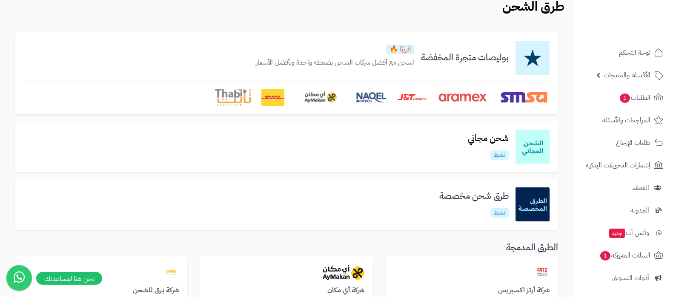
scroll to position [106, 0]
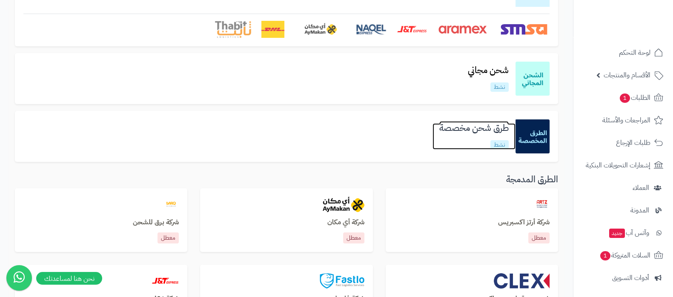
click at [459, 126] on h3 "طرق شحن مخصصة" at bounding box center [473, 128] width 83 height 10
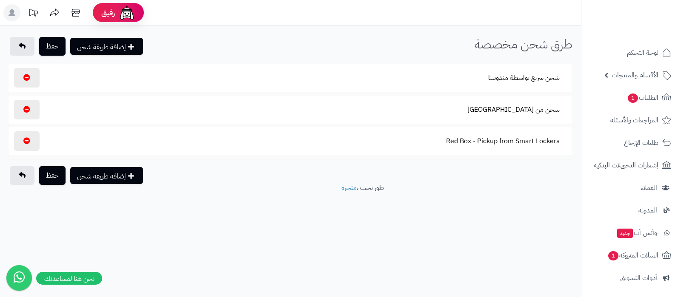
select select
click at [511, 141] on button "Red Box - Pickup from Smart Lockers" at bounding box center [503, 141] width 128 height 20
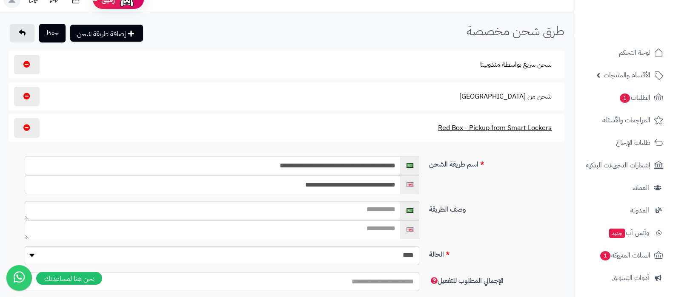
scroll to position [53, 0]
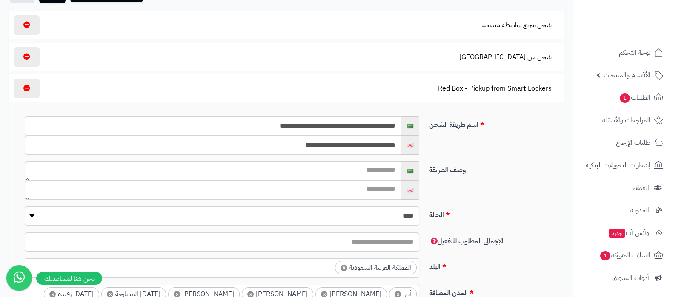
drag, startPoint x: 296, startPoint y: 125, endPoint x: 354, endPoint y: 128, distance: 57.5
click at [352, 128] on input "**********" at bounding box center [213, 126] width 376 height 19
click at [355, 128] on input "**********" at bounding box center [213, 126] width 376 height 19
drag, startPoint x: 279, startPoint y: 126, endPoint x: 292, endPoint y: 126, distance: 13.2
click at [292, 126] on input "**********" at bounding box center [213, 126] width 376 height 19
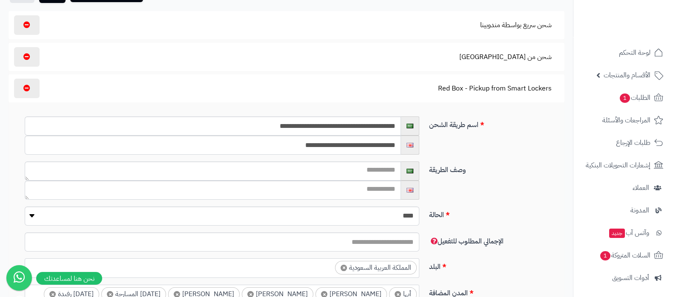
click at [483, 159] on div "**********" at bounding box center [290, 133] width 556 height 55
click at [395, 146] on input "**********" at bounding box center [213, 145] width 376 height 19
click at [269, 143] on input "**********" at bounding box center [213, 145] width 376 height 19
type input "**********"
click at [495, 197] on div "وصف الطريقة" at bounding box center [290, 184] width 556 height 45
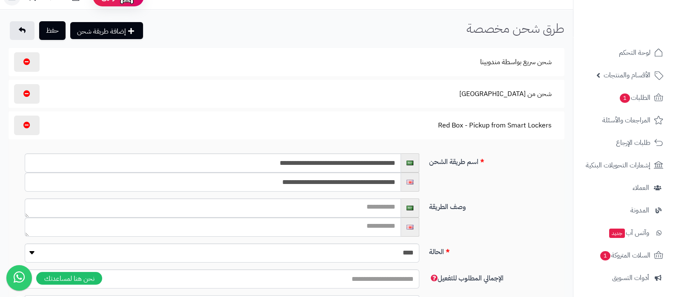
scroll to position [0, 0]
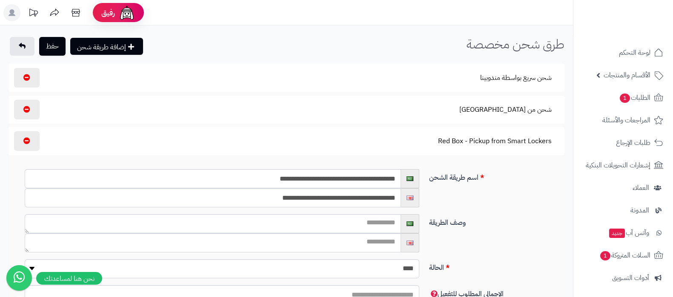
click at [641, 41] on nav "لوحة التحكم الأقسام والمنتجات المنتجات الأقسام الماركات مواصفات المنتجات مواصفا…" at bounding box center [623, 159] width 100 height 297
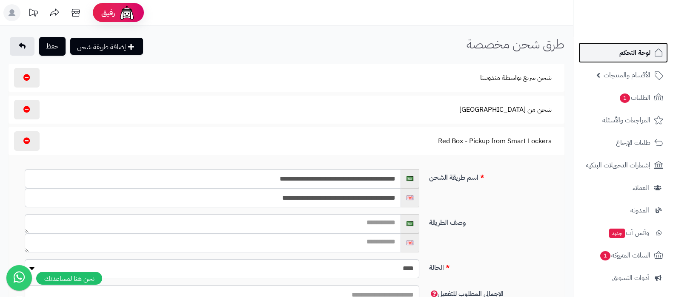
click at [642, 50] on span "لوحة التحكم" at bounding box center [634, 53] width 31 height 12
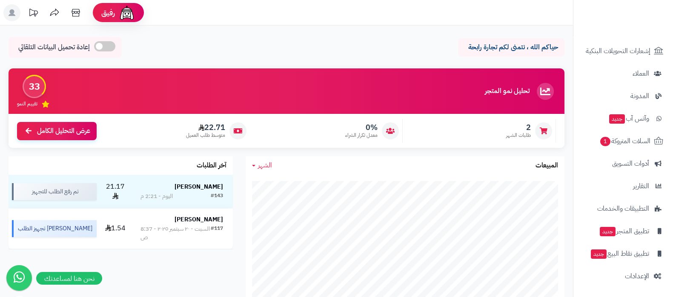
scroll to position [266, 0]
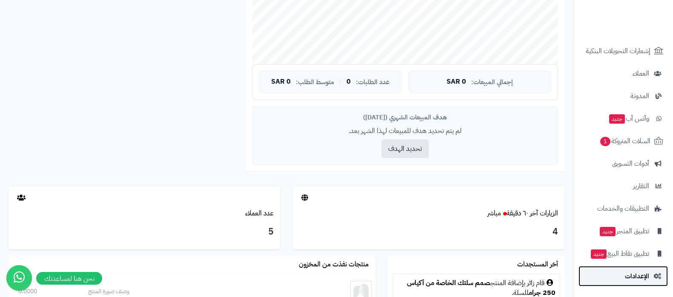
click at [643, 277] on span "الإعدادات" at bounding box center [637, 277] width 24 height 12
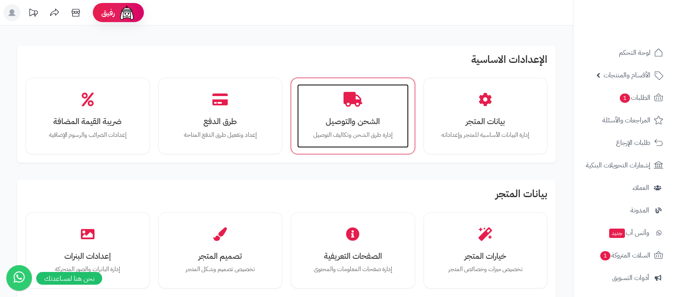
click at [355, 133] on p "إدارة طرق الشحن وتكاليف التوصيل" at bounding box center [352, 135] width 94 height 9
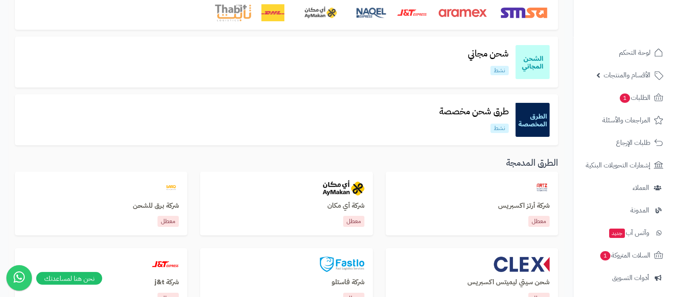
scroll to position [106, 0]
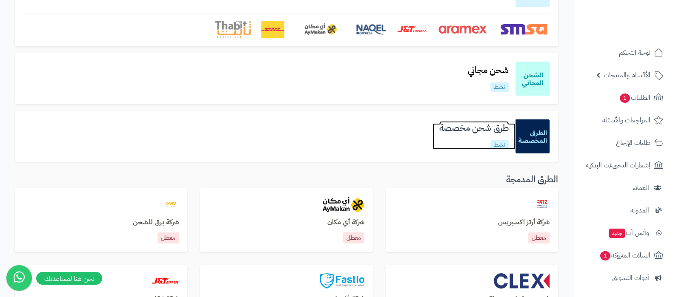
click at [465, 133] on h3 "طرق شحن مخصصة" at bounding box center [473, 128] width 83 height 10
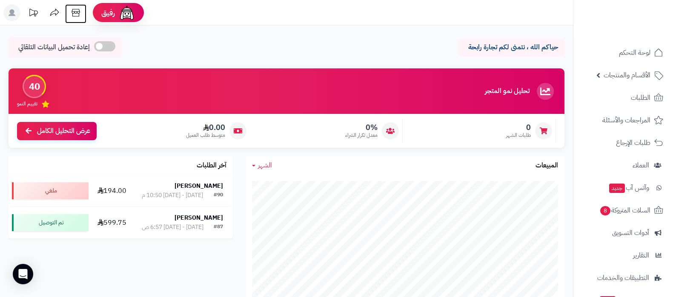
click at [78, 11] on icon at bounding box center [75, 12] width 17 height 17
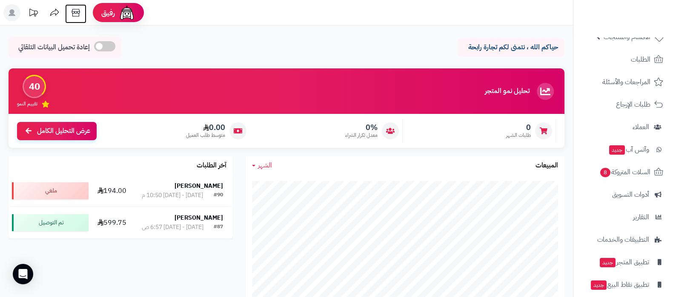
scroll to position [69, 0]
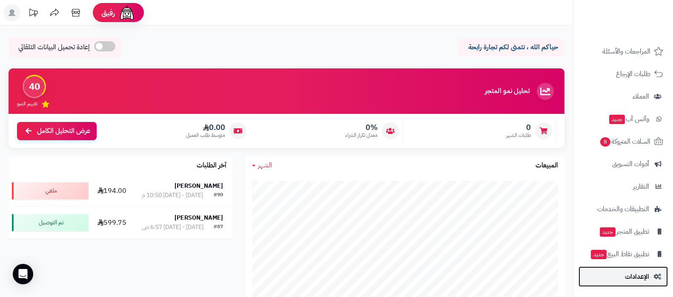
click at [620, 281] on link "الإعدادات" at bounding box center [622, 277] width 89 height 20
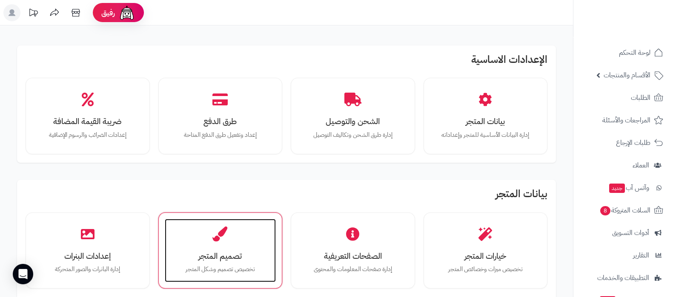
click at [214, 254] on h3 "تصميم المتجر" at bounding box center [220, 256] width 94 height 9
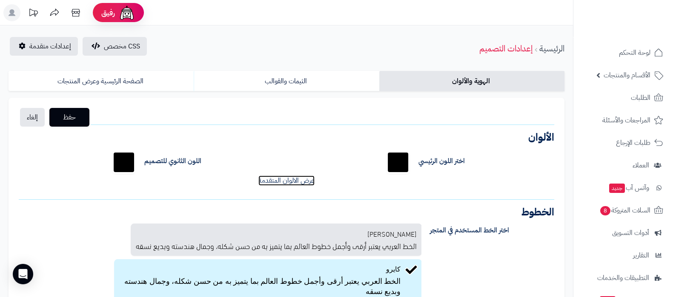
click at [292, 181] on link "عرض الالوان المتقدمة" at bounding box center [286, 181] width 56 height 10
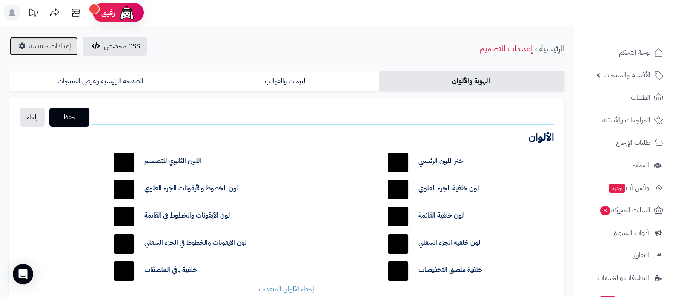
click at [33, 48] on span "إعدادات متقدمة" at bounding box center [50, 46] width 42 height 10
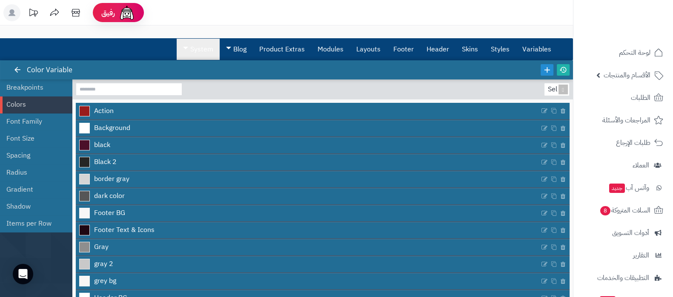
click at [198, 50] on link "System" at bounding box center [198, 49] width 43 height 21
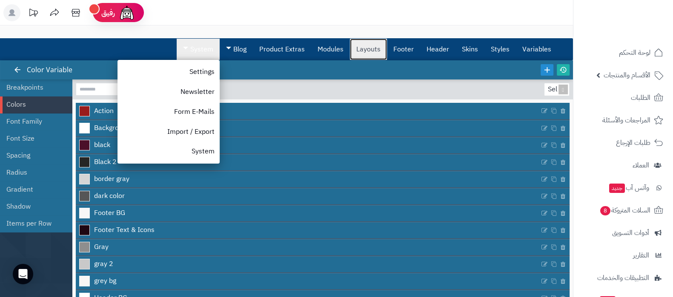
click at [370, 53] on link "Layouts" at bounding box center [368, 49] width 37 height 21
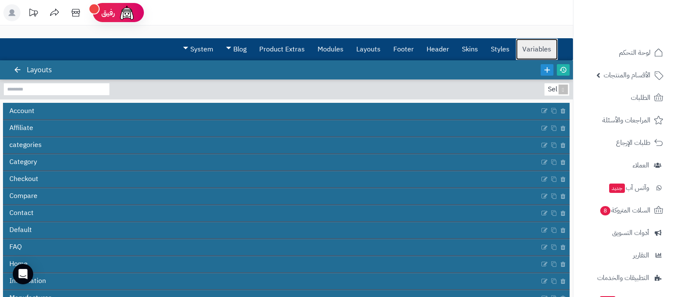
click at [524, 47] on link "Variables" at bounding box center [537, 49] width 42 height 21
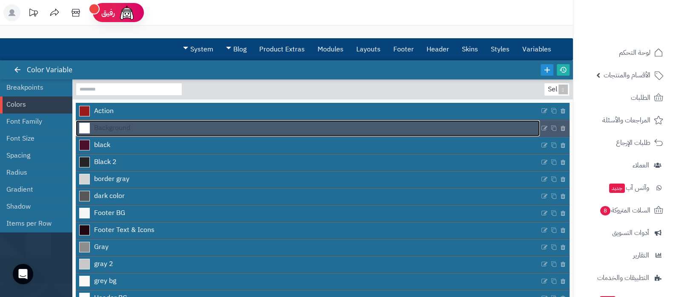
click at [87, 124] on span at bounding box center [84, 128] width 11 height 11
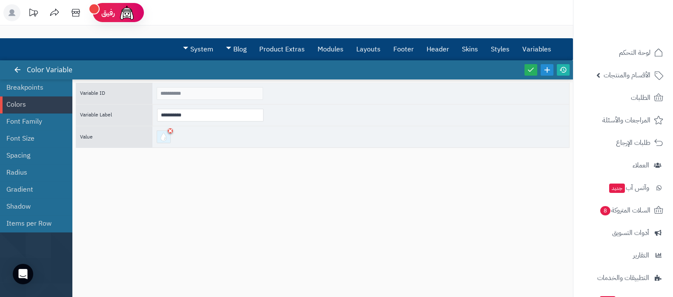
click at [163, 135] on div at bounding box center [164, 137] width 14 height 13
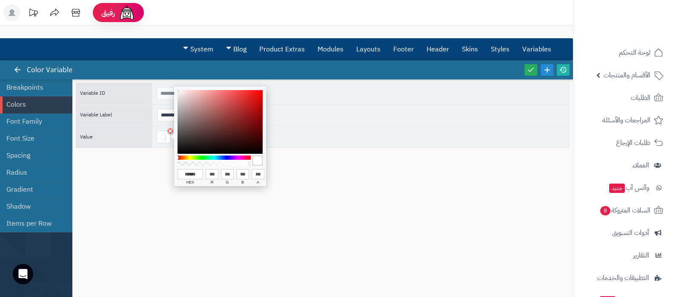
click at [431, 201] on div "**********" at bounding box center [323, 184] width 494 height 203
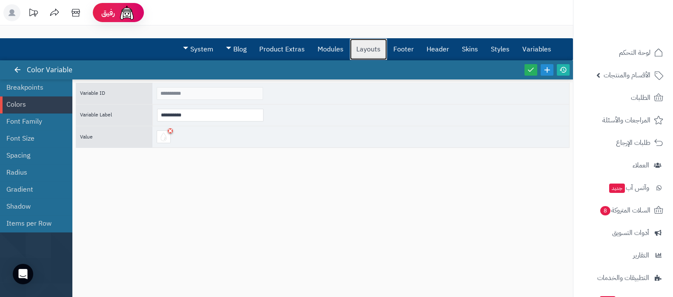
click at [365, 51] on link "Layouts" at bounding box center [368, 49] width 37 height 21
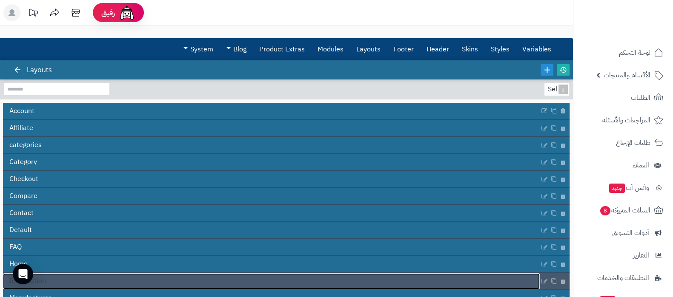
click at [270, 276] on link "Information" at bounding box center [271, 282] width 537 height 16
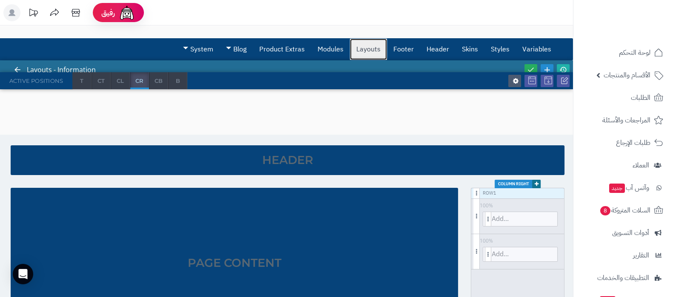
click at [369, 48] on link "Layouts" at bounding box center [368, 49] width 37 height 21
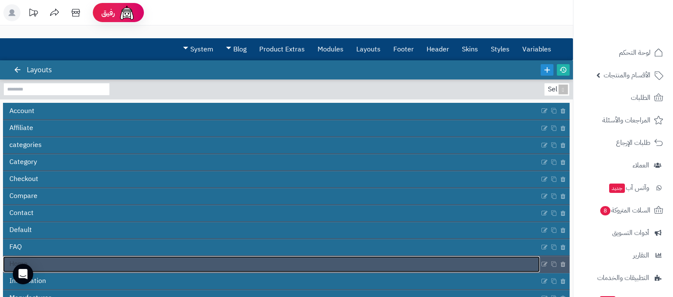
click at [220, 267] on link "Home" at bounding box center [271, 265] width 537 height 16
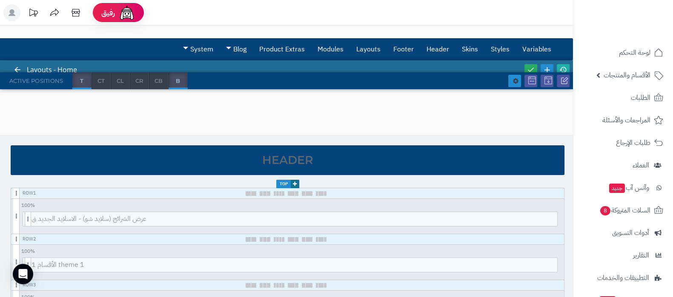
click at [512, 80] on icon at bounding box center [515, 81] width 7 height 8
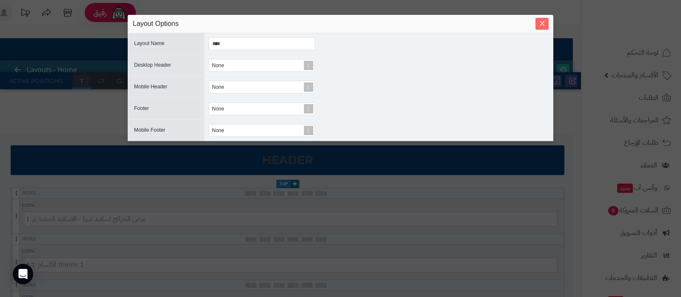
click at [541, 23] on icon "Close" at bounding box center [541, 23] width 5 height 5
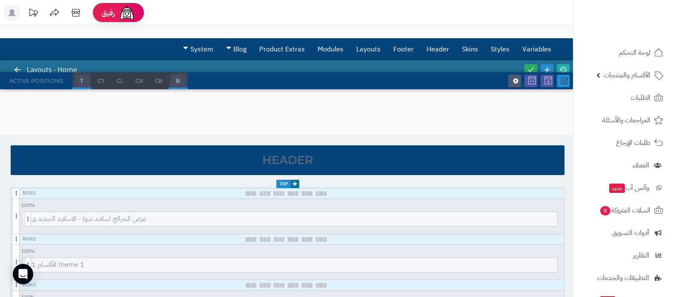
click at [567, 81] on icon at bounding box center [564, 81] width 8 height 8
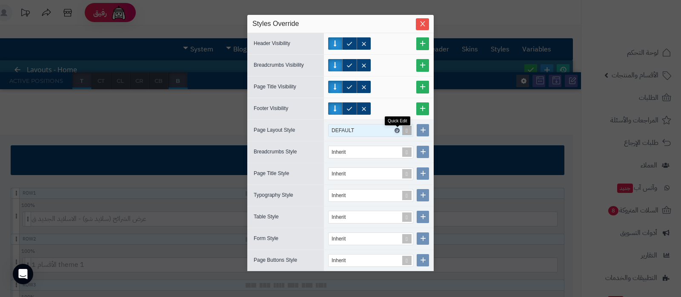
click at [398, 131] on icon at bounding box center [397, 131] width 3 height 4
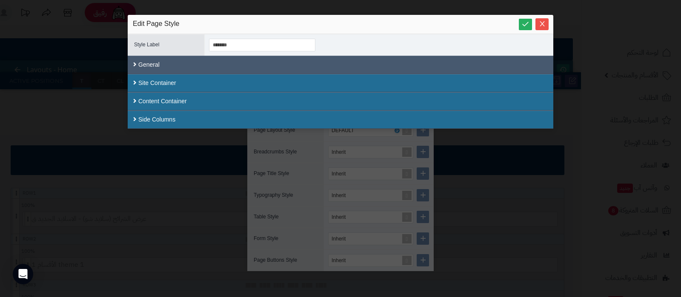
click at [208, 65] on div "General" at bounding box center [340, 65] width 425 height 18
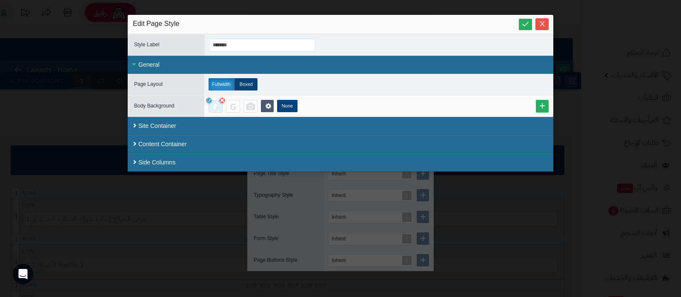
click at [217, 106] on div at bounding box center [215, 106] width 14 height 13
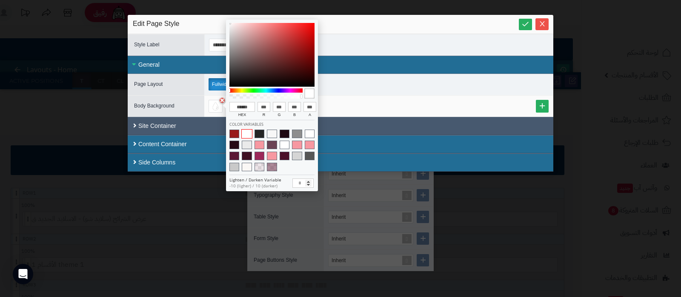
click at [401, 126] on div "Site Container" at bounding box center [340, 126] width 404 height 9
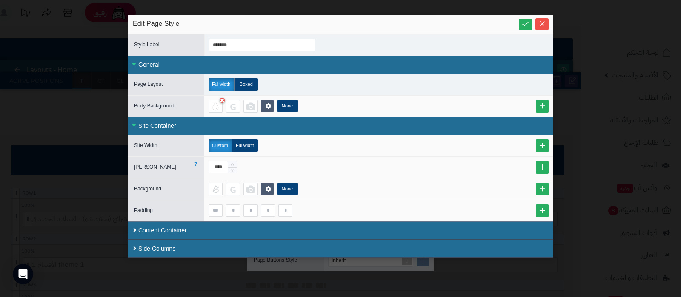
scroll to position [12, 0]
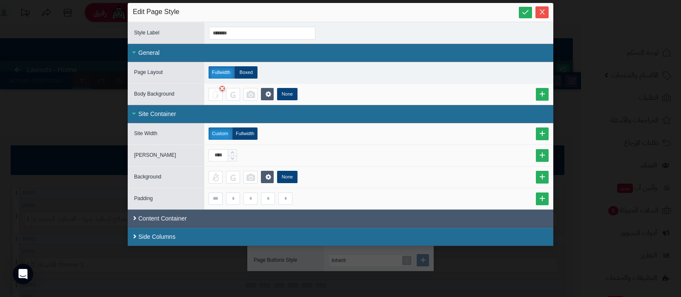
click at [223, 222] on div "Content Container" at bounding box center [340, 219] width 425 height 18
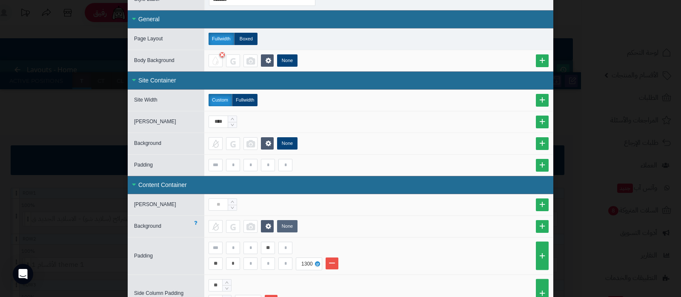
scroll to position [77, 0]
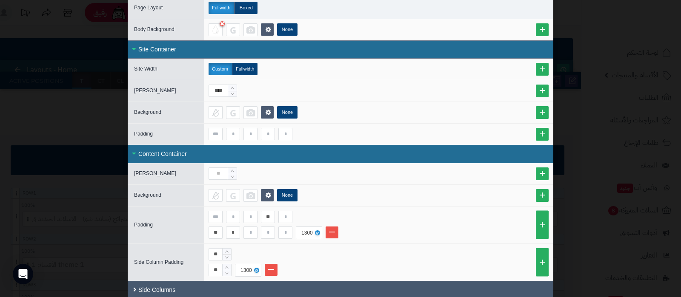
click at [187, 292] on div "Side Columns" at bounding box center [340, 290] width 425 height 18
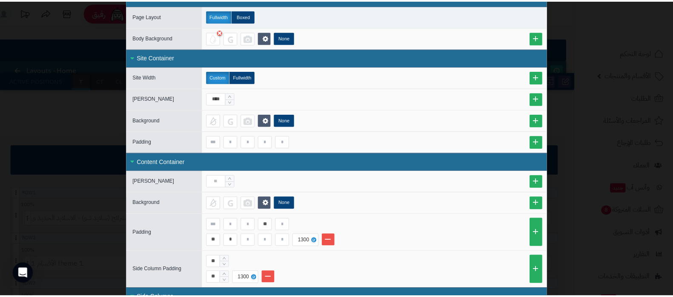
scroll to position [0, 0]
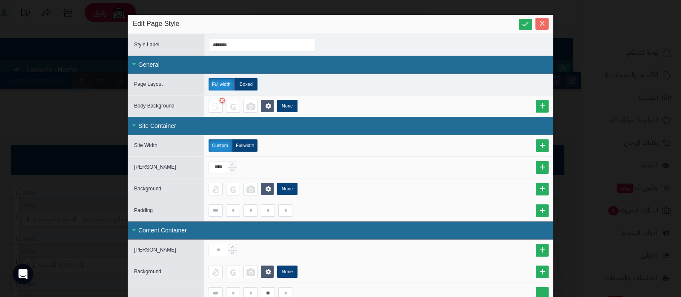
click at [546, 29] on button "Close" at bounding box center [541, 24] width 13 height 12
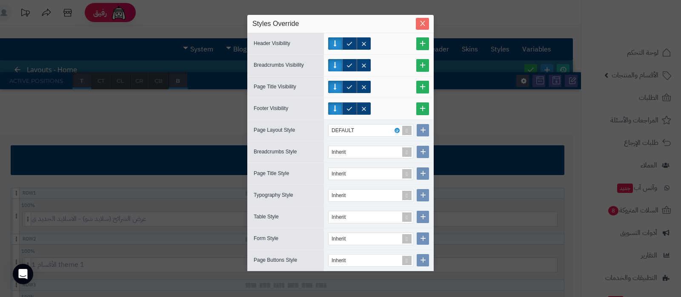
click at [422, 29] on button "Close" at bounding box center [422, 24] width 13 height 12
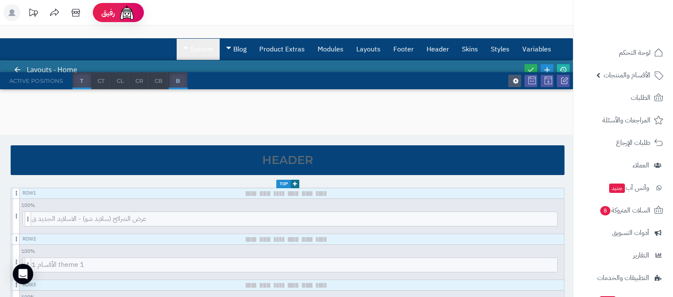
click at [200, 50] on link "System" at bounding box center [198, 49] width 43 height 21
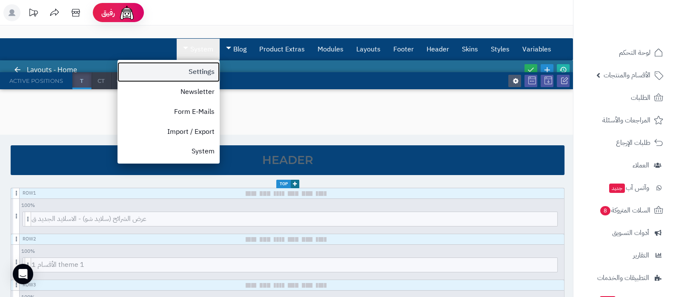
click at [194, 72] on link "Settings" at bounding box center [168, 72] width 102 height 20
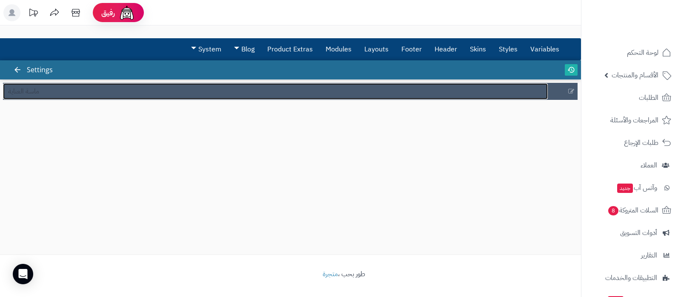
click at [46, 96] on link "ماسة العناية" at bounding box center [275, 91] width 545 height 16
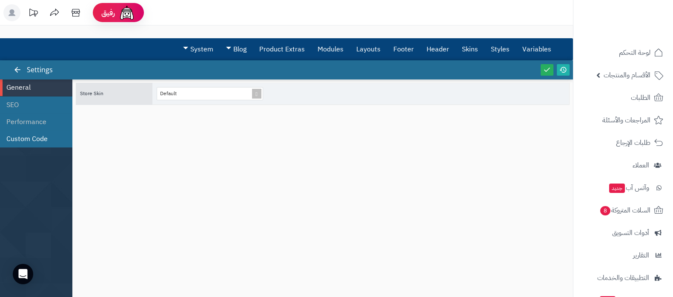
click at [35, 136] on li "Custom Code" at bounding box center [36, 139] width 72 height 17
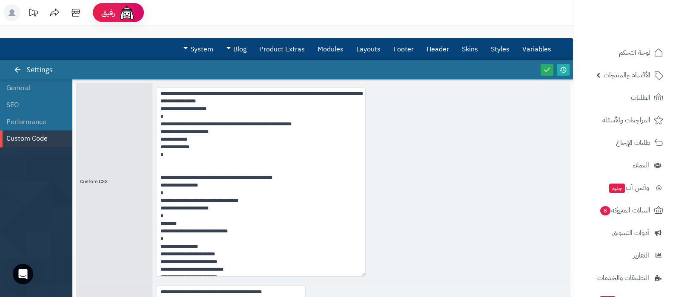
drag, startPoint x: 301, startPoint y: 135, endPoint x: 362, endPoint y: 279, distance: 156.1
click at [362, 277] on textarea at bounding box center [261, 182] width 209 height 190
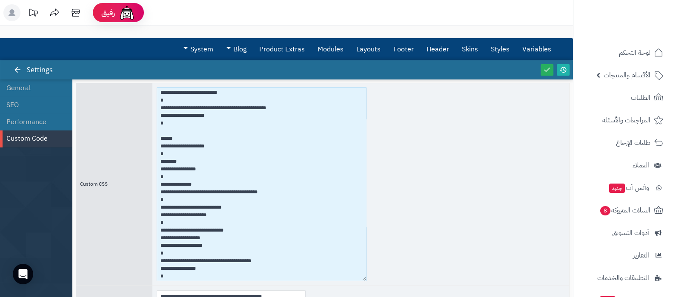
click at [166, 200] on textarea at bounding box center [262, 184] width 210 height 194
drag, startPoint x: 171, startPoint y: 200, endPoint x: 160, endPoint y: 187, distance: 17.8
click at [160, 187] on textarea at bounding box center [262, 184] width 210 height 194
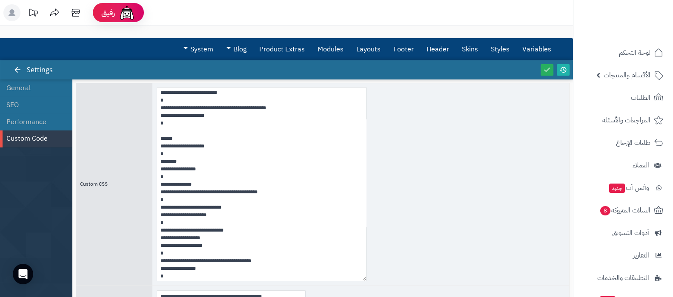
click at [439, 190] on div at bounding box center [360, 184] width 417 height 203
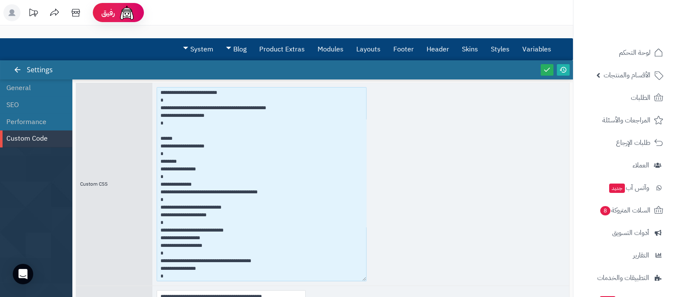
drag, startPoint x: 268, startPoint y: 193, endPoint x: 207, endPoint y: 195, distance: 61.3
click at [207, 195] on textarea at bounding box center [262, 184] width 210 height 194
type textarea "**********"
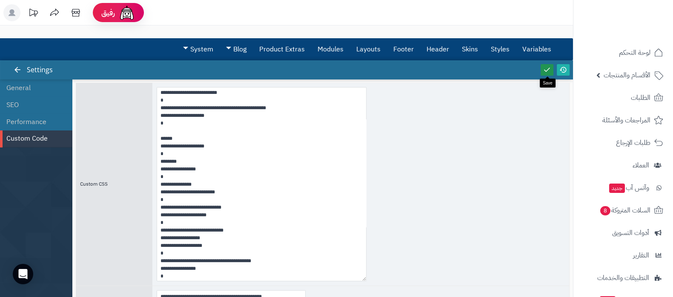
click at [544, 71] on icon at bounding box center [547, 70] width 8 height 8
click at [561, 71] on icon at bounding box center [563, 70] width 8 height 8
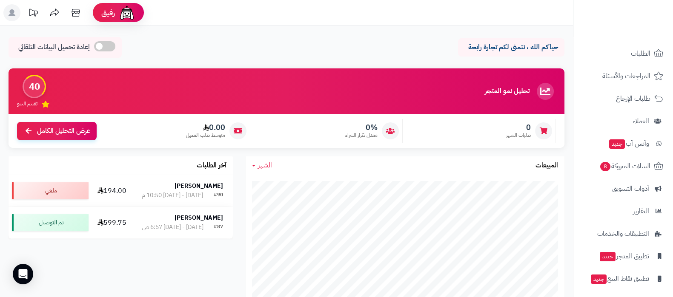
scroll to position [69, 0]
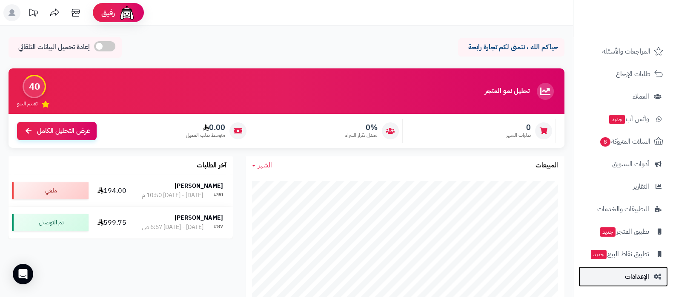
click at [637, 285] on link "الإعدادات" at bounding box center [622, 277] width 89 height 20
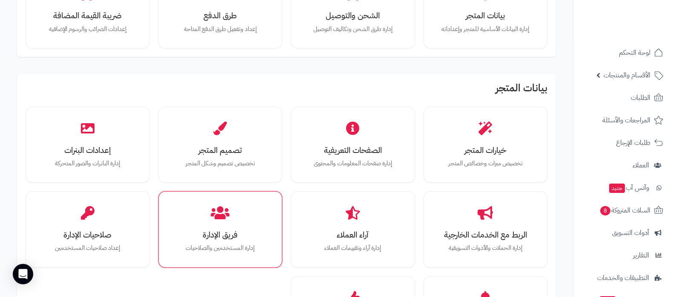
scroll to position [106, 0]
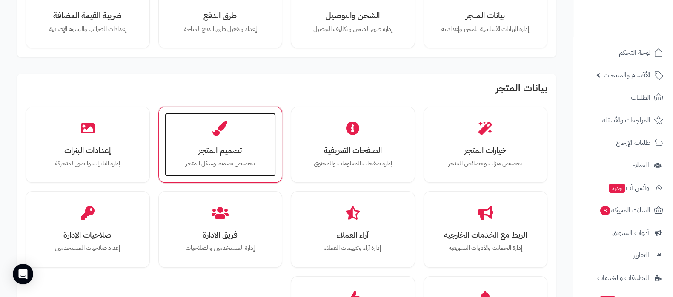
click at [228, 169] on div "تصميم المتجر تخصيص تصميم وشكل المتجر" at bounding box center [220, 145] width 111 height 64
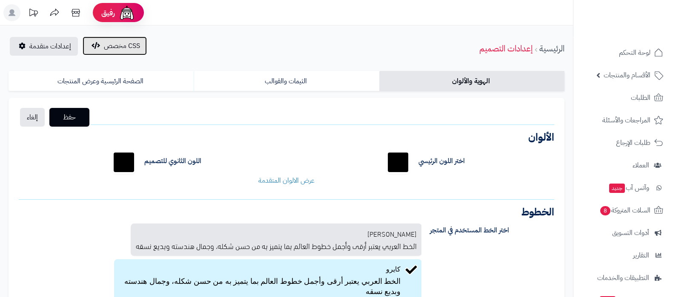
click at [125, 46] on span "CSS مخصص" at bounding box center [122, 46] width 36 height 10
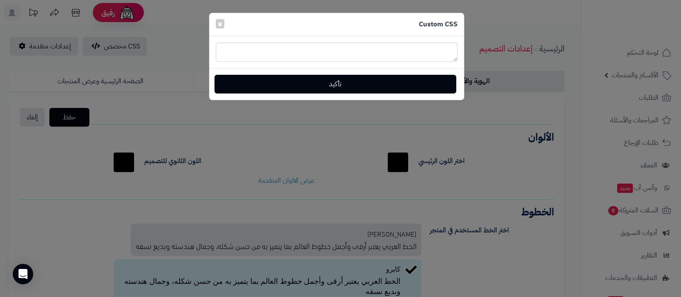
type textarea "**********"
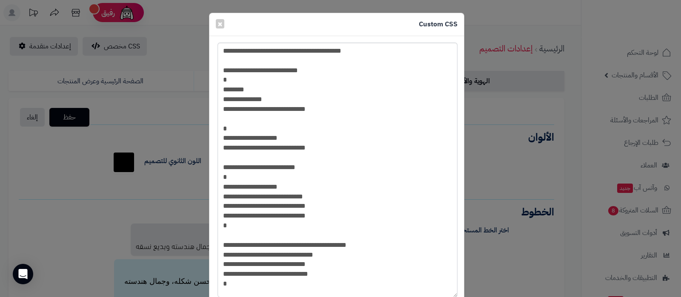
drag, startPoint x: 455, startPoint y: 59, endPoint x: 449, endPoint y: 288, distance: 229.4
click at [454, 295] on textarea "**********" at bounding box center [337, 170] width 240 height 255
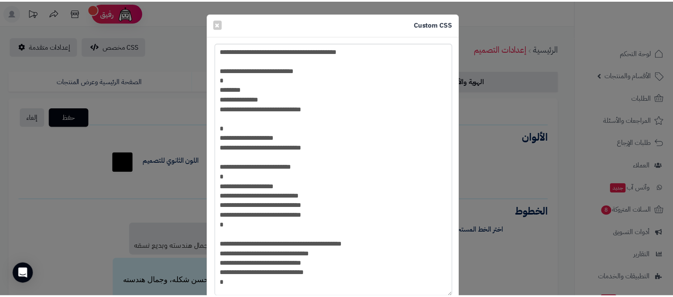
scroll to position [189, 0]
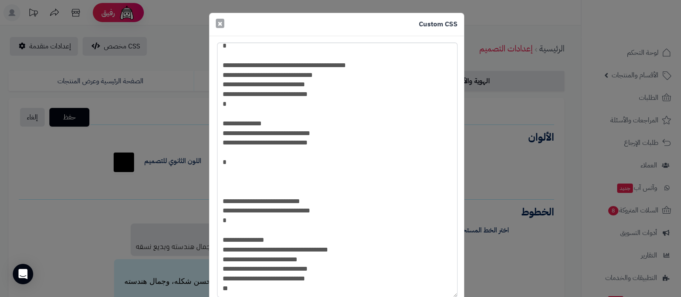
click at [223, 24] on span "×" at bounding box center [219, 23] width 5 height 13
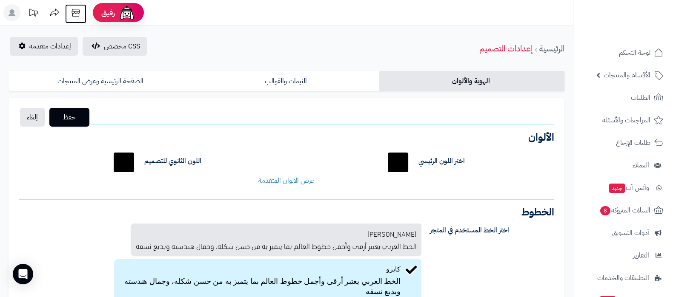
click at [78, 15] on icon at bounding box center [75, 12] width 17 height 17
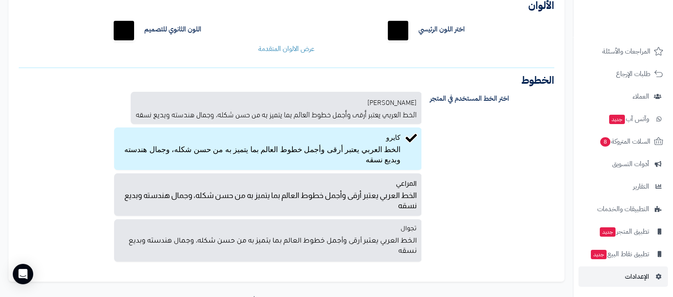
scroll to position [178, 0]
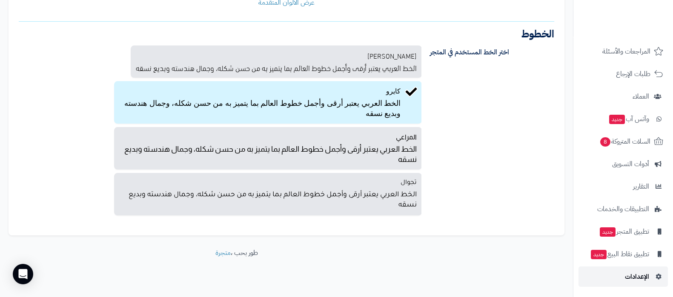
click at [630, 275] on span "الإعدادات" at bounding box center [637, 277] width 24 height 12
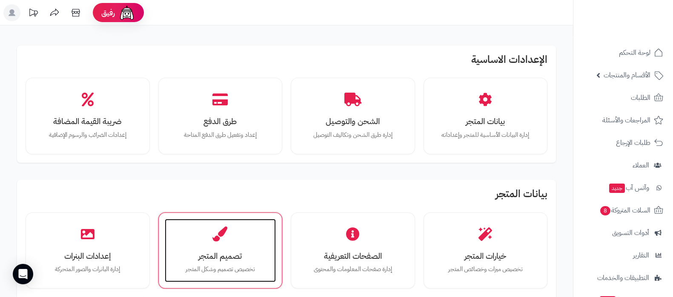
click at [203, 252] on h3 "تصميم المتجر" at bounding box center [220, 256] width 94 height 9
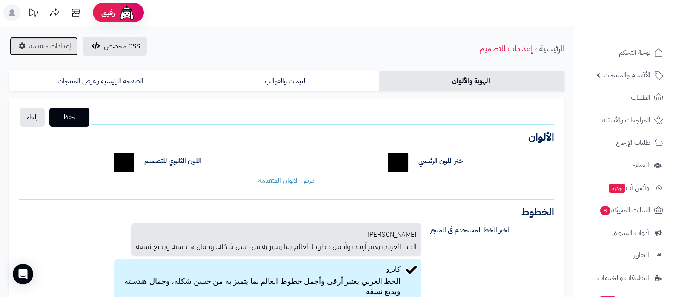
click at [57, 51] on link "إعدادات متقدمة" at bounding box center [44, 46] width 68 height 19
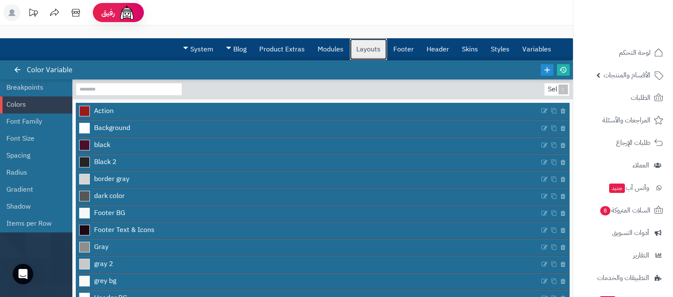
click at [368, 54] on link "Layouts" at bounding box center [368, 49] width 37 height 21
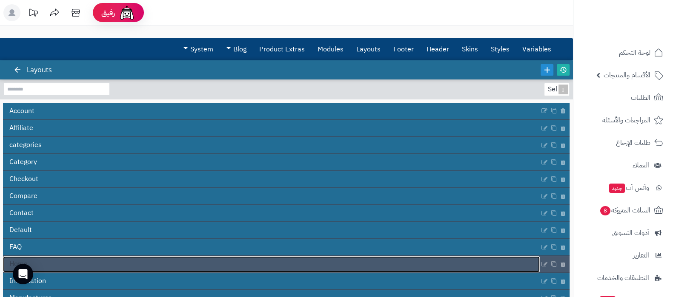
click at [238, 262] on link "Home" at bounding box center [271, 265] width 537 height 16
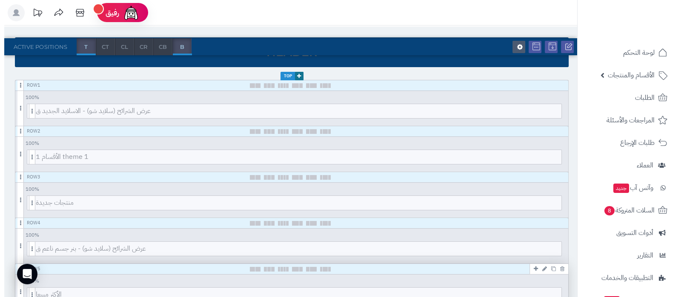
scroll to position [160, 0]
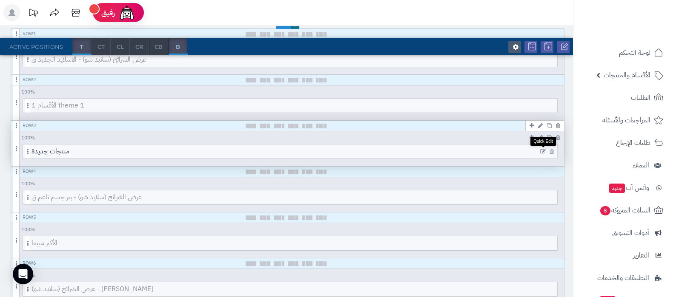
click at [542, 150] on icon at bounding box center [543, 152] width 6 height 6
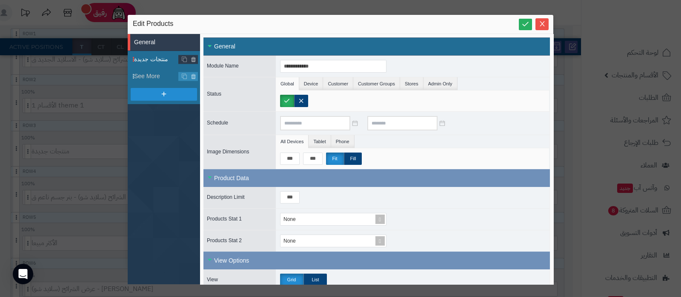
click at [144, 57] on span "منتجات جديدة" at bounding box center [156, 59] width 45 height 9
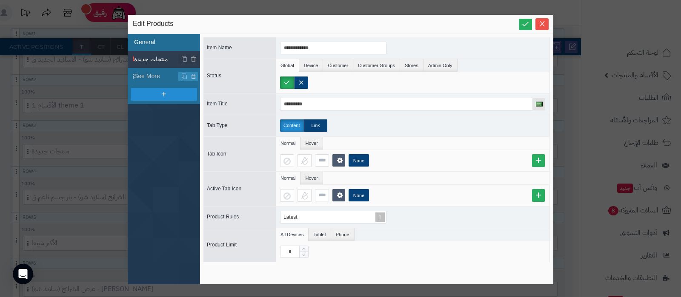
click at [151, 43] on li "General" at bounding box center [164, 42] width 72 height 17
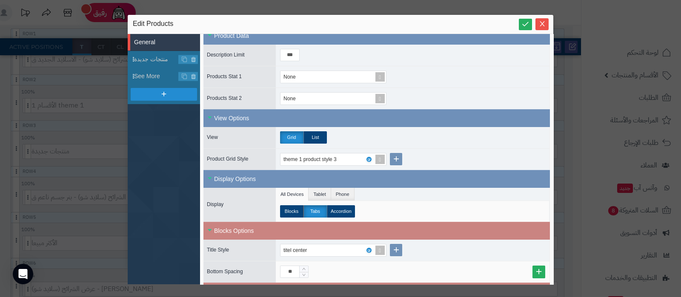
scroll to position [212, 0]
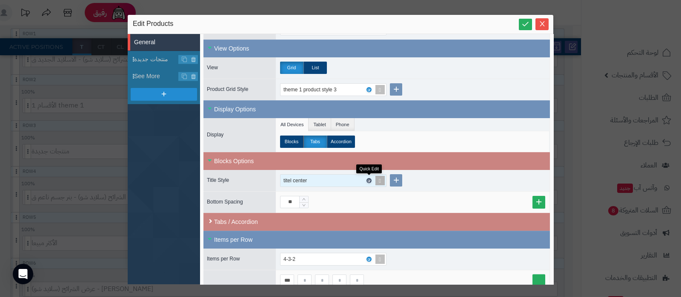
click at [368, 179] on icon at bounding box center [368, 181] width 3 height 4
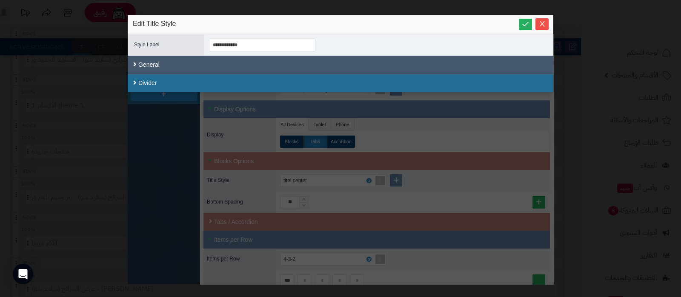
click at [175, 63] on div "General" at bounding box center [340, 65] width 425 height 18
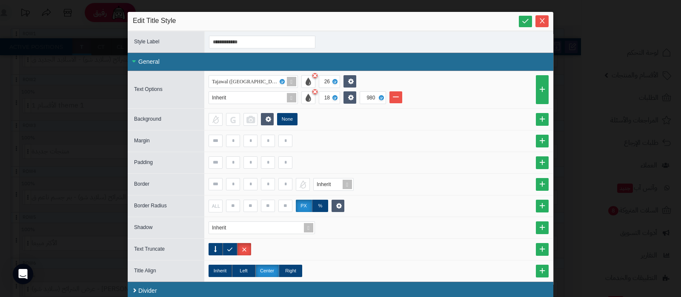
scroll to position [4, 0]
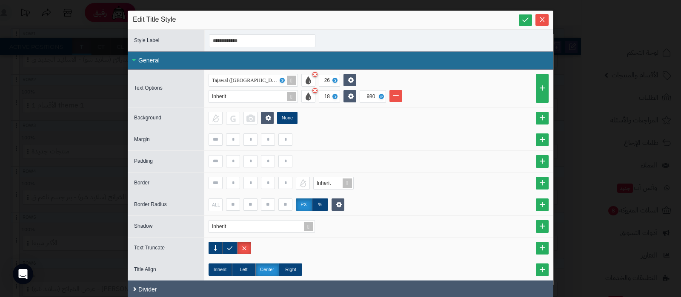
click at [335, 286] on div "Divider" at bounding box center [340, 290] width 425 height 18
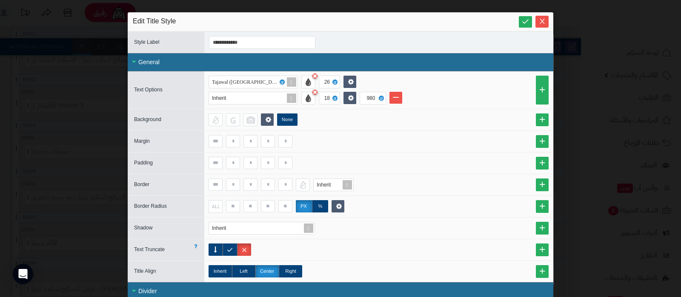
scroll to position [0, 0]
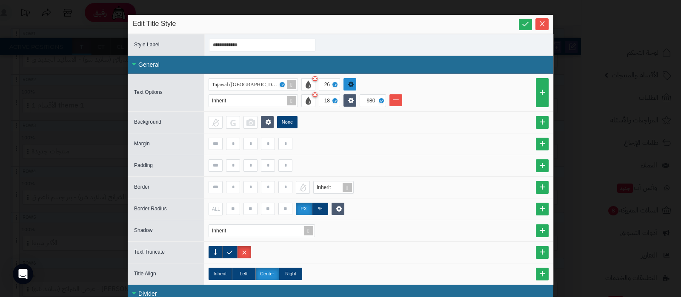
click at [354, 81] on icon at bounding box center [351, 84] width 6 height 6
click at [485, 148] on div at bounding box center [378, 144] width 340 height 12
click at [545, 23] on icon "Close" at bounding box center [542, 23] width 7 height 7
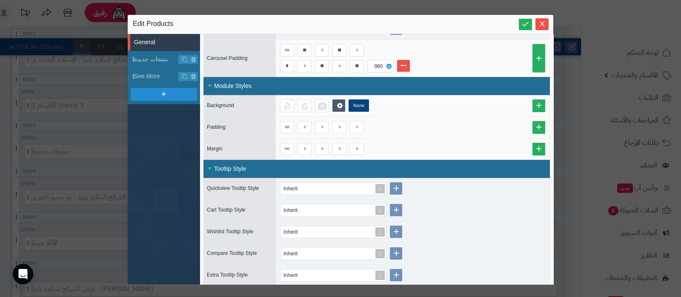
scroll to position [556, 0]
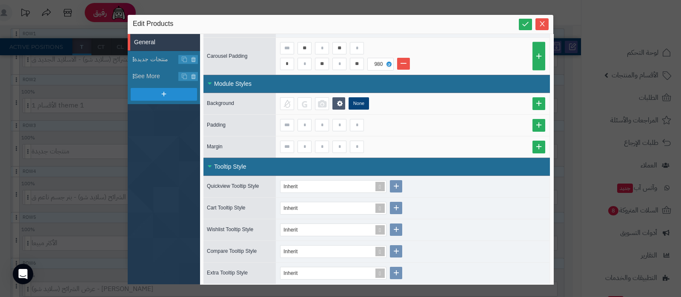
click at [234, 168] on div "Tooltip Style" at bounding box center [376, 167] width 346 height 18
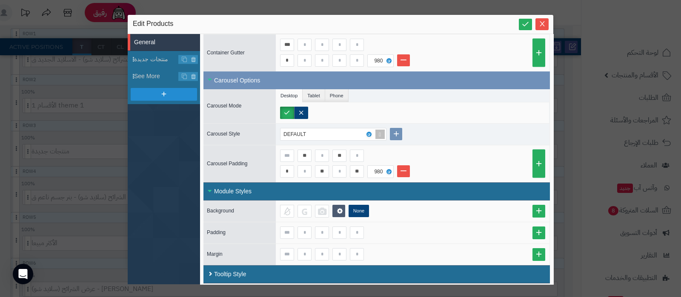
scroll to position [342, 0]
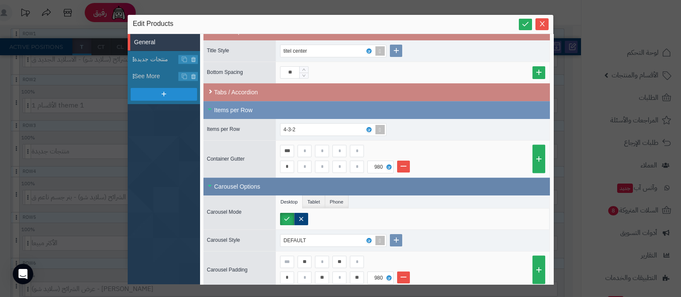
click at [238, 184] on div "Carousel Options" at bounding box center [376, 187] width 346 height 18
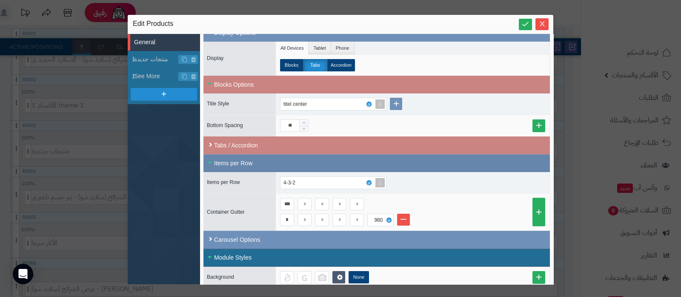
scroll to position [236, 0]
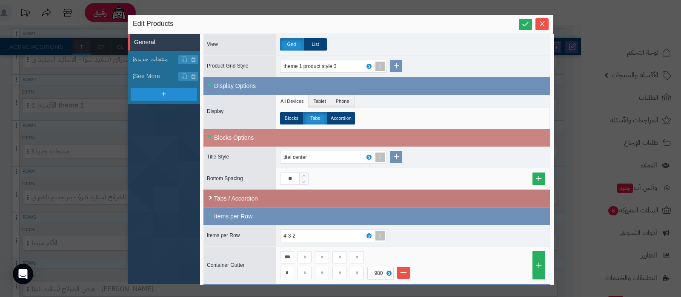
click at [247, 202] on div "Tabs / Accordion" at bounding box center [376, 199] width 346 height 18
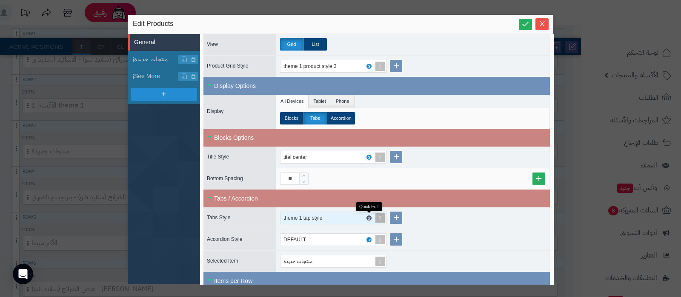
click at [370, 217] on icon at bounding box center [368, 219] width 3 height 4
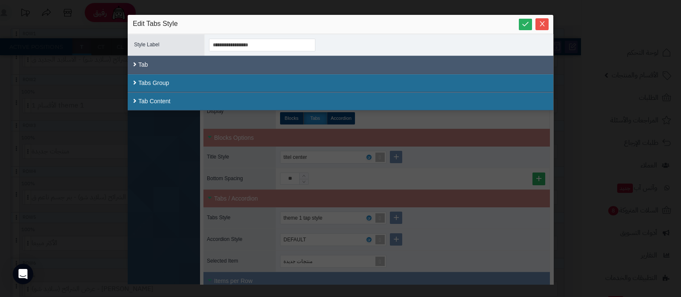
click at [239, 71] on div "Tab" at bounding box center [340, 65] width 425 height 18
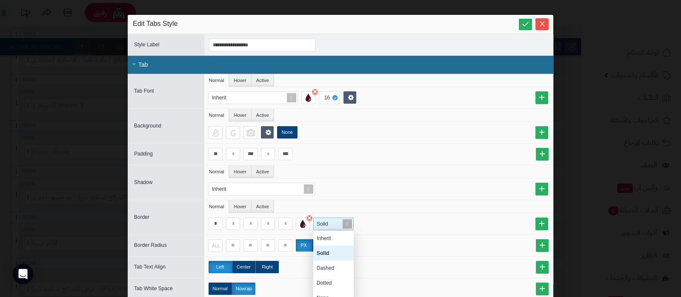
click at [353, 222] on span at bounding box center [347, 224] width 12 height 12
click at [339, 292] on div "None" at bounding box center [333, 298] width 40 height 15
click at [528, 19] on link at bounding box center [525, 24] width 13 height 11
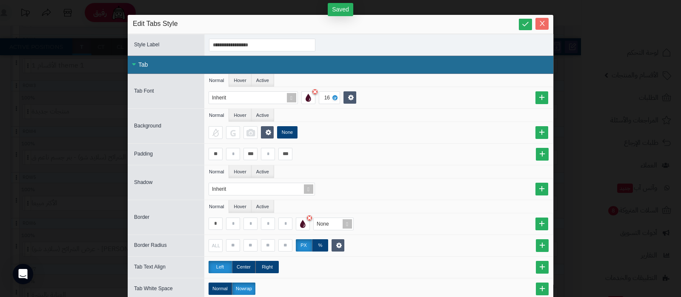
click at [544, 26] on icon "Close" at bounding box center [541, 23] width 5 height 5
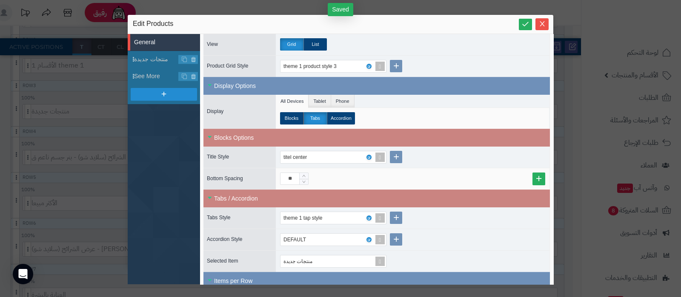
scroll to position [23, 0]
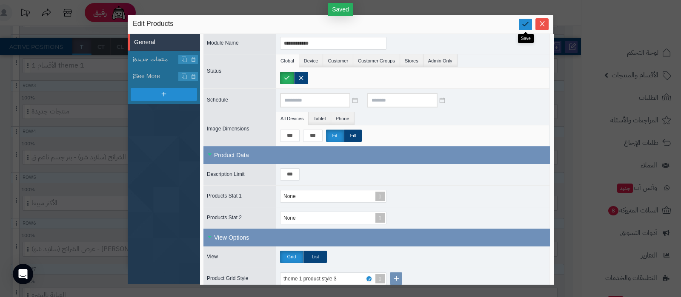
click at [522, 23] on icon at bounding box center [525, 24] width 8 height 8
click at [543, 26] on icon "Close" at bounding box center [542, 23] width 7 height 7
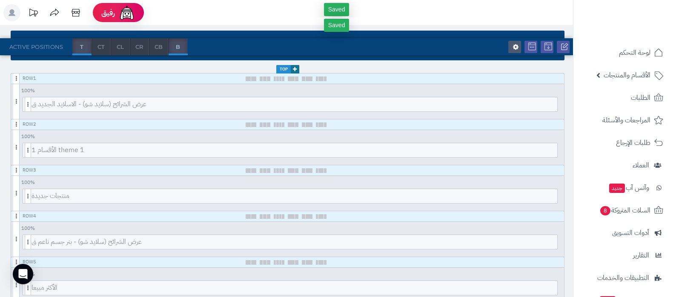
scroll to position [0, 0]
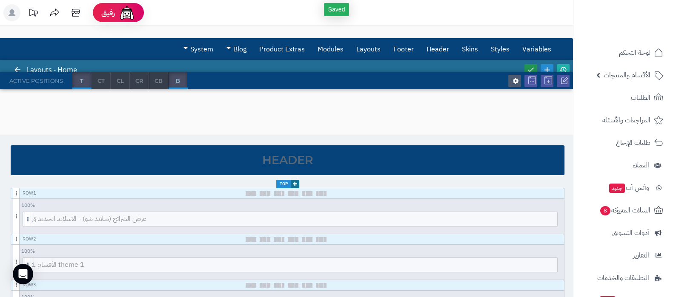
click at [531, 65] on link at bounding box center [530, 69] width 13 height 11
click at [565, 66] on icon at bounding box center [563, 70] width 8 height 8
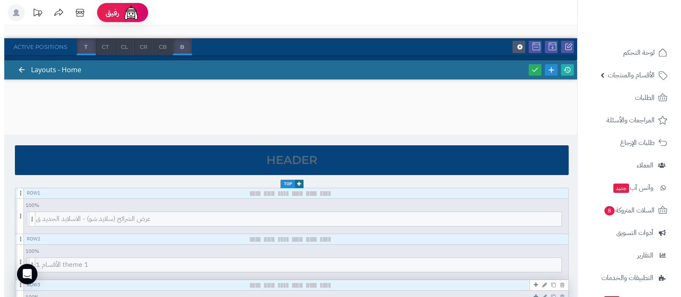
scroll to position [53, 0]
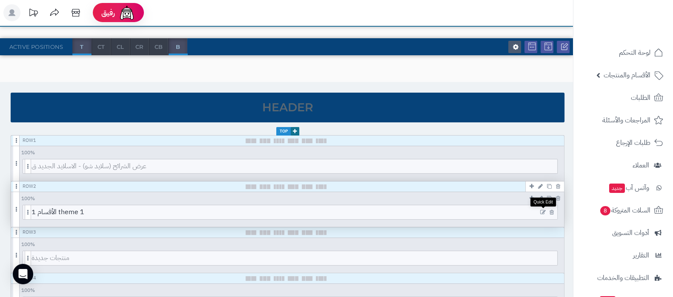
click at [542, 211] on icon at bounding box center [543, 213] width 6 height 6
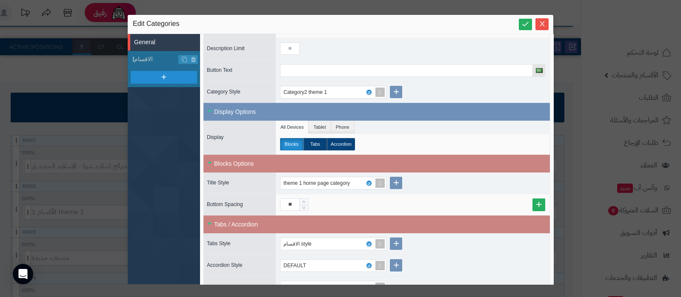
scroll to position [160, 0]
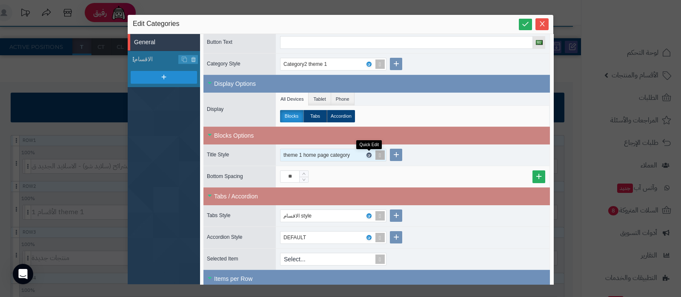
click at [369, 154] on icon at bounding box center [368, 156] width 3 height 4
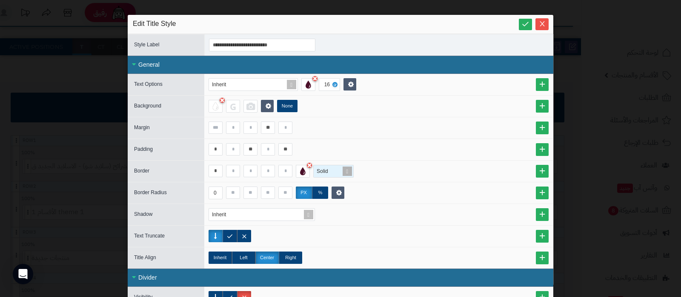
click at [347, 170] on span at bounding box center [347, 172] width 12 height 12
click at [338, 241] on div "None" at bounding box center [333, 245] width 40 height 15
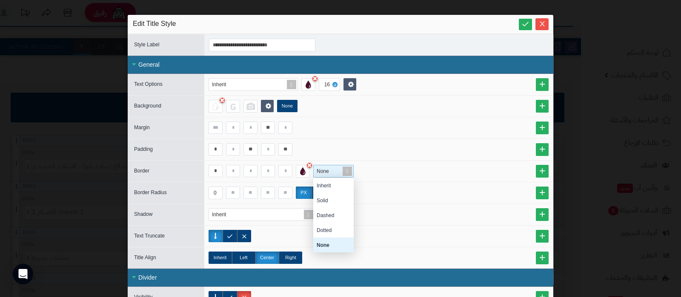
click at [434, 174] on div "* None Inherit Solid Dashed Dotted None" at bounding box center [378, 171] width 340 height 13
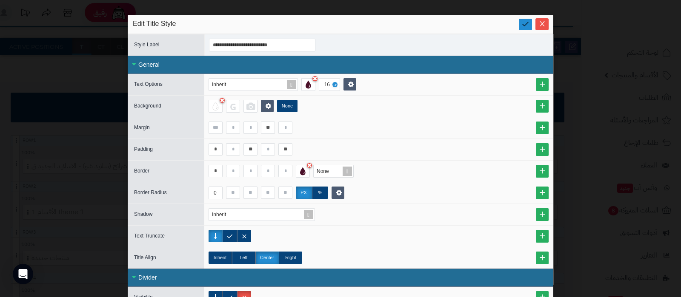
click at [525, 21] on icon at bounding box center [525, 24] width 8 height 8
click at [542, 24] on icon "Close" at bounding box center [542, 23] width 7 height 7
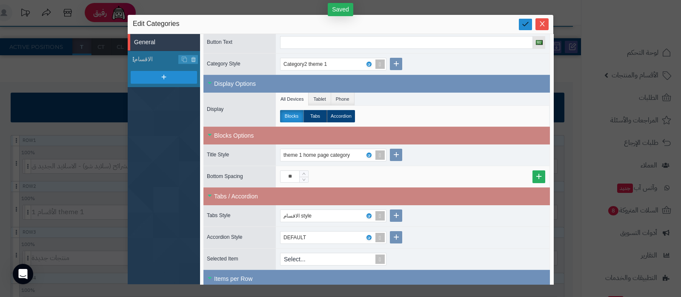
click at [526, 29] on link at bounding box center [525, 24] width 13 height 11
click at [542, 26] on icon "Close" at bounding box center [542, 23] width 7 height 7
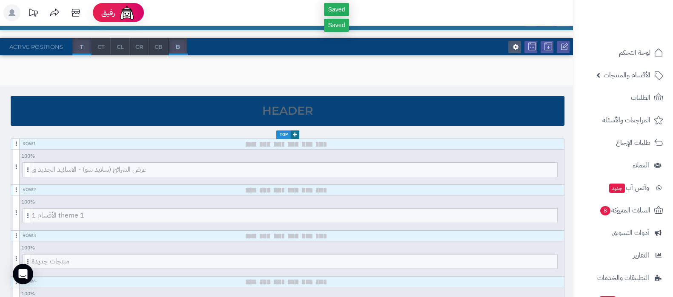
scroll to position [0, 0]
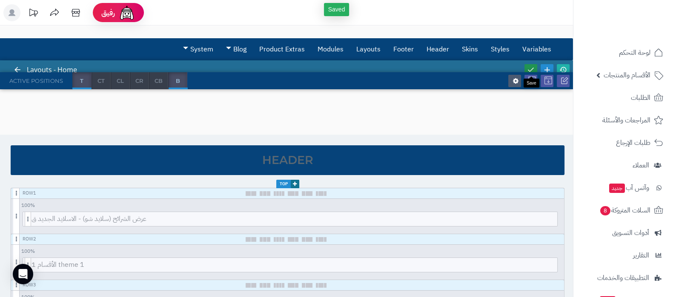
click at [528, 68] on icon at bounding box center [531, 70] width 8 height 8
click at [563, 67] on icon at bounding box center [563, 70] width 8 height 8
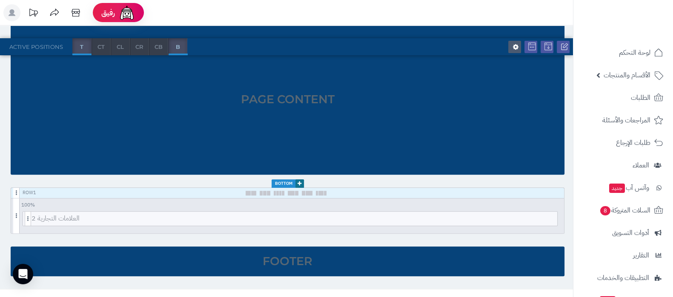
scroll to position [716, 0]
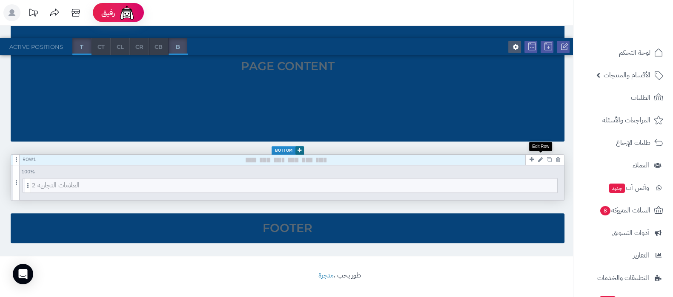
click at [540, 157] on icon at bounding box center [540, 160] width 5 height 6
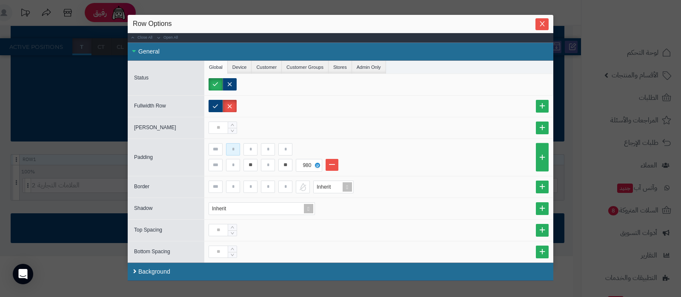
click at [234, 152] on input at bounding box center [233, 149] width 14 height 12
type input "**"
click at [540, 26] on icon "Close" at bounding box center [542, 23] width 7 height 7
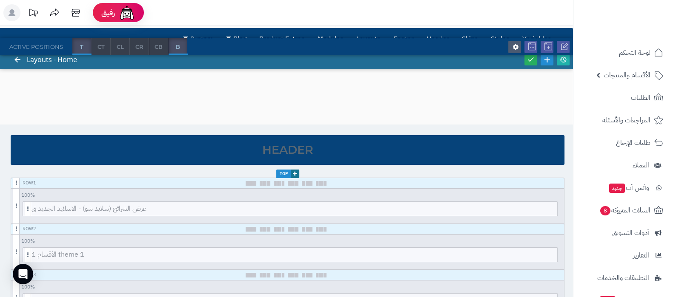
scroll to position [0, 0]
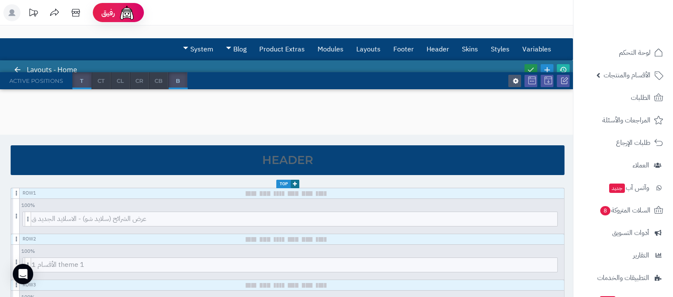
click at [528, 67] on icon at bounding box center [531, 70] width 8 height 8
click at [565, 68] on icon at bounding box center [563, 70] width 8 height 8
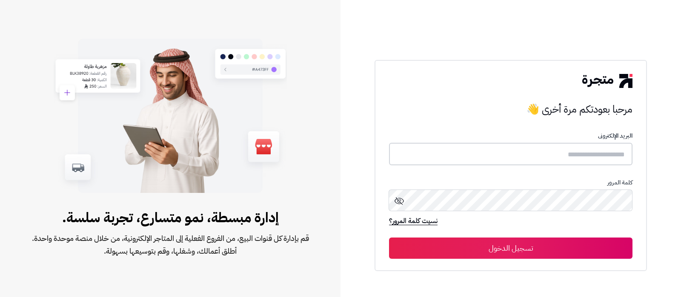
type input "**********"
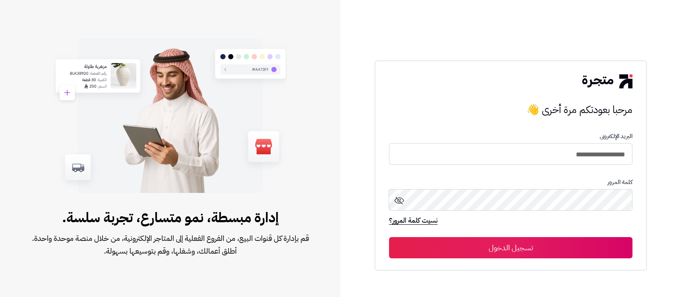
click at [494, 240] on button "تسجيل الدخول" at bounding box center [510, 247] width 243 height 21
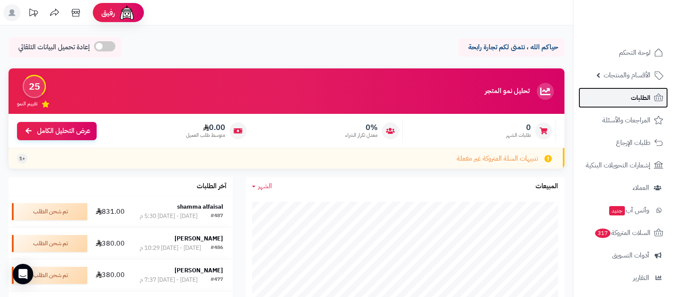
click at [636, 90] on link "الطلبات" at bounding box center [622, 98] width 89 height 20
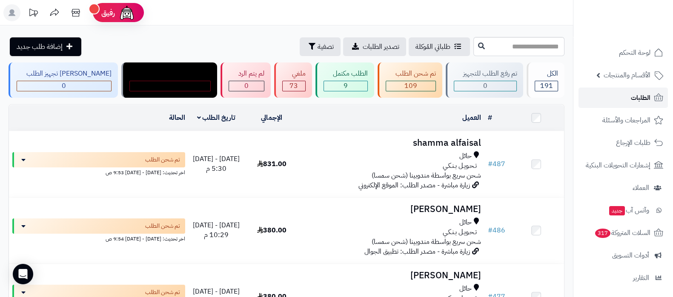
click at [616, 99] on link "الطلبات" at bounding box center [622, 98] width 89 height 20
click at [636, 103] on span "الطلبات" at bounding box center [641, 98] width 20 height 12
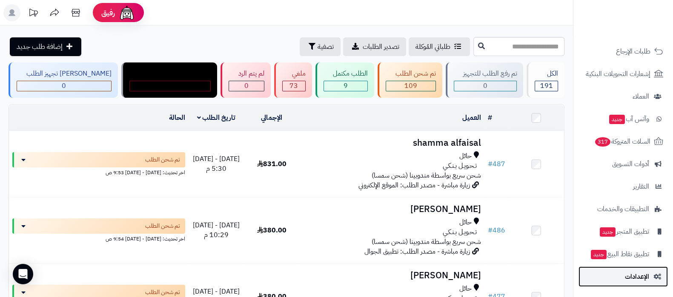
click at [641, 276] on span "الإعدادات" at bounding box center [637, 277] width 24 height 12
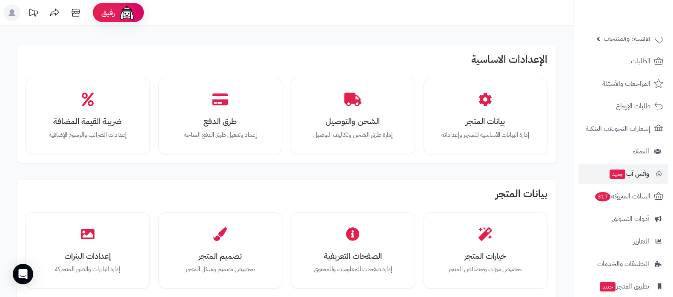
scroll to position [53, 0]
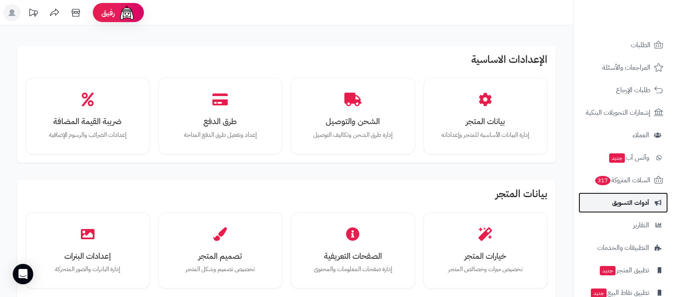
click at [621, 206] on span "أدوات التسويق" at bounding box center [630, 203] width 37 height 12
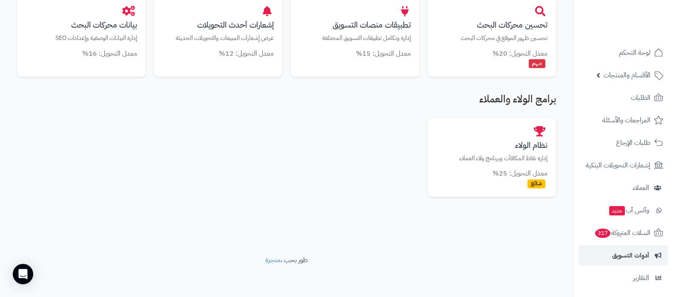
scroll to position [530, 0]
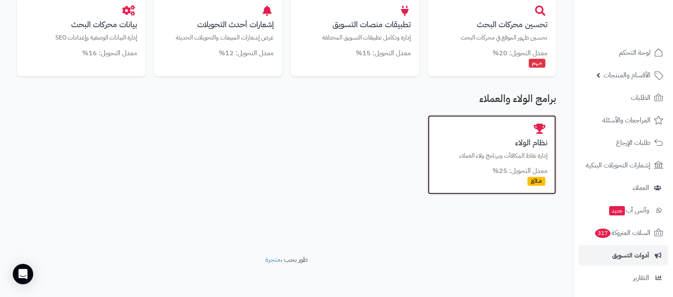
click at [518, 142] on h3 "نظام الولاء" at bounding box center [491, 142] width 111 height 9
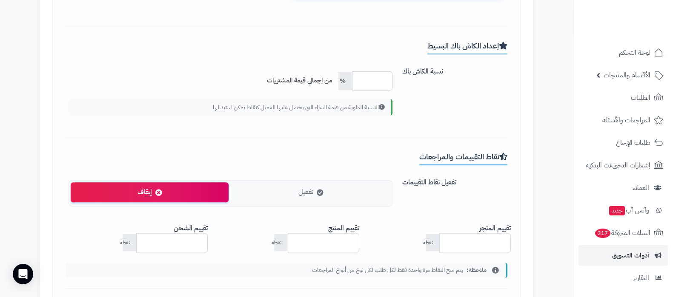
scroll to position [160, 0]
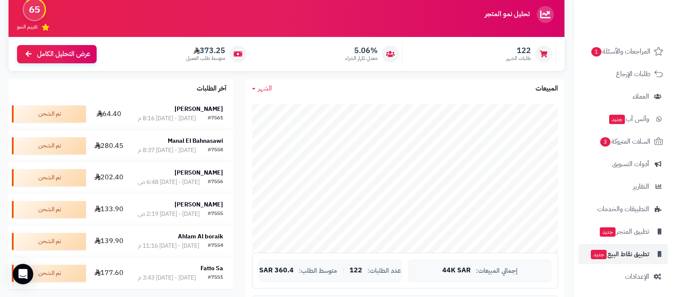
scroll to position [212, 0]
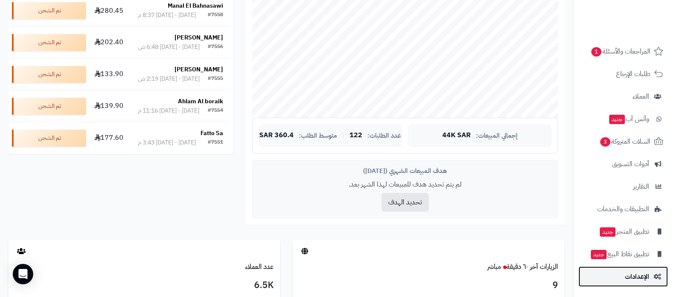
click at [638, 280] on span "الإعدادات" at bounding box center [637, 277] width 24 height 12
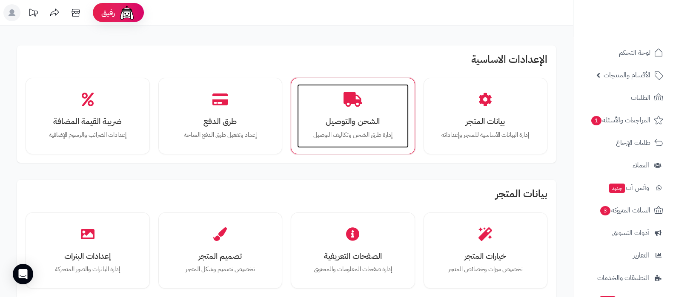
click at [365, 102] on div "الشحن والتوصيل إدارة طرق الشحن وتكاليف التوصيل" at bounding box center [352, 116] width 111 height 64
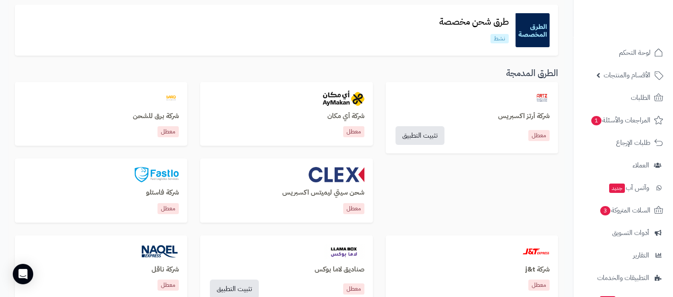
scroll to position [160, 0]
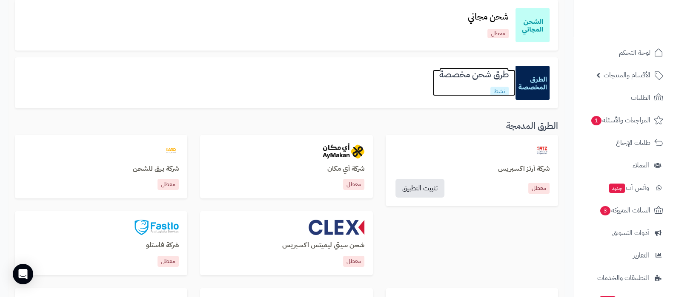
click at [458, 78] on h3 "طرق شحن مخصصة" at bounding box center [473, 75] width 83 height 10
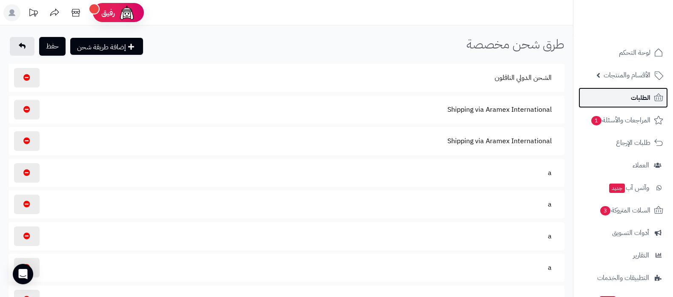
click at [624, 94] on link "الطلبات" at bounding box center [622, 98] width 89 height 20
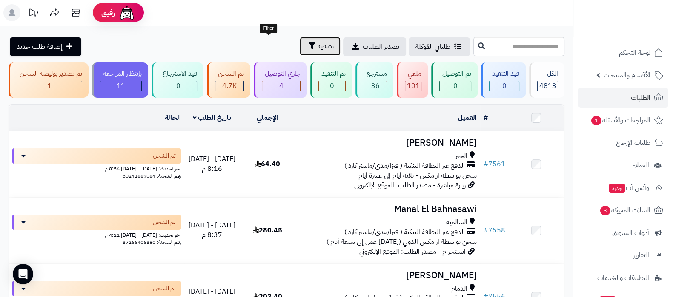
click at [317, 46] on span "تصفية" at bounding box center [325, 46] width 16 height 10
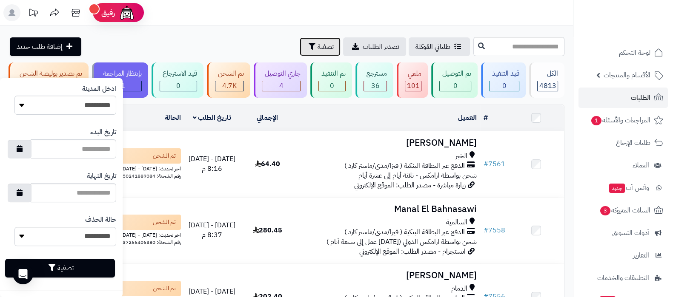
scroll to position [316, 0]
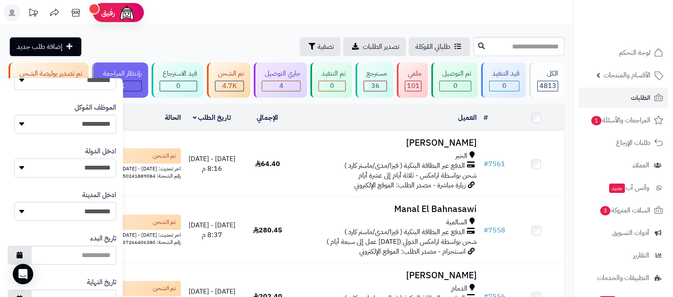
click at [93, 166] on select "**********" at bounding box center [65, 168] width 102 height 19
select select "***"
click at [14, 159] on select "**********" at bounding box center [65, 168] width 102 height 19
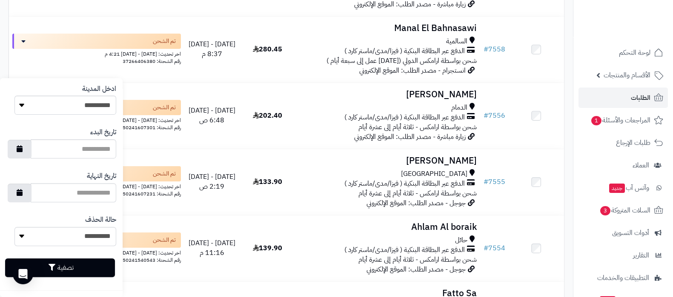
scroll to position [319, 0]
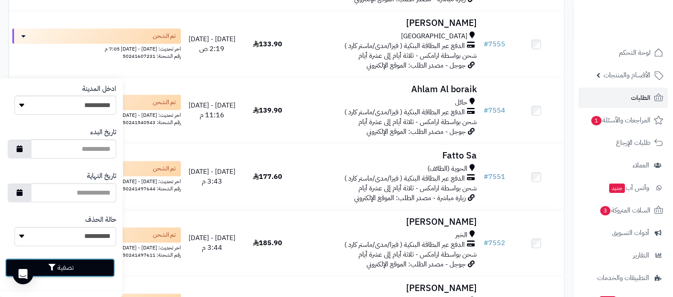
click at [84, 268] on button "تصفية" at bounding box center [60, 268] width 110 height 19
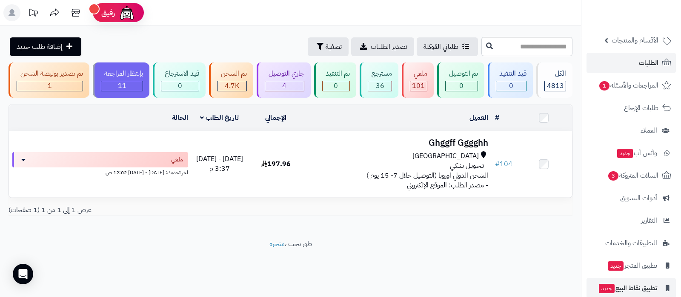
scroll to position [69, 0]
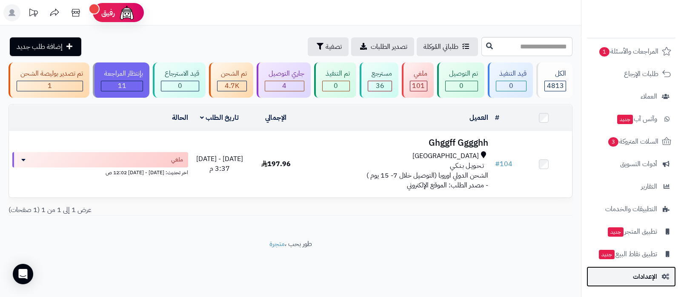
click at [632, 280] on link "الإعدادات" at bounding box center [630, 277] width 89 height 20
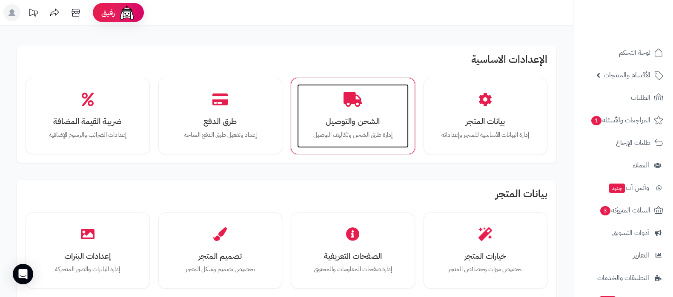
click at [359, 133] on p "إدارة طرق الشحن وتكاليف التوصيل" at bounding box center [352, 135] width 94 height 9
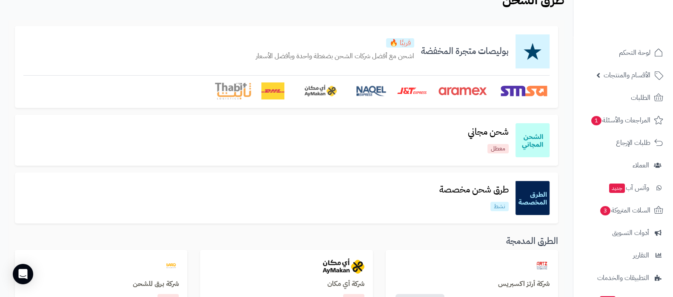
scroll to position [106, 0]
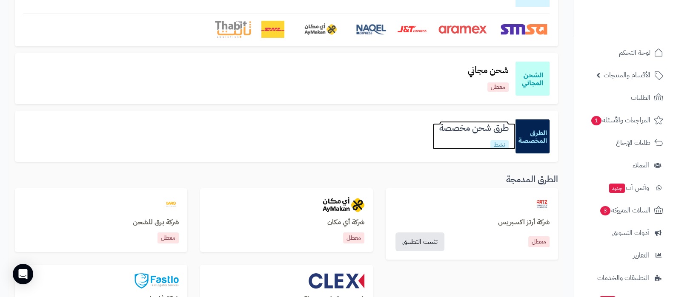
click at [457, 128] on h3 "طرق شحن مخصصة" at bounding box center [473, 128] width 83 height 10
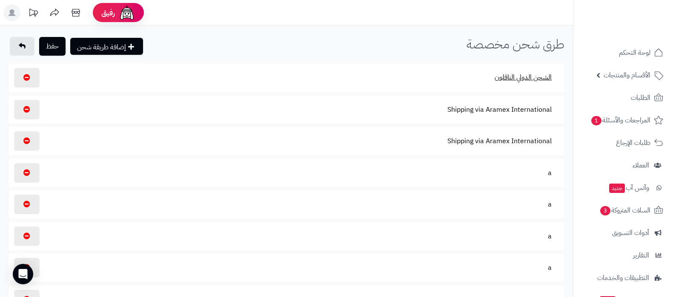
click at [519, 78] on button "الشحن الدولي الناقلون" at bounding box center [522, 78] width 71 height 20
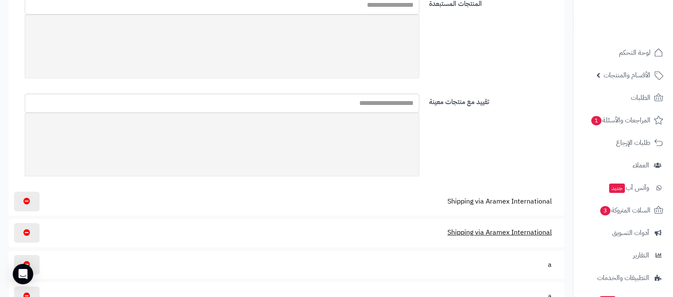
scroll to position [585, 0]
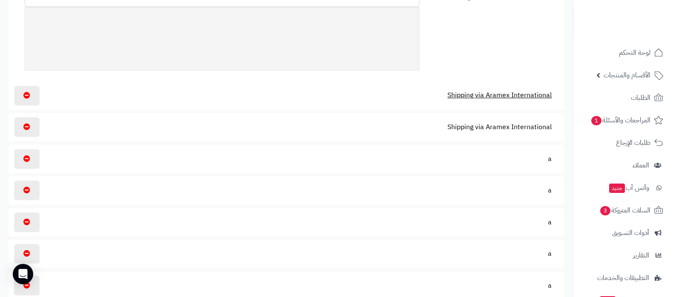
click at [511, 94] on button "Shipping via Aramex International" at bounding box center [499, 96] width 119 height 20
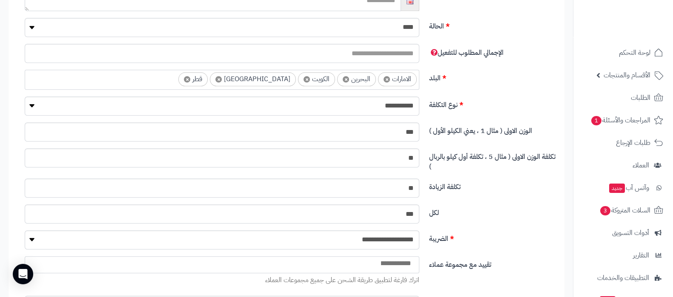
scroll to position [797, 0]
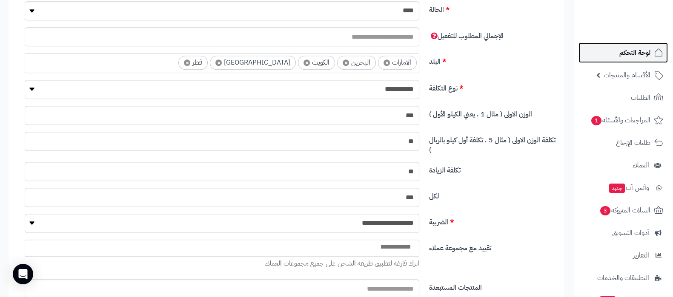
click at [622, 53] on span "لوحة التحكم" at bounding box center [634, 53] width 31 height 12
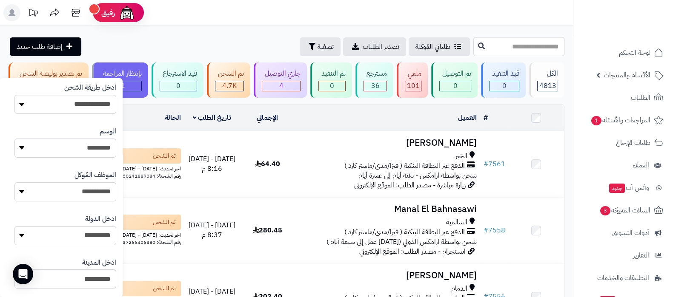
scroll to position [266, 0]
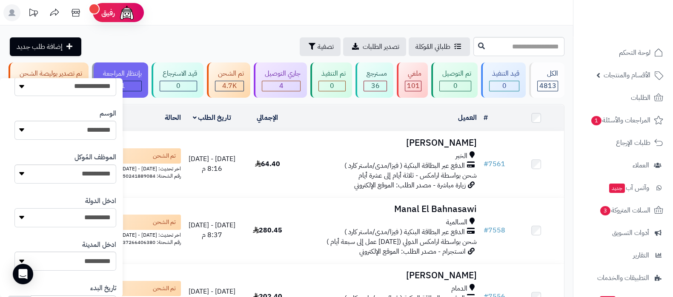
click at [88, 220] on select "**********" at bounding box center [65, 217] width 102 height 19
select select "***"
click at [14, 208] on select "**********" at bounding box center [65, 217] width 102 height 19
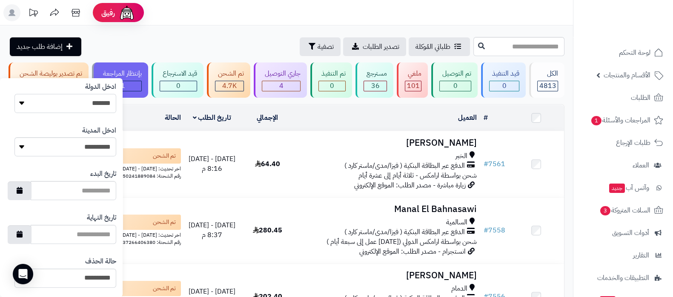
scroll to position [422, 0]
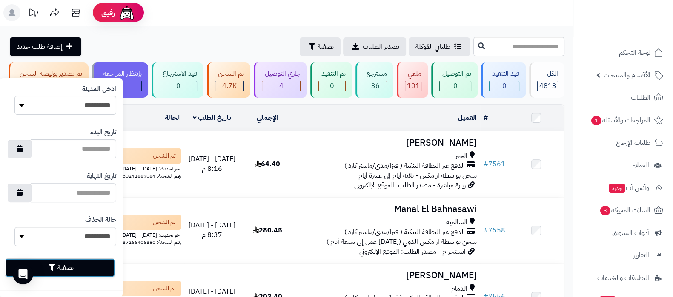
click at [95, 269] on button "تصفية" at bounding box center [60, 268] width 110 height 19
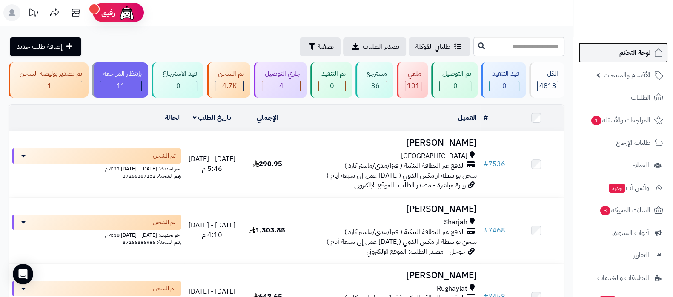
click at [622, 49] on span "لوحة التحكم" at bounding box center [634, 53] width 31 height 12
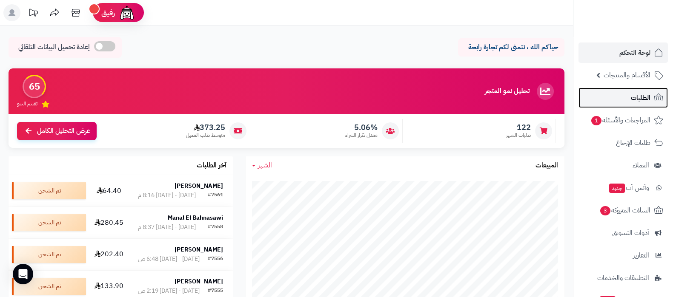
click at [622, 102] on link "الطلبات" at bounding box center [622, 98] width 89 height 20
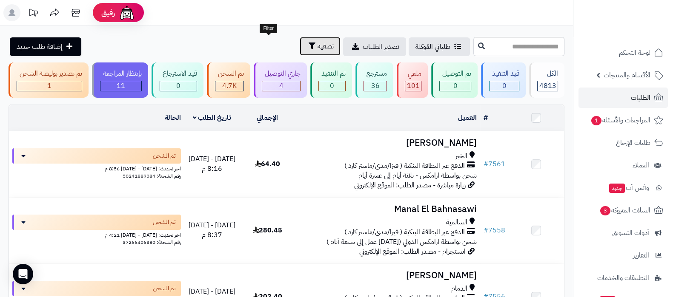
click at [317, 46] on span "تصفية" at bounding box center [325, 46] width 16 height 10
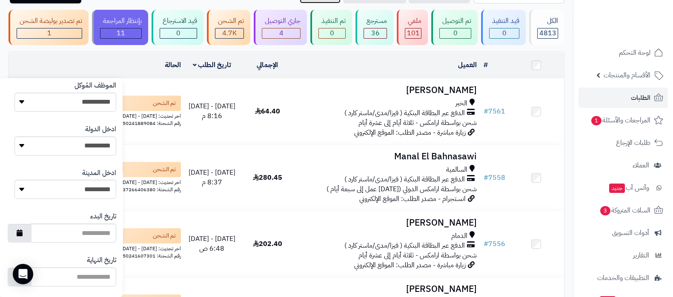
scroll to position [316, 0]
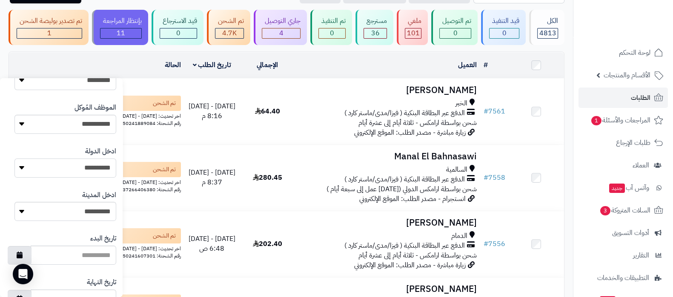
click at [92, 174] on select "**********" at bounding box center [65, 168] width 102 height 19
select select "***"
click at [14, 159] on select "**********" at bounding box center [65, 168] width 102 height 19
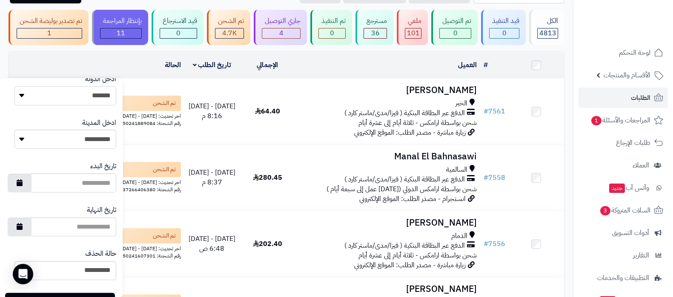
scroll to position [422, 0]
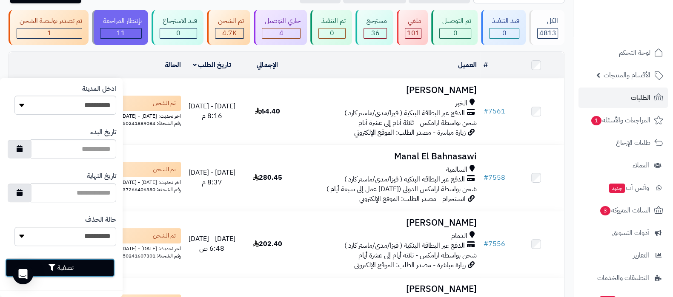
click at [91, 270] on button "تصفية" at bounding box center [60, 268] width 110 height 19
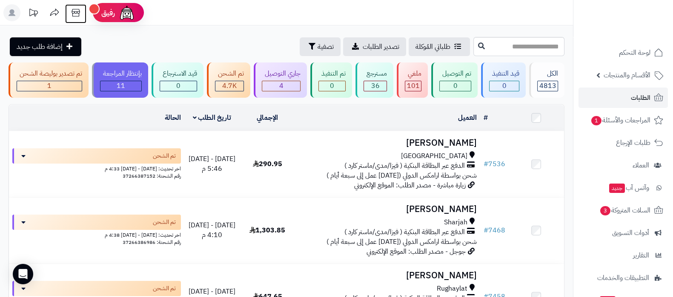
click at [74, 11] on icon at bounding box center [75, 12] width 17 height 17
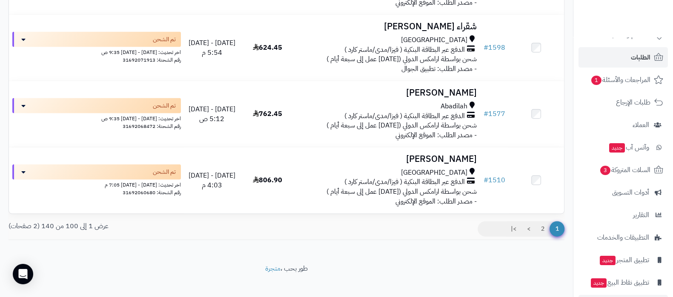
scroll to position [69, 0]
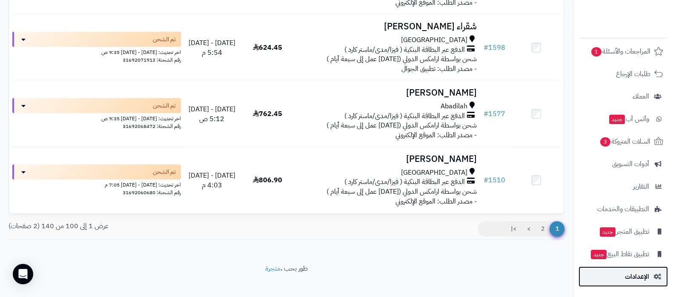
click at [636, 280] on span "الإعدادات" at bounding box center [637, 277] width 24 height 12
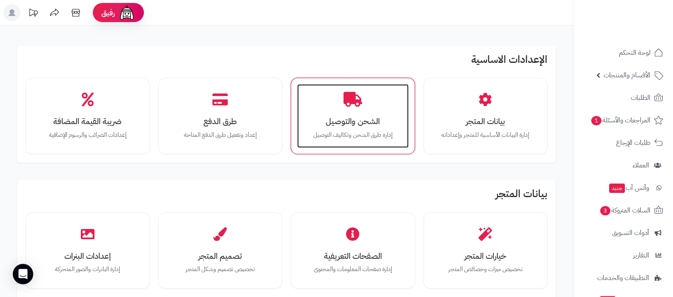
click at [349, 108] on div "الشحن والتوصيل إدارة طرق الشحن وتكاليف التوصيل" at bounding box center [352, 116] width 111 height 64
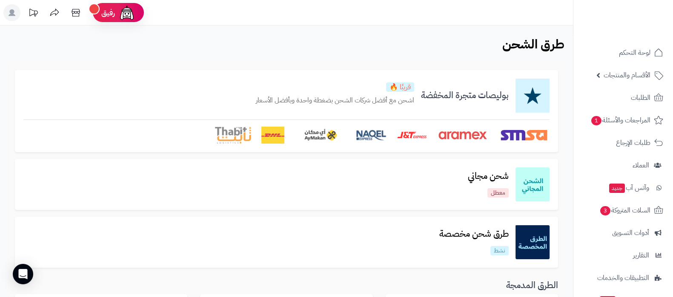
scroll to position [106, 0]
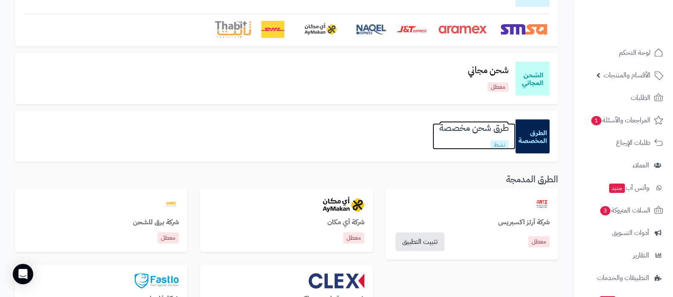
click at [476, 131] on h3 "طرق شحن مخصصة" at bounding box center [473, 128] width 83 height 10
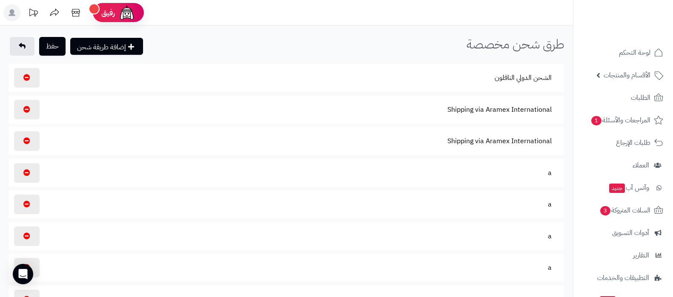
select select
click at [480, 110] on button "Shipping via Aramex International" at bounding box center [499, 110] width 119 height 20
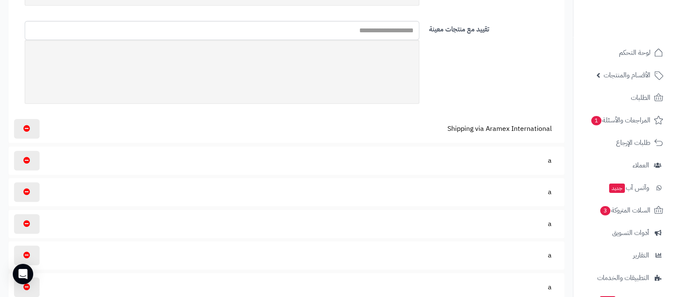
scroll to position [638, 0]
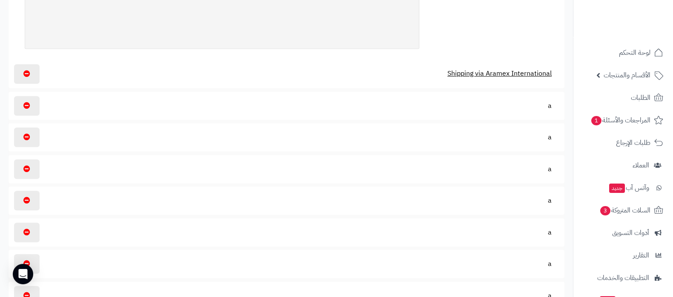
click at [517, 75] on button "Shipping via Aramex International" at bounding box center [499, 74] width 119 height 20
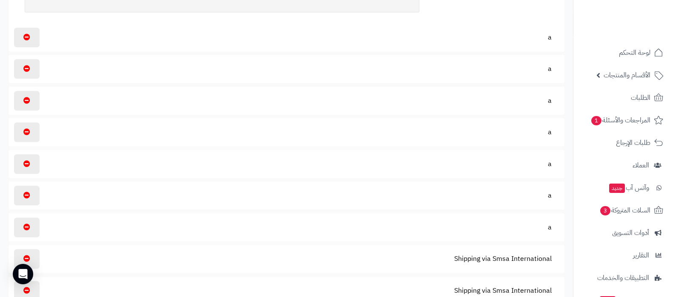
scroll to position [1329, 0]
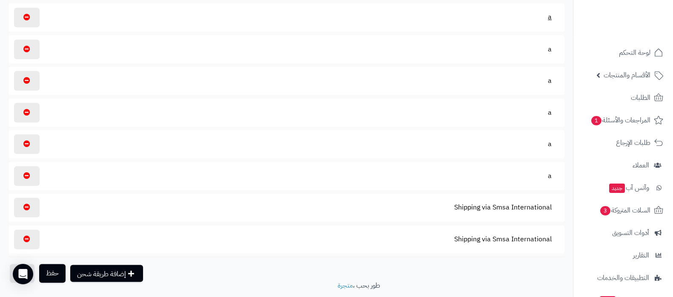
click at [548, 18] on button "a" at bounding box center [549, 17] width 18 height 20
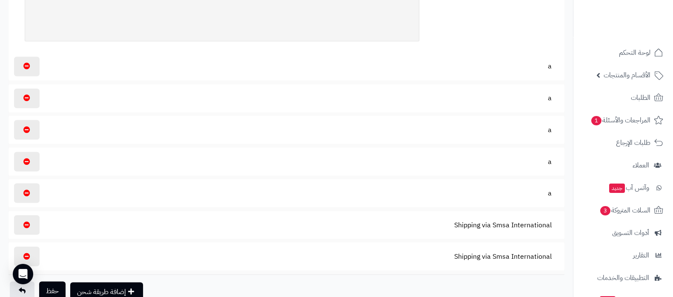
scroll to position [1915, 0]
click at [554, 66] on button "a" at bounding box center [549, 66] width 18 height 20
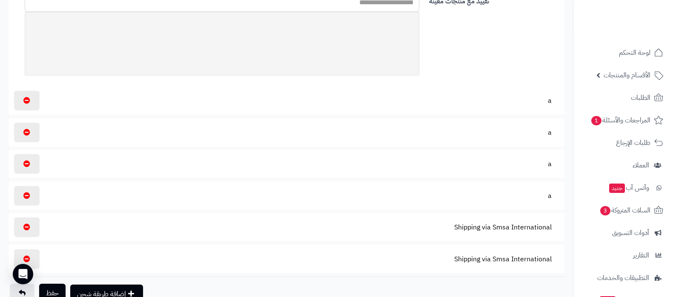
scroll to position [2500, 0]
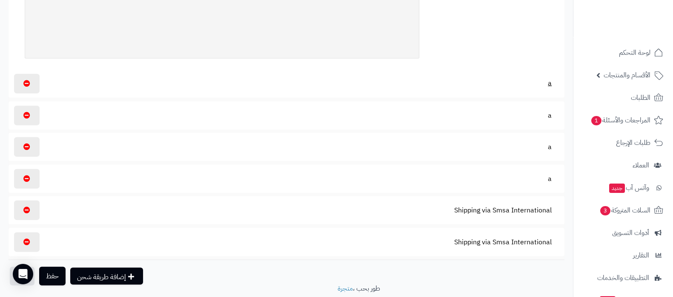
click at [549, 84] on button "a" at bounding box center [549, 84] width 18 height 20
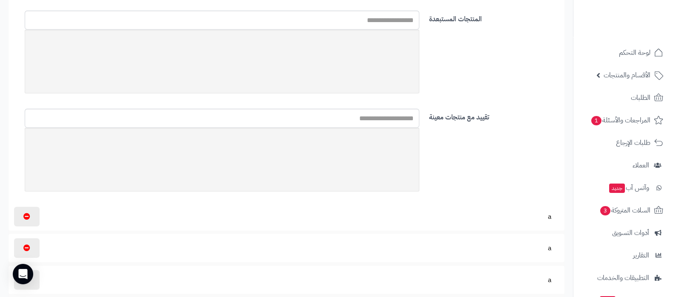
scroll to position [3031, 0]
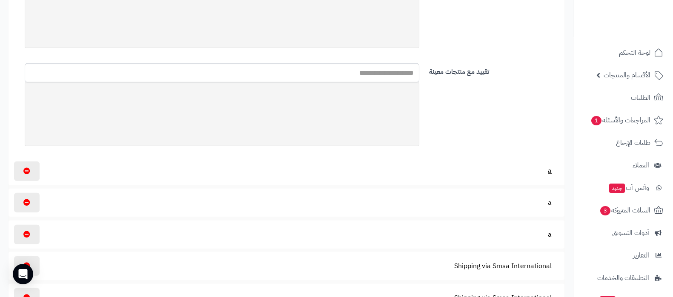
click at [547, 169] on button "a" at bounding box center [549, 171] width 18 height 20
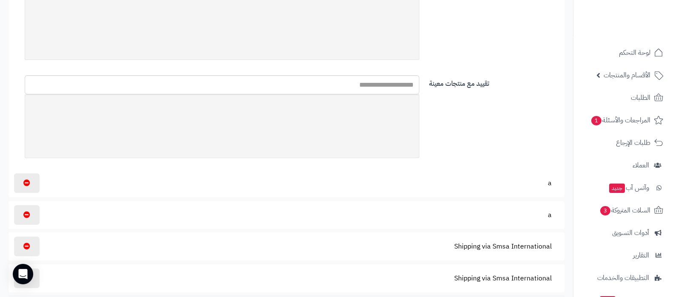
scroll to position [3670, 0]
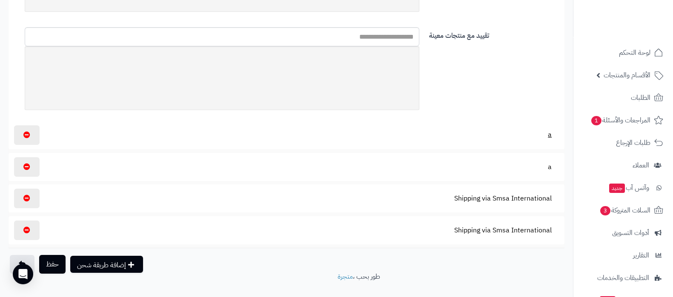
click at [551, 133] on button "a" at bounding box center [549, 135] width 18 height 20
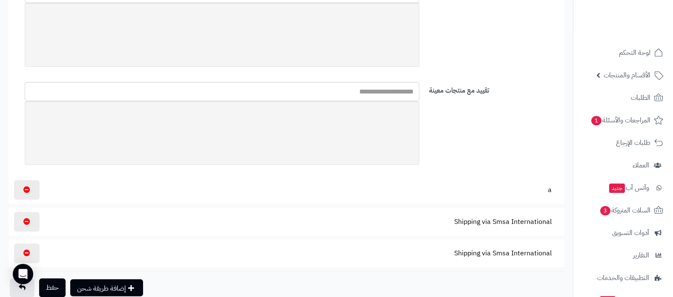
scroll to position [4338, 0]
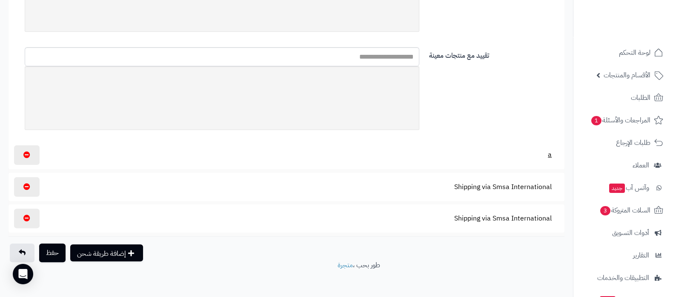
click at [549, 148] on button "a" at bounding box center [549, 155] width 18 height 20
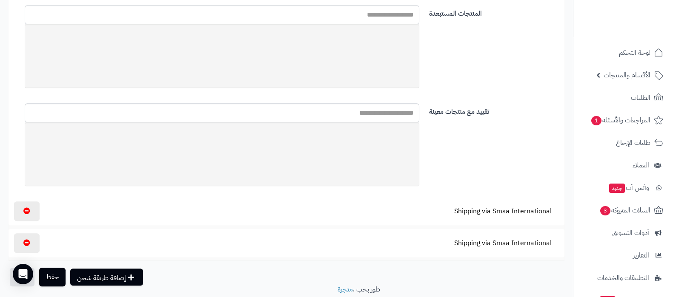
scroll to position [4940, 0]
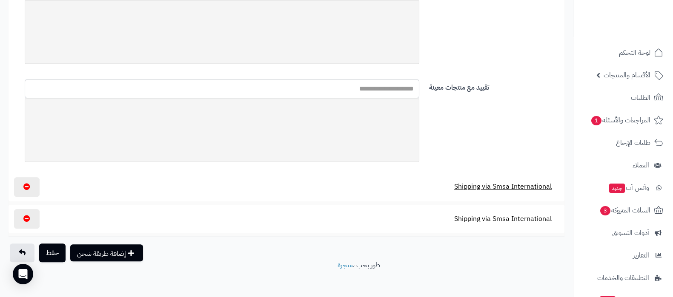
click at [519, 180] on button "Shipping via Smsa International" at bounding box center [503, 187] width 112 height 20
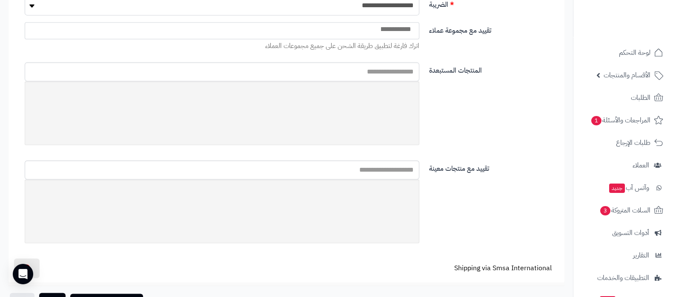
scroll to position [5595, 0]
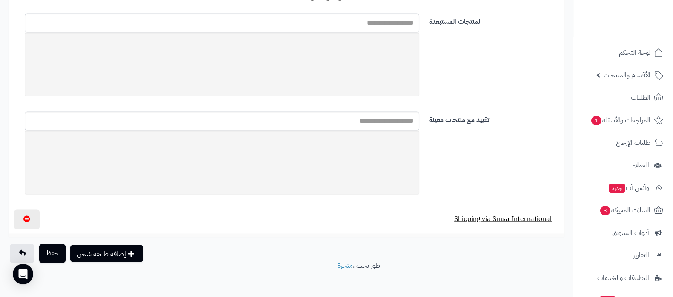
click at [519, 211] on button "Shipping via Smsa International" at bounding box center [503, 219] width 112 height 20
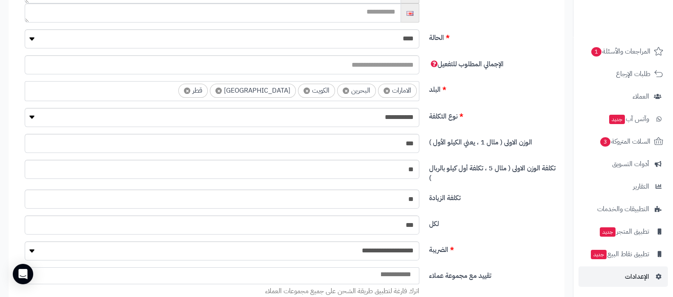
scroll to position [266, 0]
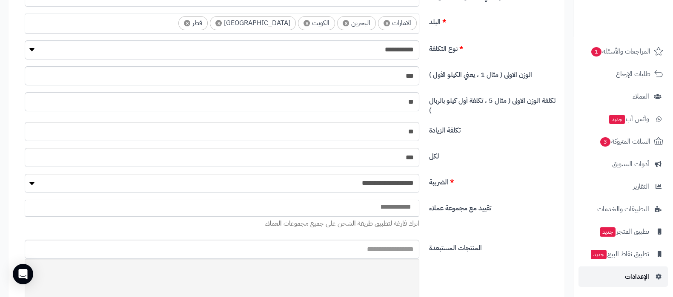
click at [628, 282] on span "الإعدادات" at bounding box center [637, 277] width 24 height 12
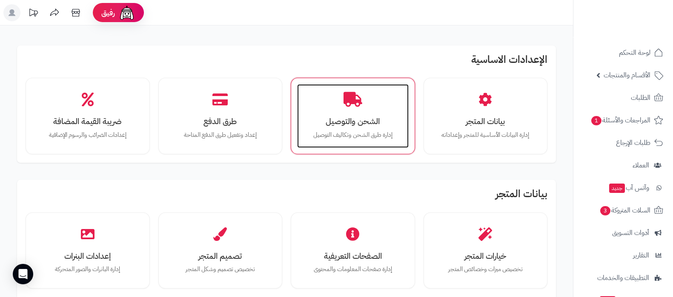
click at [331, 118] on h3 "الشحن والتوصيل" at bounding box center [352, 121] width 94 height 9
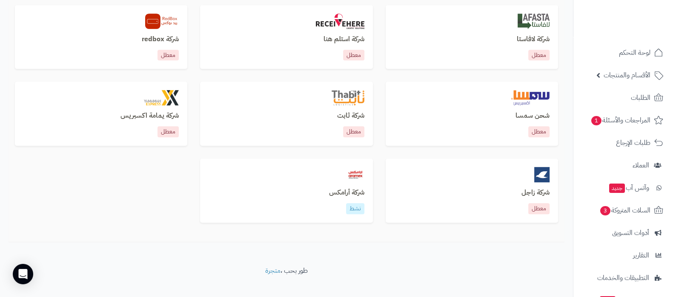
scroll to position [608, 0]
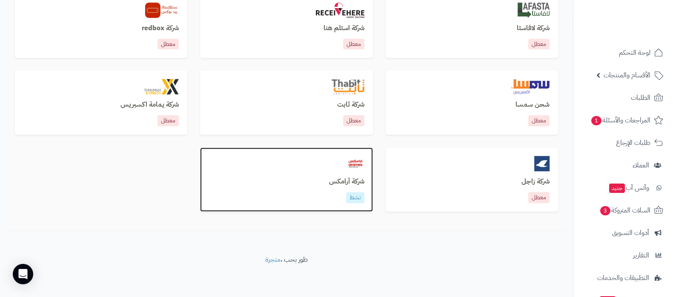
click at [351, 182] on h3 "شركة أرامكس" at bounding box center [285, 182] width 155 height 8
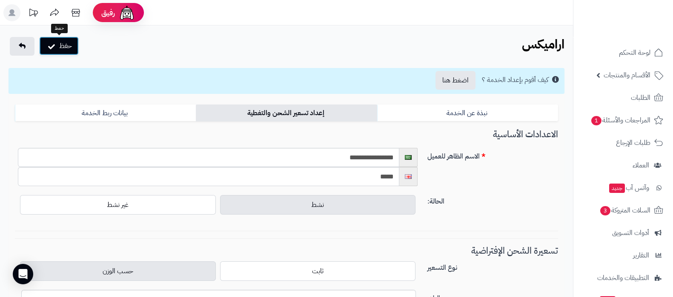
click at [57, 50] on button "حفظ" at bounding box center [59, 46] width 40 height 19
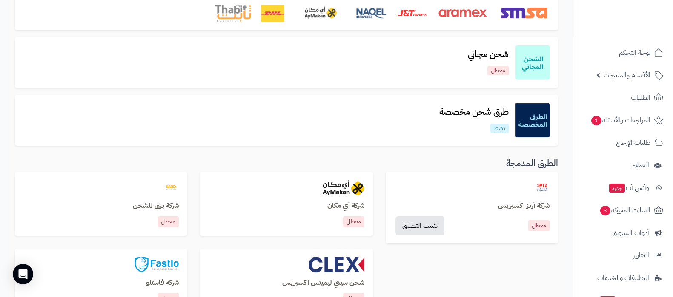
scroll to position [160, 0]
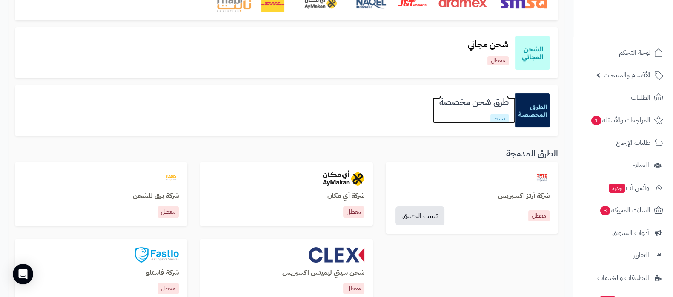
click at [466, 105] on h3 "طرق شحن مخصصة" at bounding box center [473, 102] width 83 height 10
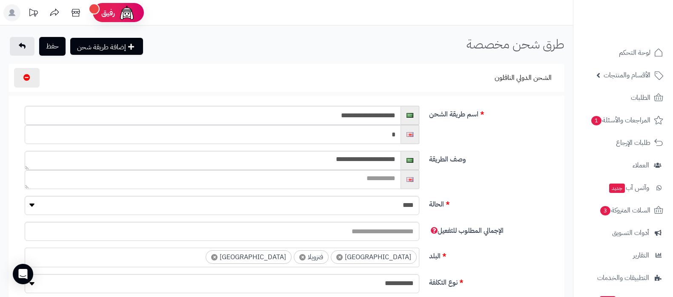
select select
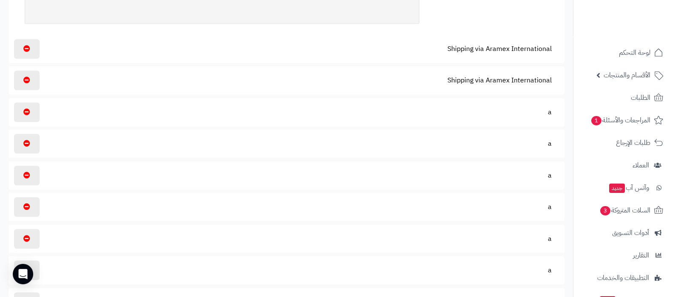
scroll to position [638, 0]
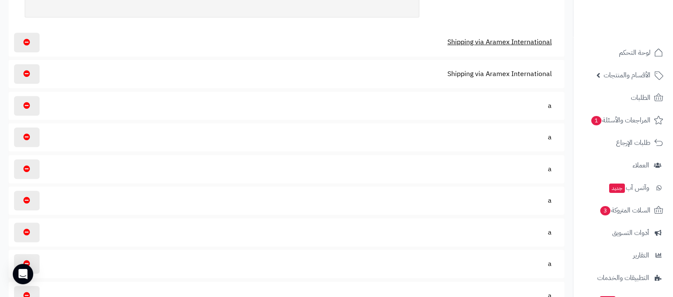
click at [504, 45] on button "Shipping via Aramex International" at bounding box center [499, 42] width 119 height 20
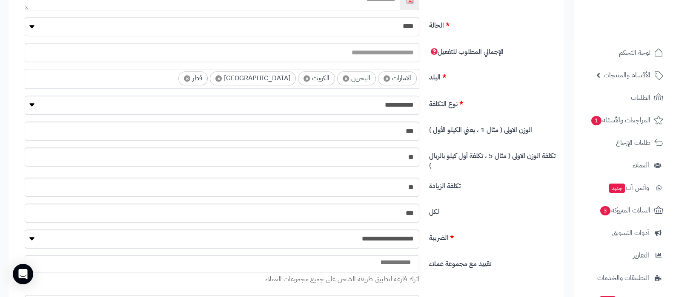
scroll to position [797, 0]
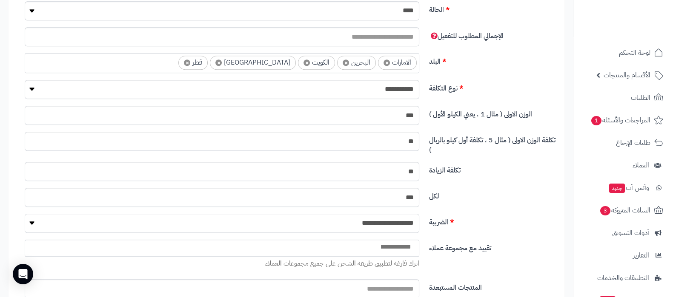
click at [402, 223] on select "**********" at bounding box center [222, 223] width 394 height 19
select select
click at [25, 214] on select "**********" at bounding box center [222, 223] width 394 height 19
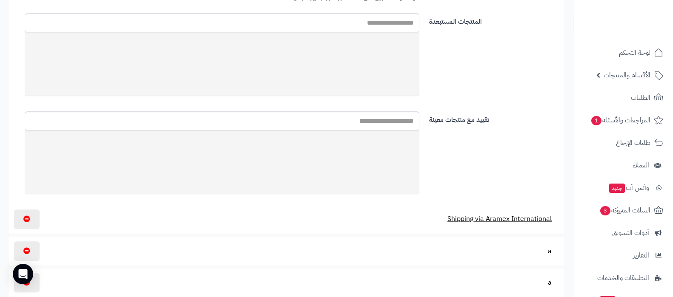
scroll to position [1117, 0]
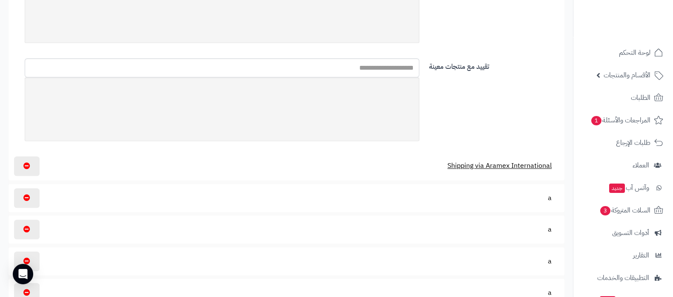
click at [515, 162] on button "Shipping via Aramex International" at bounding box center [499, 166] width 119 height 20
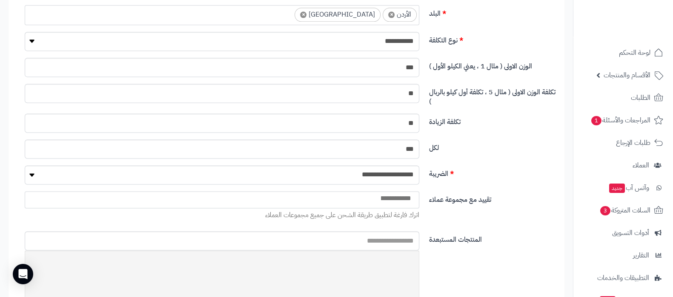
scroll to position [1489, 0]
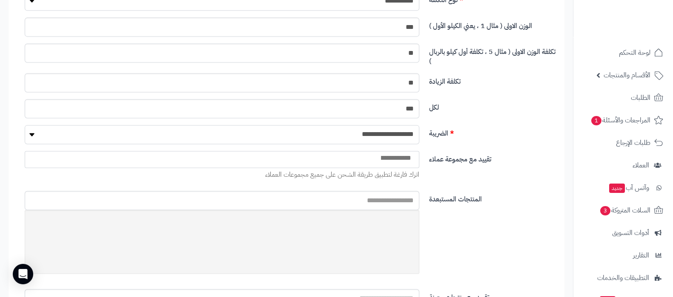
click at [395, 131] on select "**********" at bounding box center [222, 134] width 394 height 19
select select
click at [25, 125] on select "**********" at bounding box center [222, 134] width 394 height 19
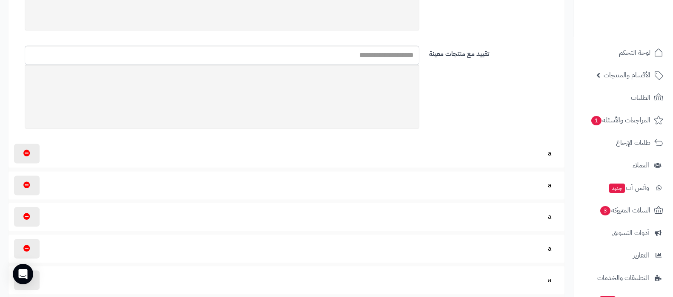
scroll to position [1755, 0]
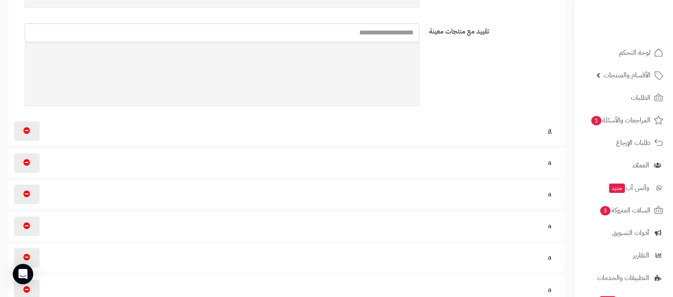
click at [548, 128] on button "a" at bounding box center [549, 131] width 18 height 20
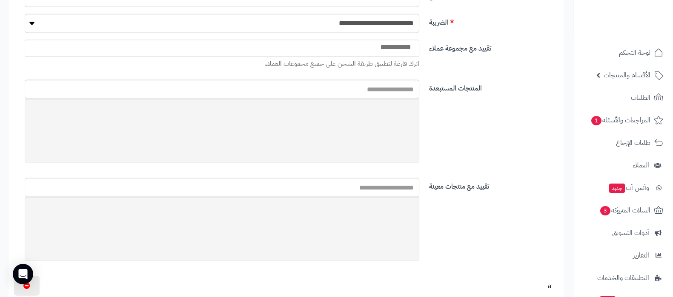
scroll to position [2393, 0]
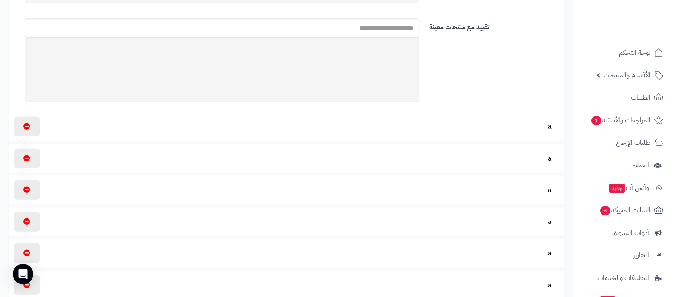
click at [549, 117] on button "a" at bounding box center [549, 127] width 18 height 20
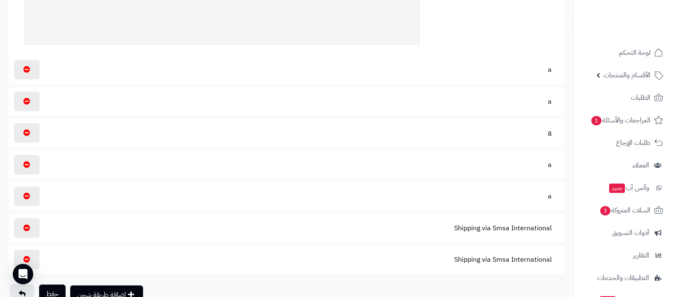
scroll to position [3084, 0]
click at [547, 60] on button "a" at bounding box center [549, 70] width 18 height 20
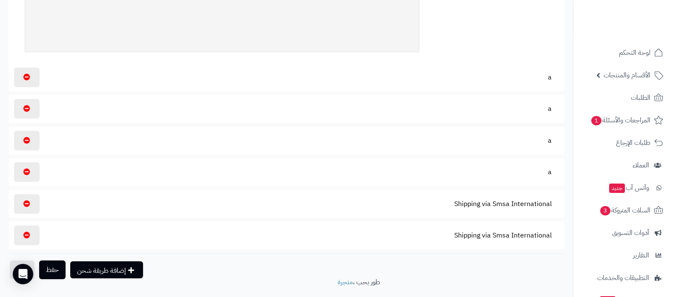
scroll to position [3682, 0]
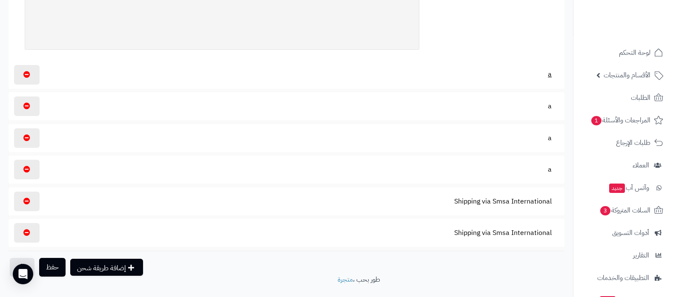
click at [547, 65] on button "a" at bounding box center [549, 75] width 18 height 20
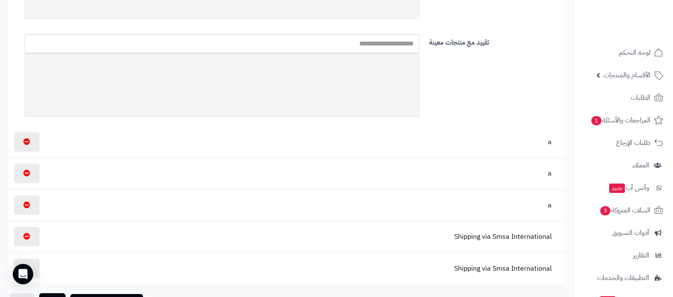
scroll to position [4267, 0]
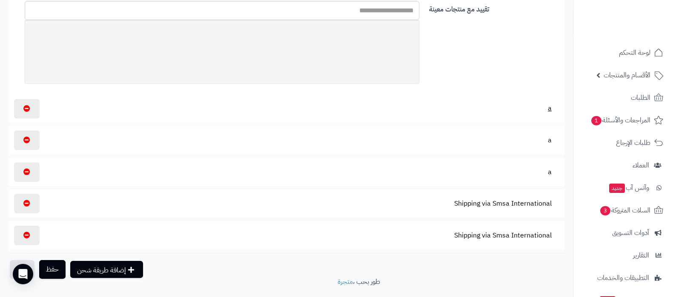
click at [548, 99] on button "a" at bounding box center [549, 109] width 18 height 20
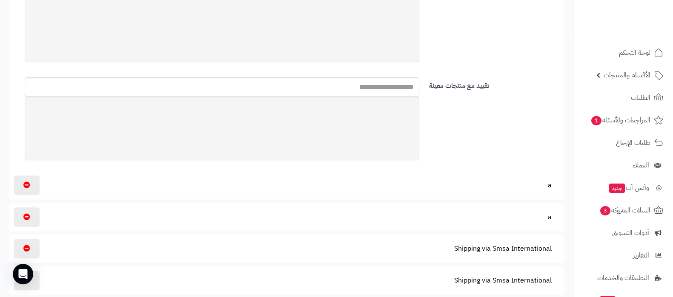
scroll to position [4799, 0]
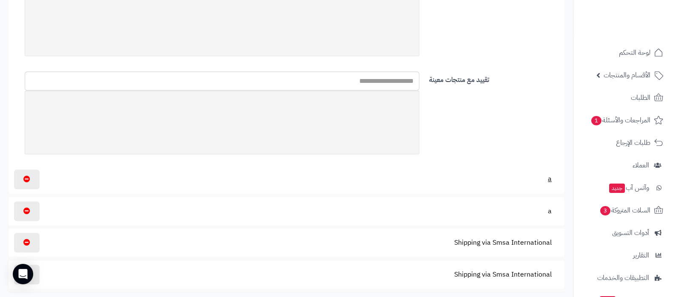
click at [546, 169] on button "a" at bounding box center [549, 179] width 18 height 20
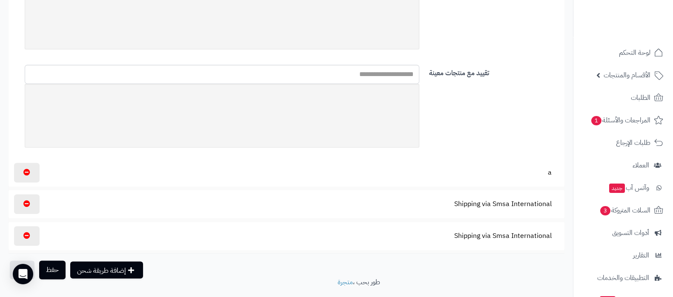
scroll to position [5494, 0]
click at [547, 162] on button "a" at bounding box center [549, 172] width 18 height 20
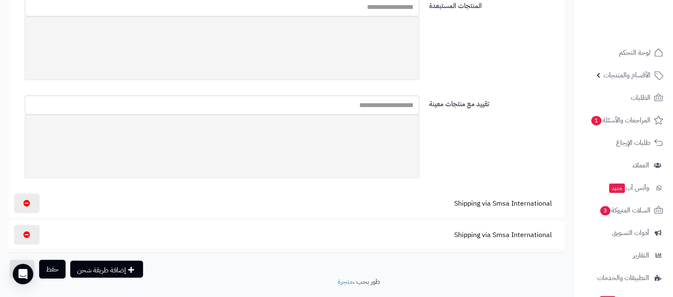
scroll to position [6096, 0]
click at [515, 194] on button "Shipping via Smsa International" at bounding box center [503, 204] width 112 height 20
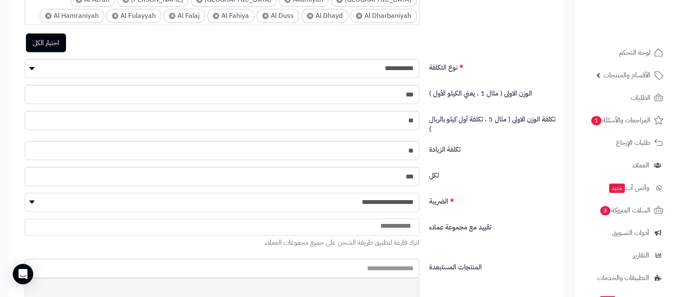
scroll to position [6575, 0]
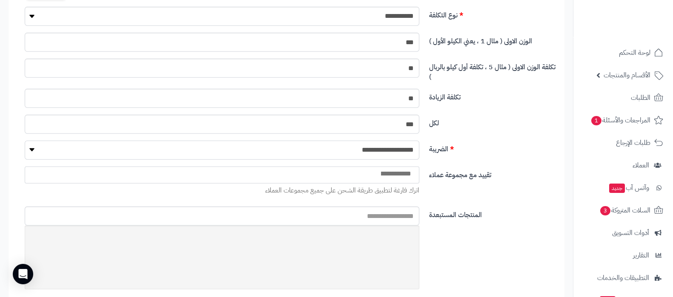
click at [406, 141] on select "**********" at bounding box center [222, 150] width 394 height 19
select select
click at [25, 141] on select "**********" at bounding box center [222, 150] width 394 height 19
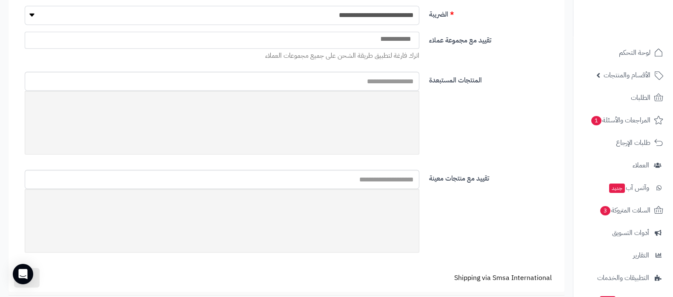
scroll to position [6752, 0]
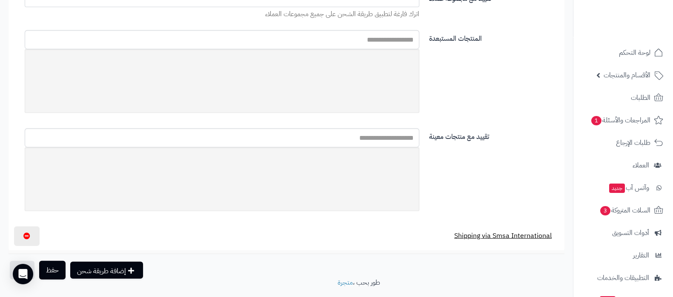
click at [510, 226] on button "Shipping via Smsa International" at bounding box center [503, 236] width 112 height 20
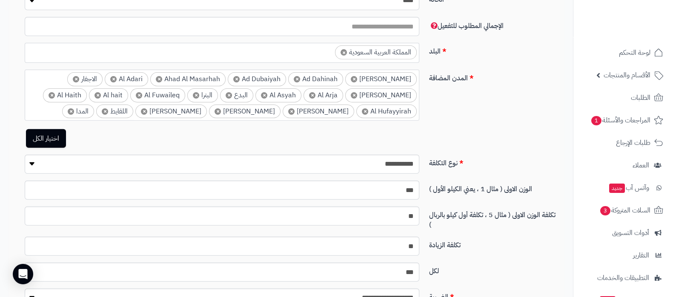
scroll to position [7178, 0]
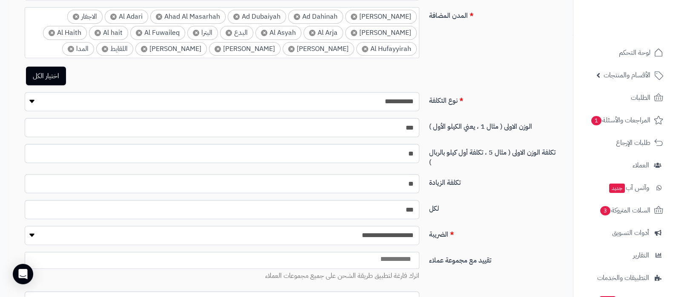
click at [397, 226] on select "**********" at bounding box center [222, 235] width 394 height 19
select select
click at [25, 226] on select "**********" at bounding box center [222, 235] width 394 height 19
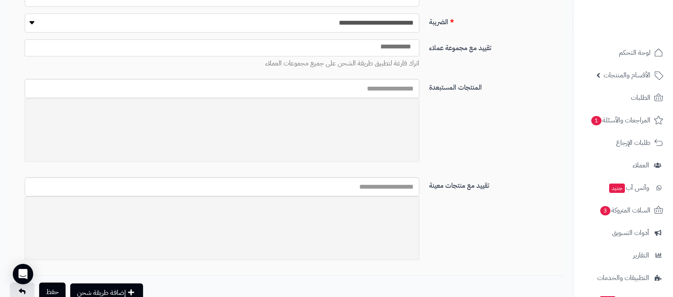
scroll to position [7412, 0]
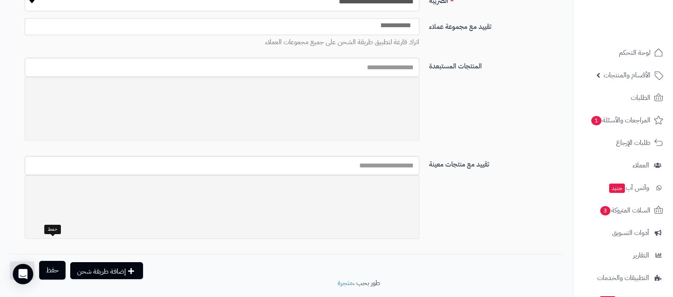
click at [53, 261] on button "حفظ" at bounding box center [52, 270] width 26 height 19
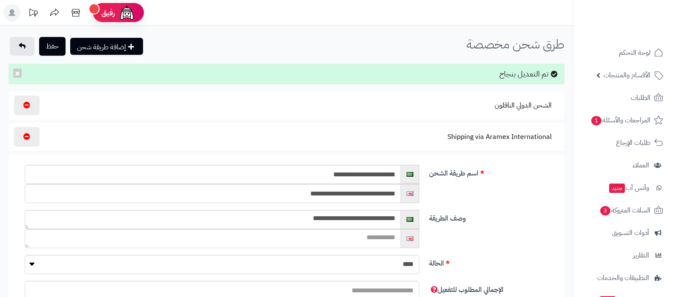
select select
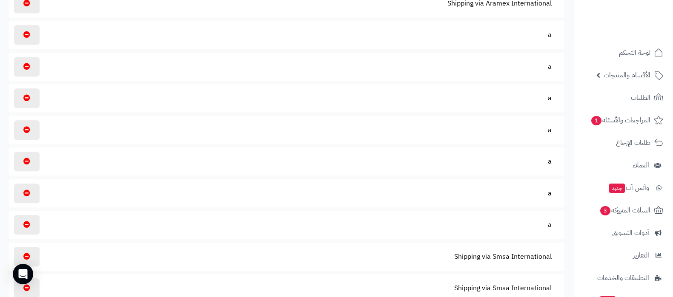
scroll to position [691, 0]
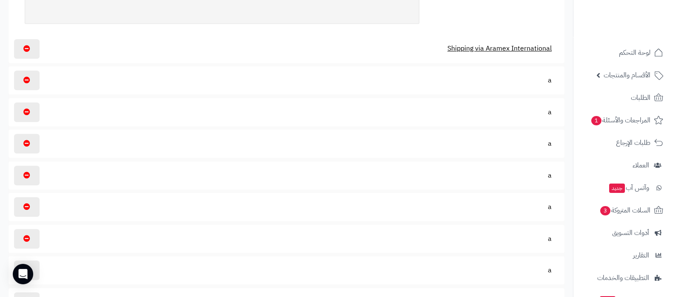
click at [519, 49] on button "Shipping via Aramex International" at bounding box center [499, 49] width 119 height 20
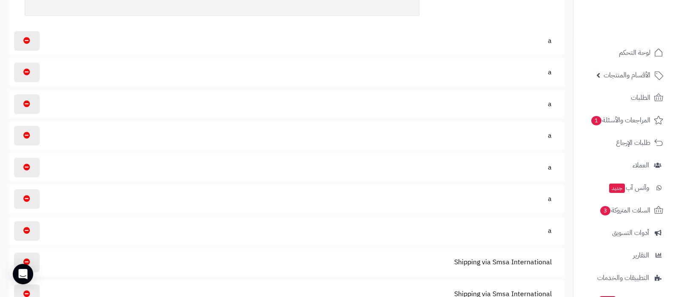
scroll to position [1380, 0]
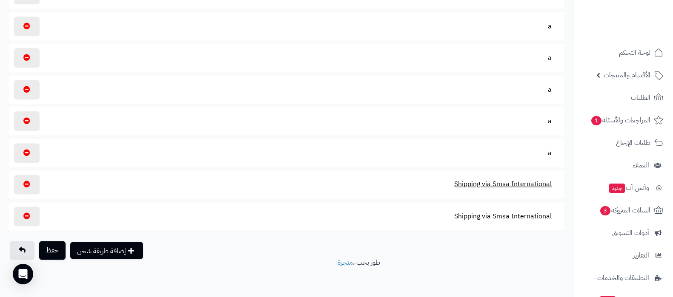
click at [506, 180] on button "Shipping via Smsa International" at bounding box center [503, 184] width 112 height 20
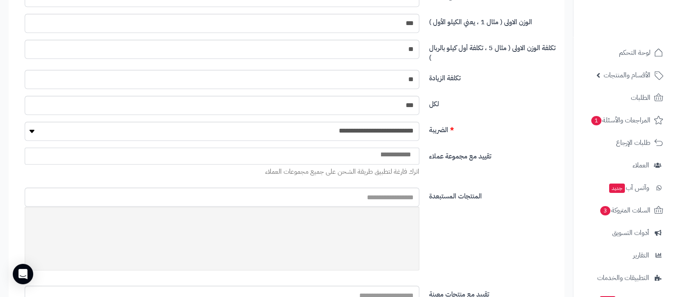
scroll to position [2035, 0]
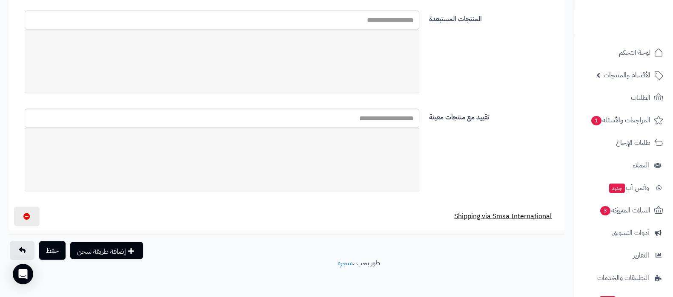
click at [515, 213] on button "Shipping via Smsa International" at bounding box center [503, 217] width 112 height 20
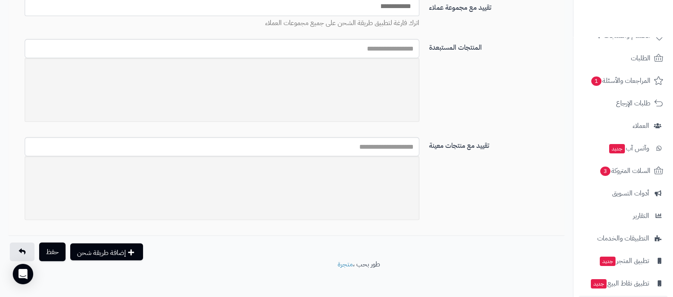
scroll to position [69, 0]
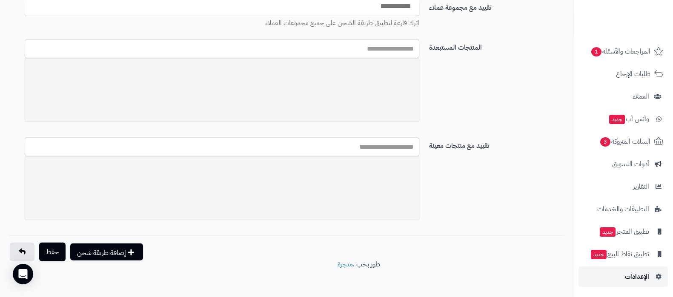
click at [639, 283] on link "الإعدادات" at bounding box center [622, 277] width 89 height 20
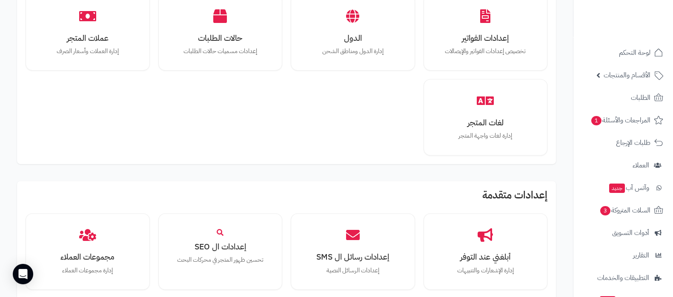
scroll to position [787, 0]
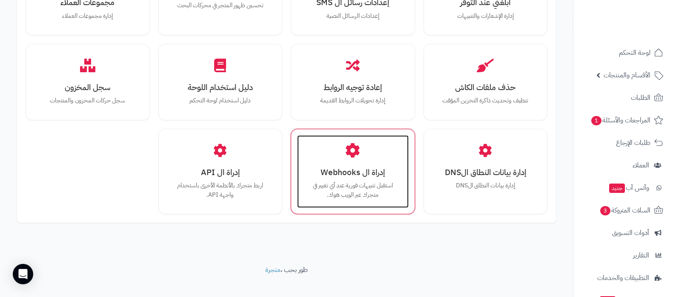
click at [352, 181] on p "استقبل تنبيهات فورية عند أي تغيير في متجرك عبر الويب هوك." at bounding box center [352, 190] width 94 height 18
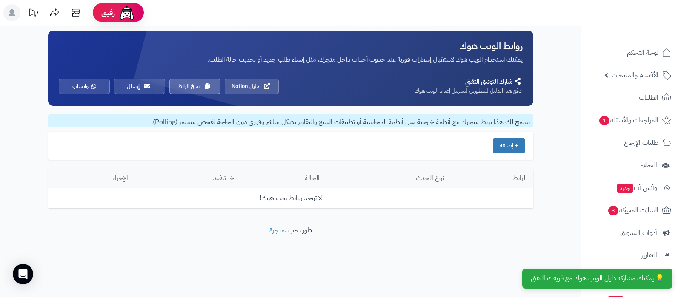
click at [508, 146] on button "+ إضافة" at bounding box center [509, 145] width 32 height 15
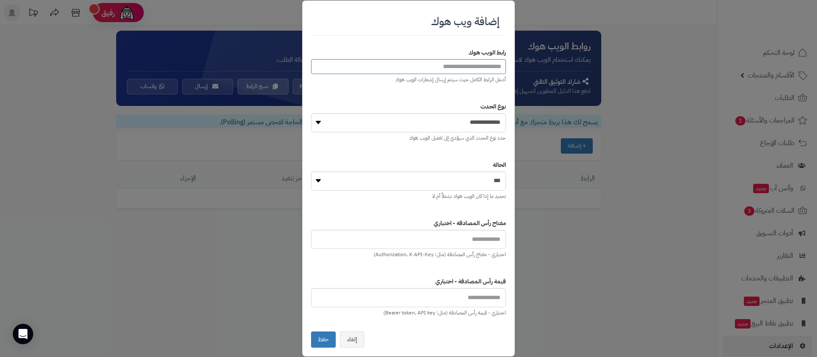
click at [446, 68] on input "url" at bounding box center [408, 66] width 195 height 15
paste input "**********"
type input "**********"
click at [468, 128] on select "**********" at bounding box center [408, 122] width 195 height 19
select select "**********"
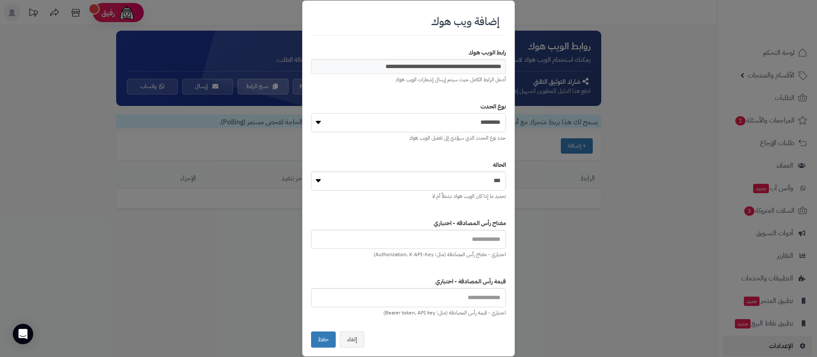
click at [311, 113] on select "**********" at bounding box center [408, 122] width 195 height 19
click at [318, 297] on button "حفظ" at bounding box center [323, 339] width 25 height 16
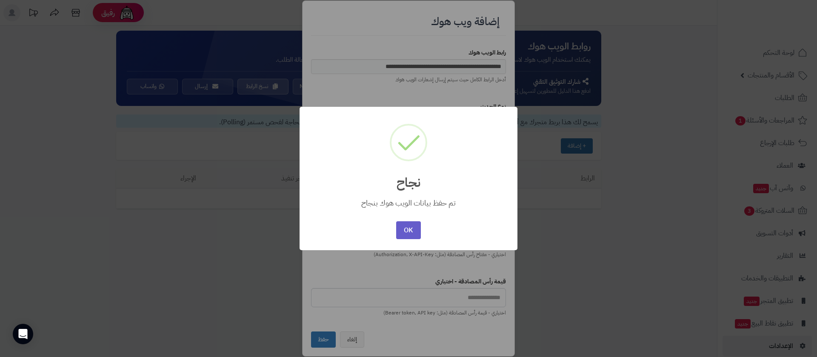
click at [407, 230] on button "OK" at bounding box center [408, 230] width 24 height 18
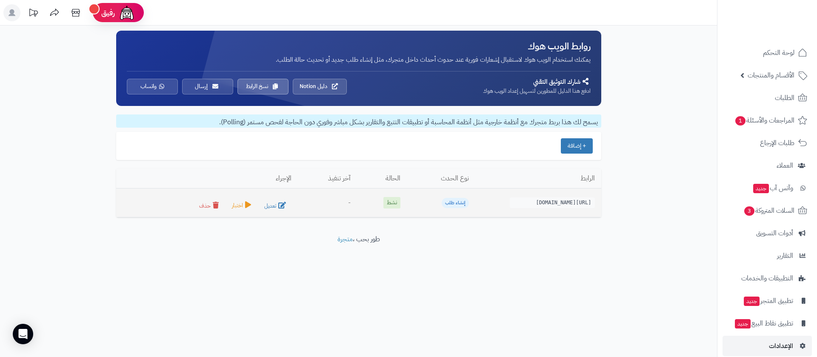
click at [229, 208] on button "اختبار" at bounding box center [242, 206] width 28 height 12
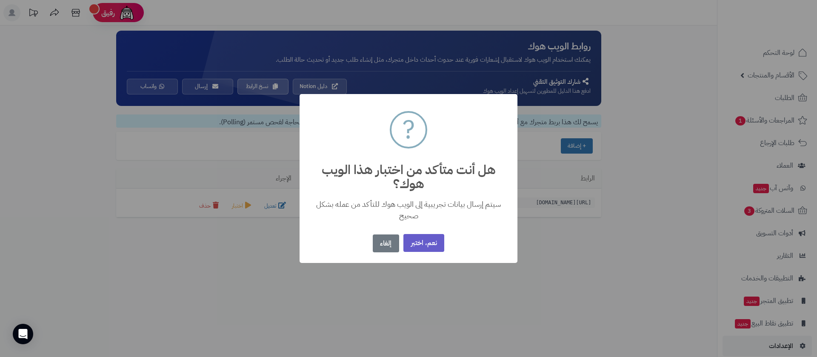
click at [437, 244] on button "نعم، اختبر" at bounding box center [423, 243] width 41 height 18
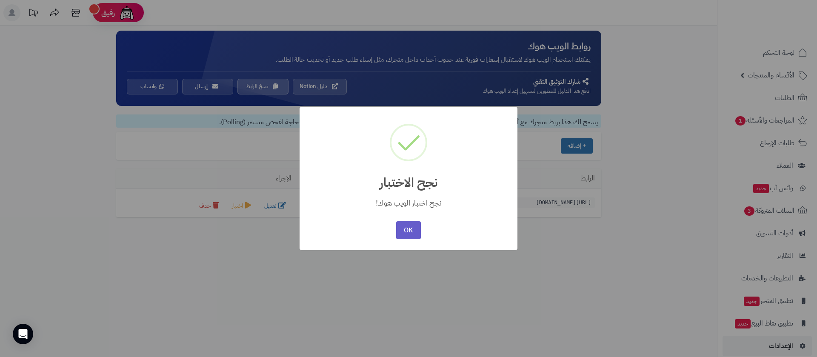
click at [410, 235] on button "OK" at bounding box center [408, 230] width 24 height 18
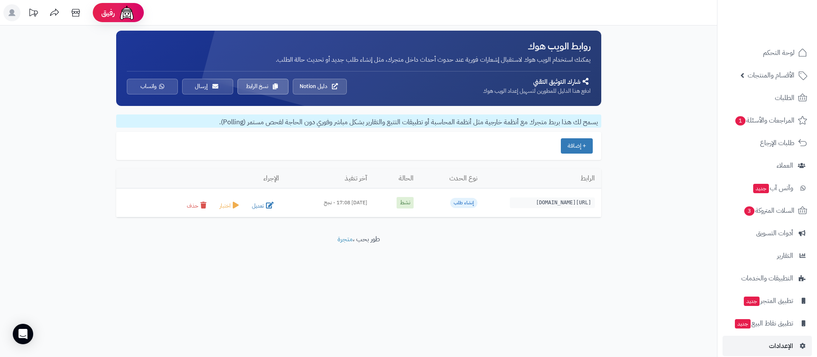
click at [384, 294] on div "رفيق ! الطلبات معالجة مكتمل إرجاع المنتجات العملاء المتواجدون الان 6524 عملاء م…" at bounding box center [408, 178] width 817 height 357
click at [752, 92] on link "الطلبات" at bounding box center [766, 98] width 89 height 20
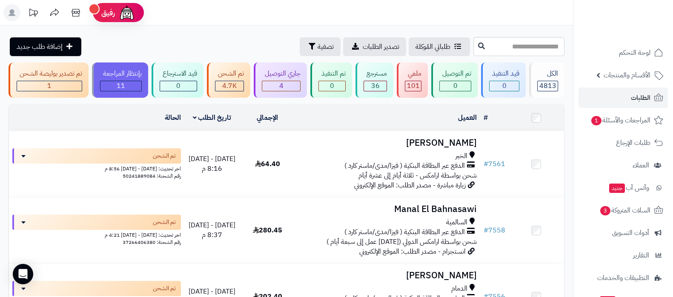
click at [217, 16] on header "رفيق ! الطلبات معالجة مكتمل إرجاع المنتجات العملاء المتواجدون الان 6524 عملاء م…" at bounding box center [336, 13] width 673 height 26
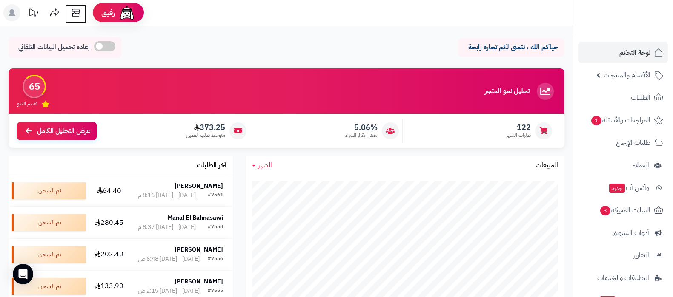
click at [74, 12] on icon at bounding box center [75, 12] width 17 height 17
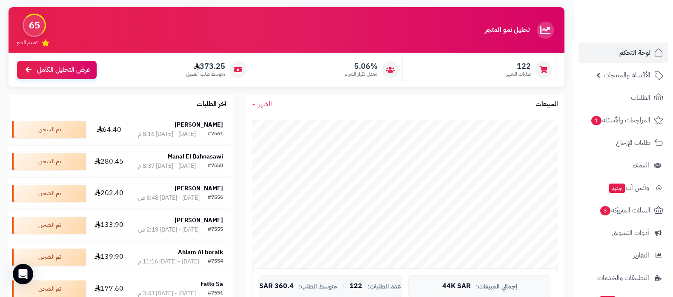
scroll to position [106, 0]
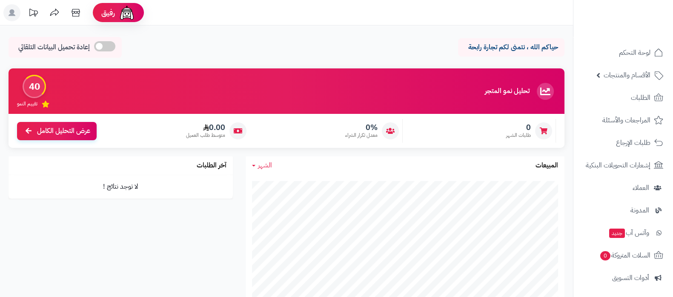
scroll to position [114, 0]
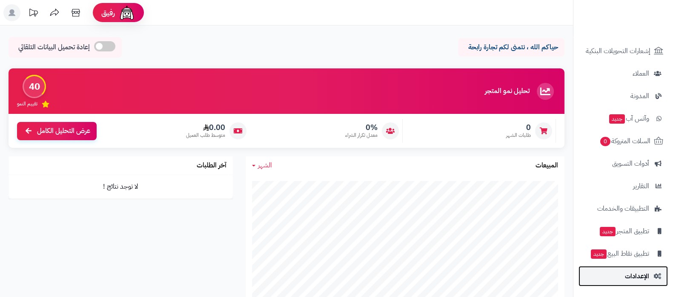
click at [630, 273] on span "الإعدادات" at bounding box center [637, 277] width 24 height 12
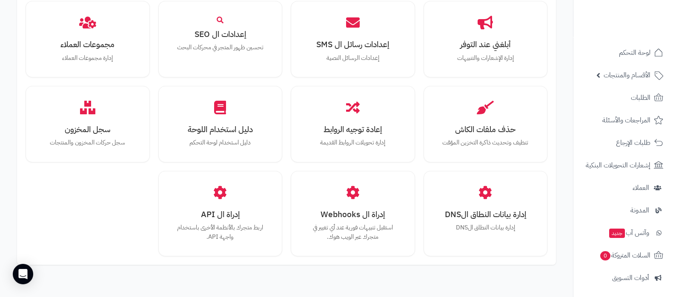
scroll to position [787, 0]
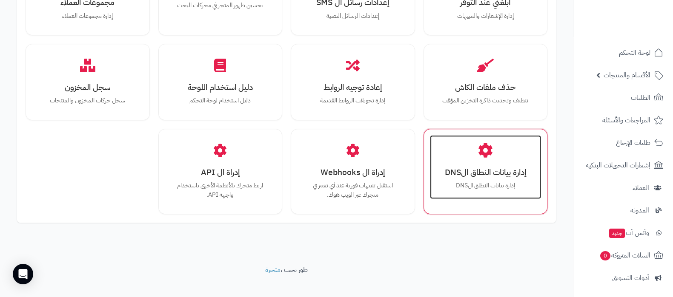
click at [485, 181] on p "إدارة بيانات النطاق الDNS" at bounding box center [485, 185] width 94 height 9
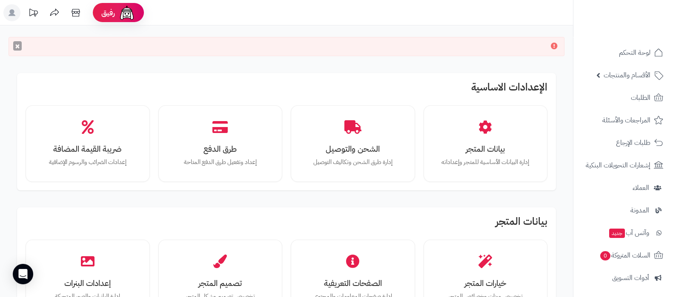
click at [17, 48] on button "×" at bounding box center [17, 45] width 9 height 9
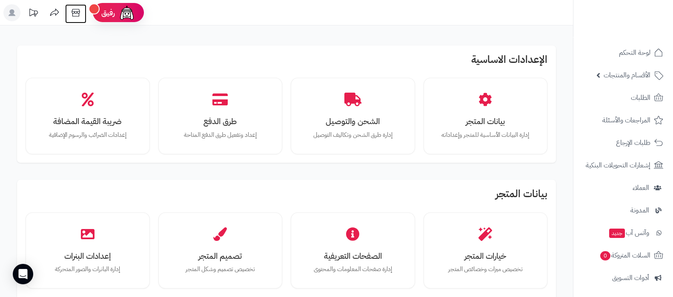
click at [76, 14] on icon at bounding box center [75, 12] width 17 height 17
click at [75, 14] on icon at bounding box center [75, 12] width 17 height 17
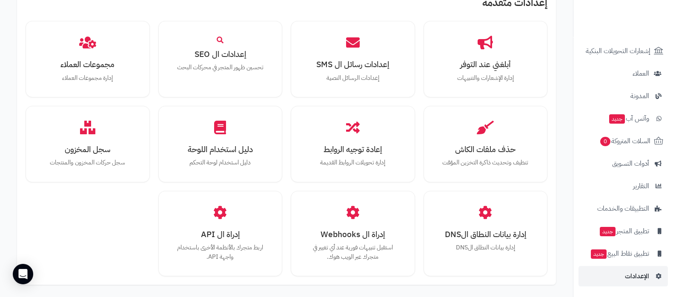
scroll to position [787, 0]
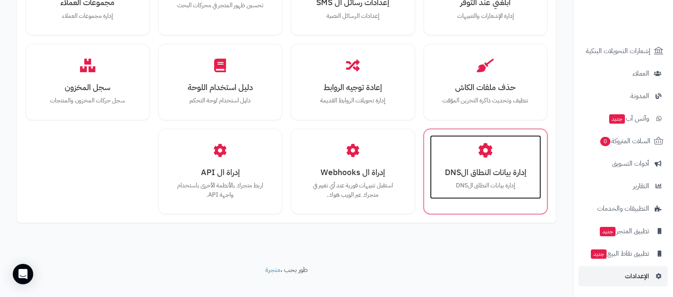
click at [497, 181] on p "إدارة بيانات النطاق الDNS" at bounding box center [485, 185] width 94 height 9
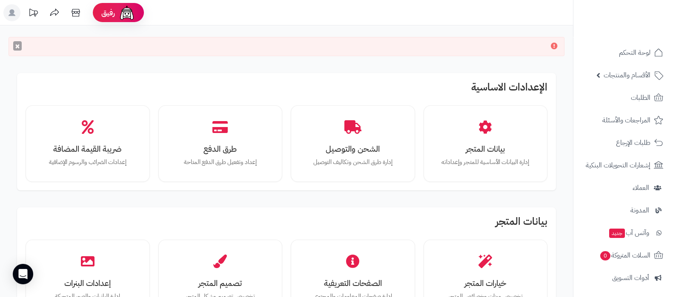
click at [16, 50] on button "×" at bounding box center [17, 45] width 9 height 9
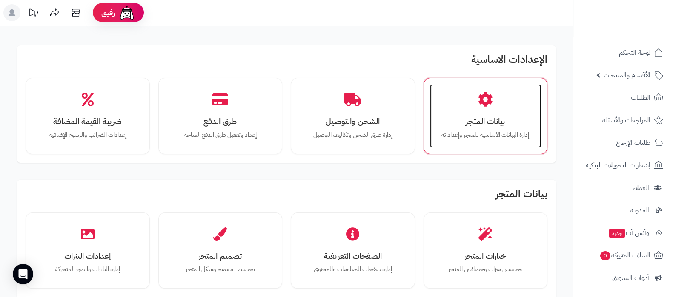
click at [489, 132] on p "إدارة البيانات الأساسية للمتجر وإعداداته" at bounding box center [485, 135] width 94 height 9
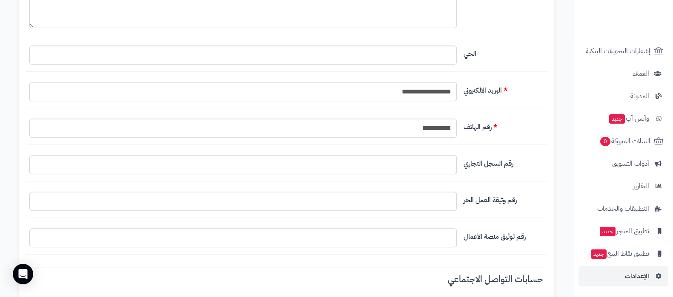
scroll to position [479, 0]
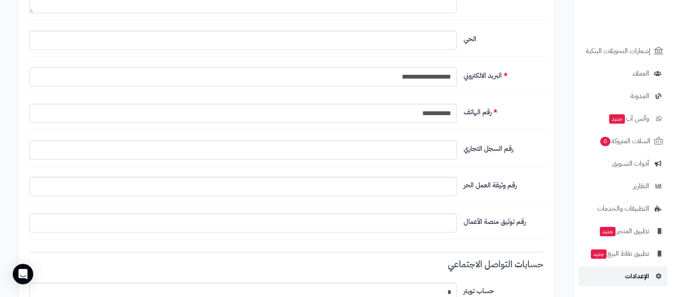
click at [622, 284] on link "الإعدادات" at bounding box center [622, 276] width 89 height 20
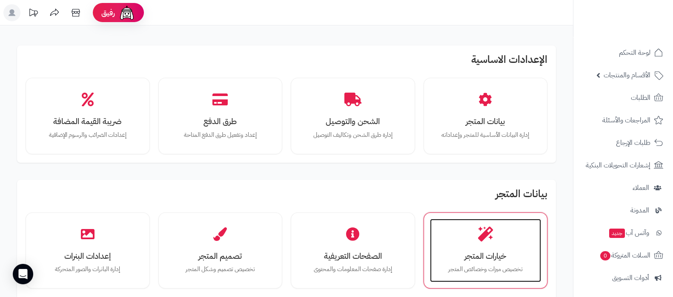
click at [486, 237] on icon at bounding box center [485, 234] width 15 height 15
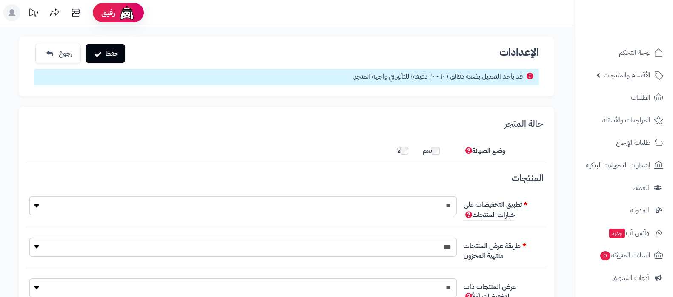
scroll to position [6, 0]
click at [109, 49] on button "حفظ" at bounding box center [106, 53] width 40 height 19
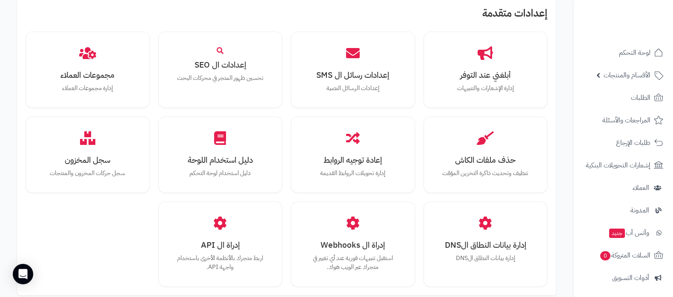
scroll to position [815, 0]
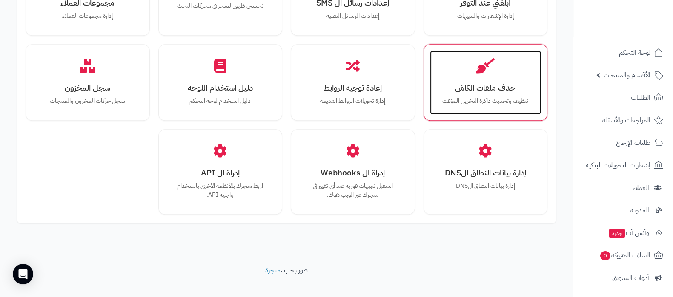
click at [489, 83] on h3 "حذف ملفات الكاش" at bounding box center [485, 87] width 94 height 9
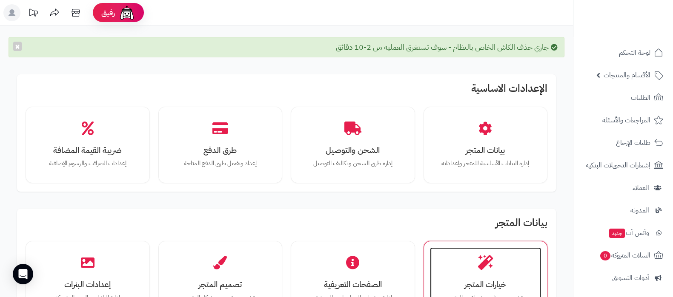
click at [488, 258] on icon at bounding box center [485, 263] width 15 height 15
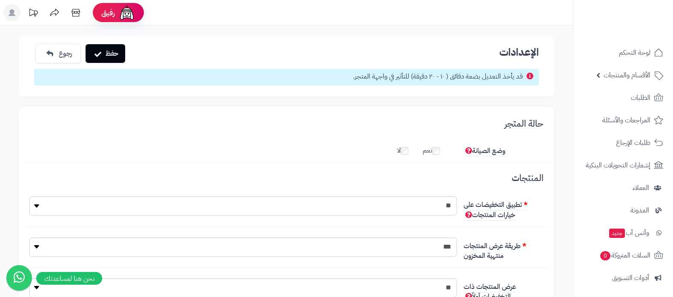
scroll to position [6, 0]
click at [117, 49] on button "حفظ" at bounding box center [106, 53] width 40 height 19
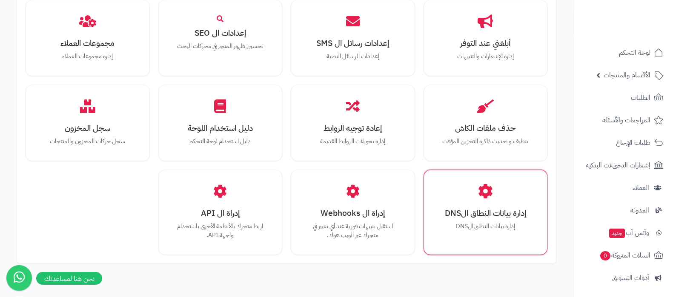
scroll to position [815, 0]
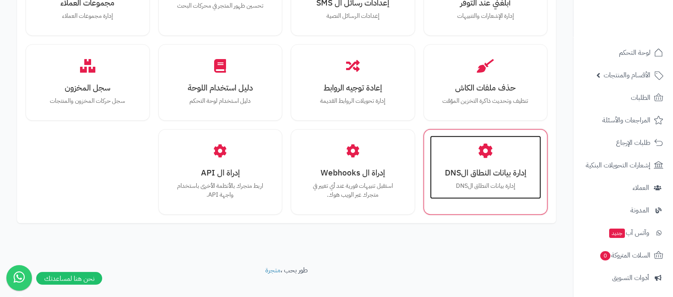
click at [480, 168] on h3 "إدارة بيانات النطاق الDNS" at bounding box center [485, 172] width 94 height 9
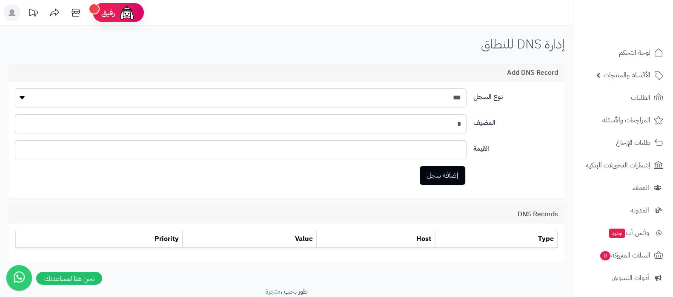
click at [451, 99] on select "*** ** *****" at bounding box center [240, 97] width 451 height 19
select select "**"
click at [15, 88] on select "*** ** *****" at bounding box center [240, 97] width 451 height 19
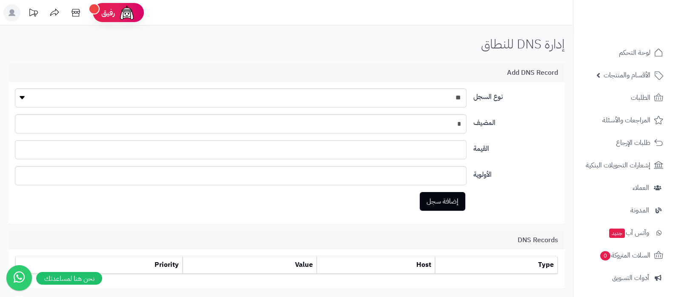
click at [455, 151] on input "text" at bounding box center [240, 149] width 451 height 19
paste input "**********"
type input "**********"
drag, startPoint x: 449, startPoint y: 175, endPoint x: 507, endPoint y: 173, distance: 57.9
click at [507, 173] on div "الأولوية **" at bounding box center [286, 179] width 550 height 26
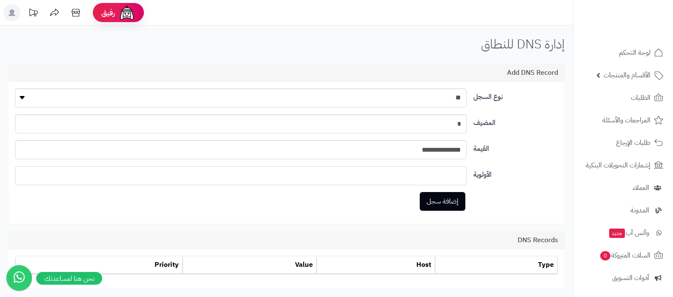
type input "*"
click at [522, 190] on div "الأولوية *" at bounding box center [286, 179] width 550 height 26
click at [451, 206] on button "إضافة سجل" at bounding box center [443, 201] width 46 height 19
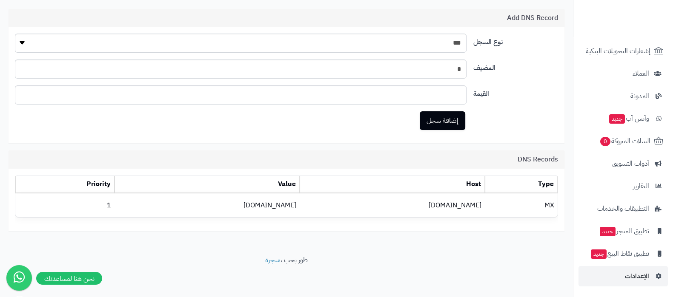
scroll to position [55, 0]
click at [630, 276] on span "الإعدادات" at bounding box center [637, 277] width 24 height 12
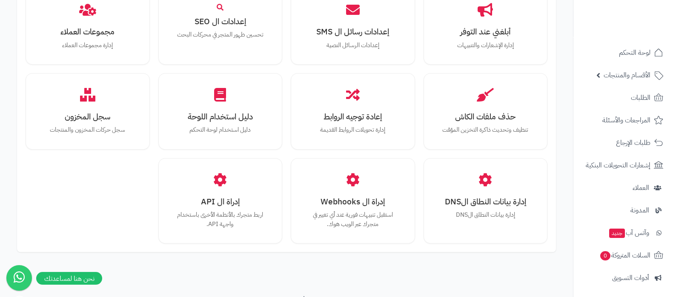
scroll to position [787, 0]
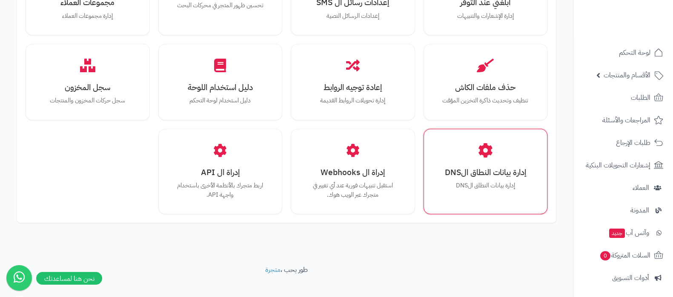
click at [485, 189] on div "إدارة بيانات النطاق الDNS إدارة بيانات النطاق الDNS" at bounding box center [485, 172] width 124 height 86
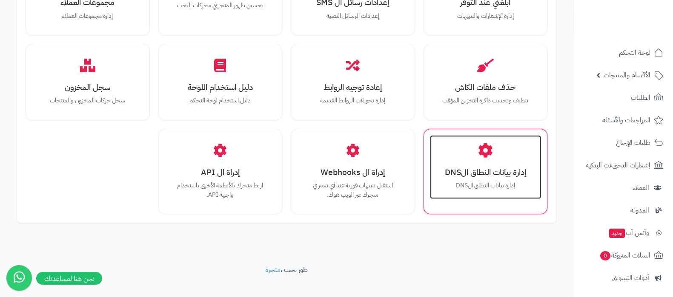
click at [494, 152] on div "إدارة بيانات النطاق الDNS إدارة بيانات النطاق الDNS" at bounding box center [485, 167] width 111 height 64
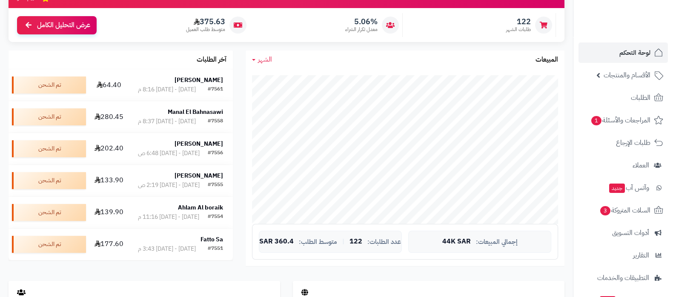
scroll to position [106, 0]
